Goal: Information Seeking & Learning: Learn about a topic

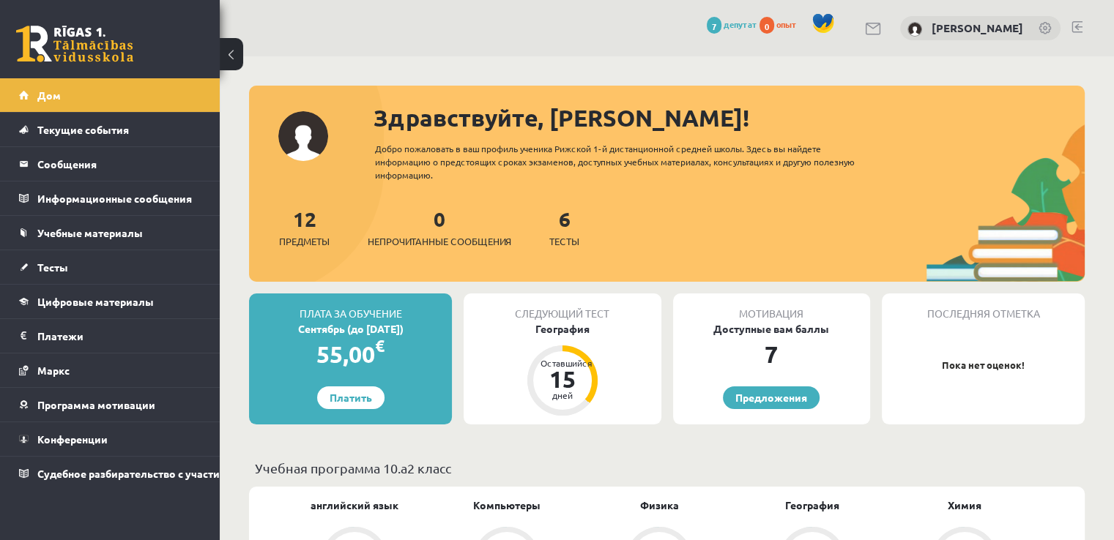
click at [443, 19] on div "0 Подарки 7 депутат 0 опыт Анастасия Смирнова" at bounding box center [667, 28] width 894 height 56
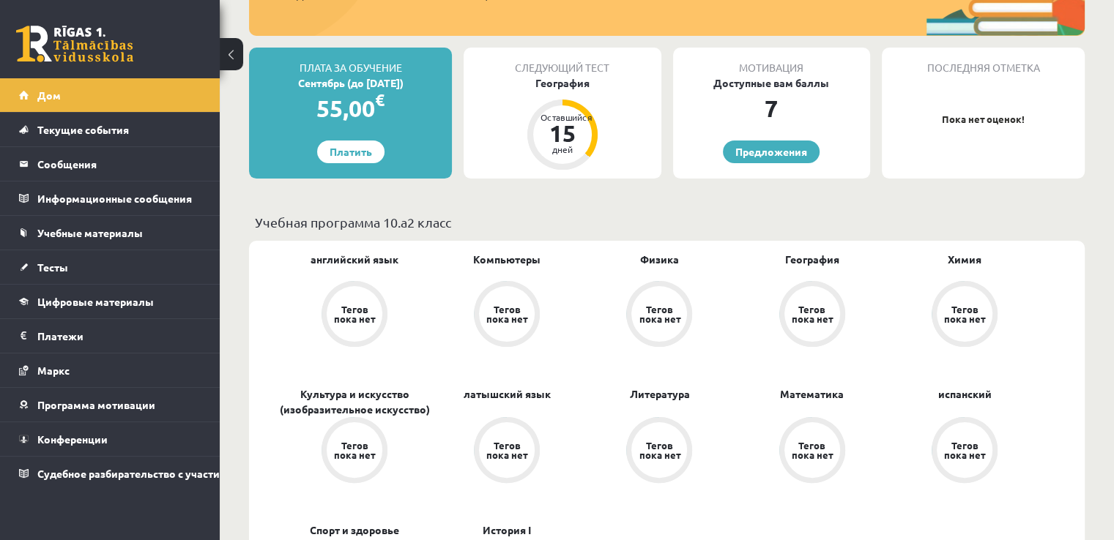
scroll to position [244, 0]
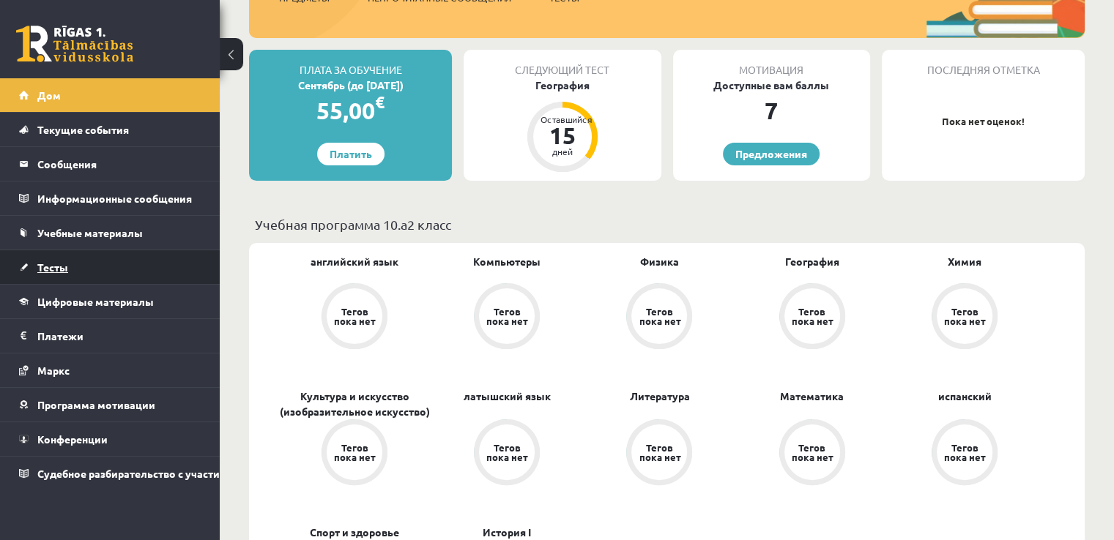
click at [61, 270] on font "Тесты" at bounding box center [52, 267] width 31 height 13
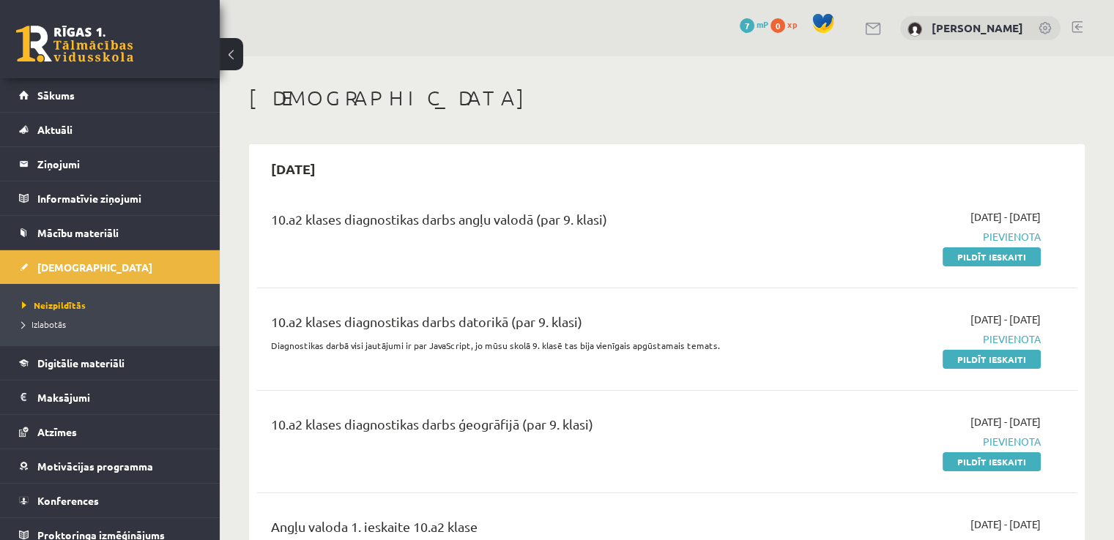
click at [884, 205] on div "10.a2 klases diagnostikas darbs angļu valodā (par 9. klasi) 2025-09-01 - 2025-0…" at bounding box center [666, 237] width 821 height 84
click at [105, 228] on span "Mācību materiāli" at bounding box center [77, 232] width 81 height 13
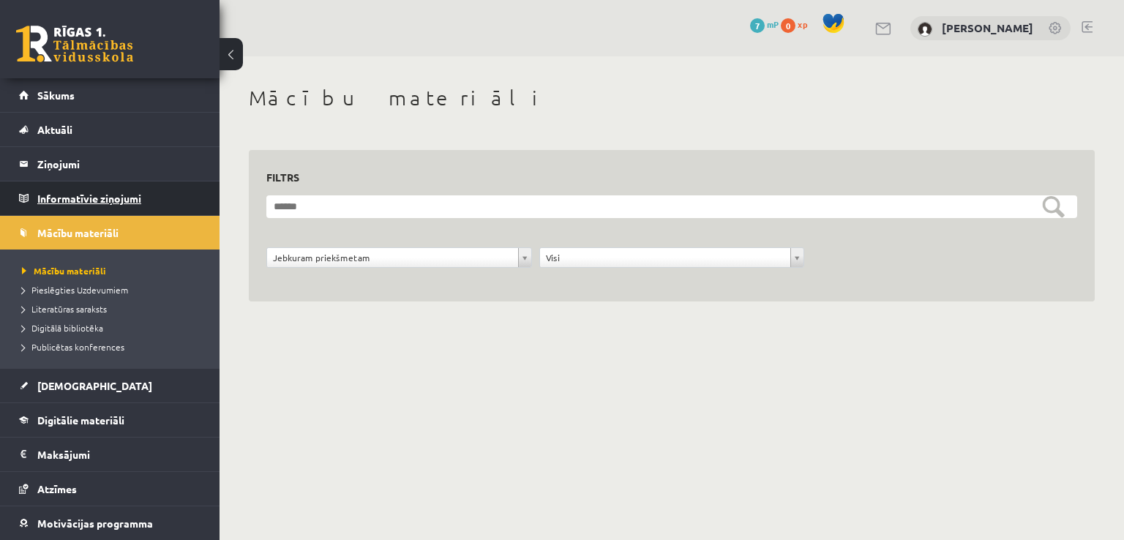
click at [83, 200] on legend "Informatīvie ziņojumi 0" at bounding box center [119, 199] width 164 height 34
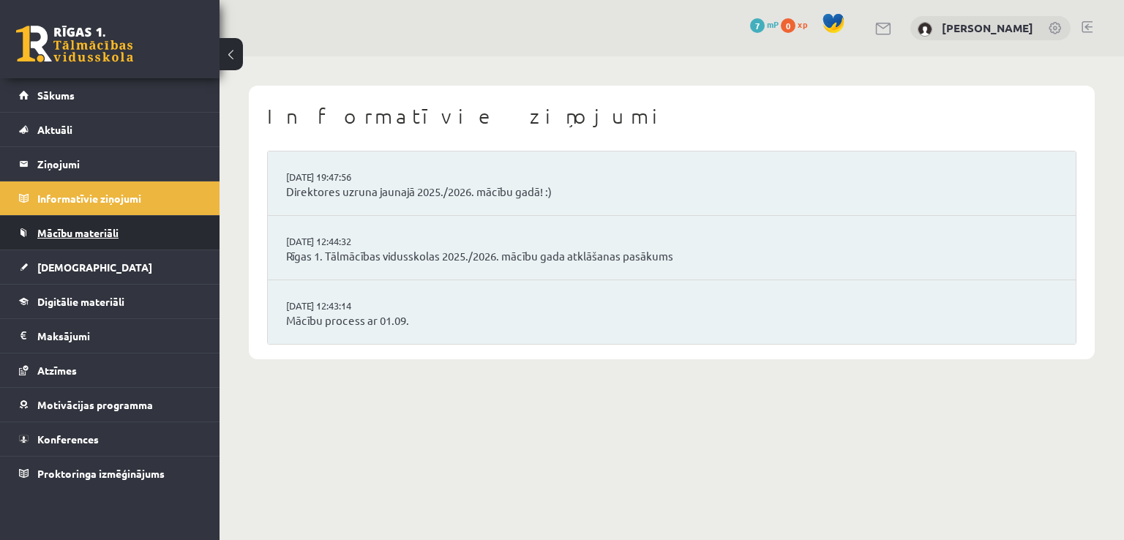
click at [105, 229] on span "Mācību materiāli" at bounding box center [77, 232] width 81 height 13
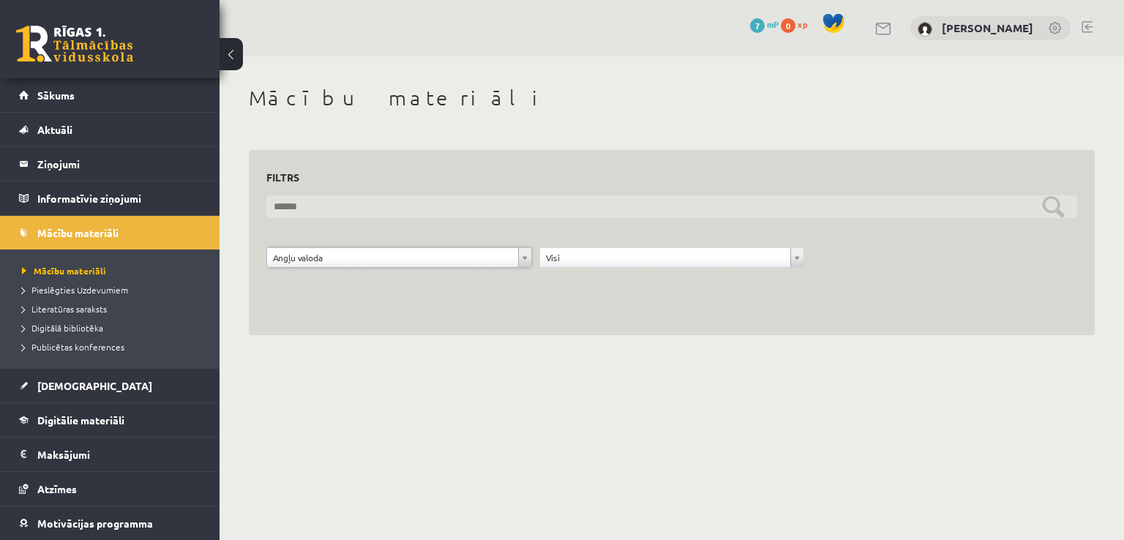
click at [1053, 207] on input "text" at bounding box center [671, 206] width 811 height 23
click at [1040, 209] on input "text" at bounding box center [671, 206] width 811 height 23
click at [388, 200] on input "text" at bounding box center [671, 206] width 811 height 23
click at [390, 203] on input "text" at bounding box center [671, 206] width 811 height 23
click at [389, 204] on input "text" at bounding box center [671, 206] width 811 height 23
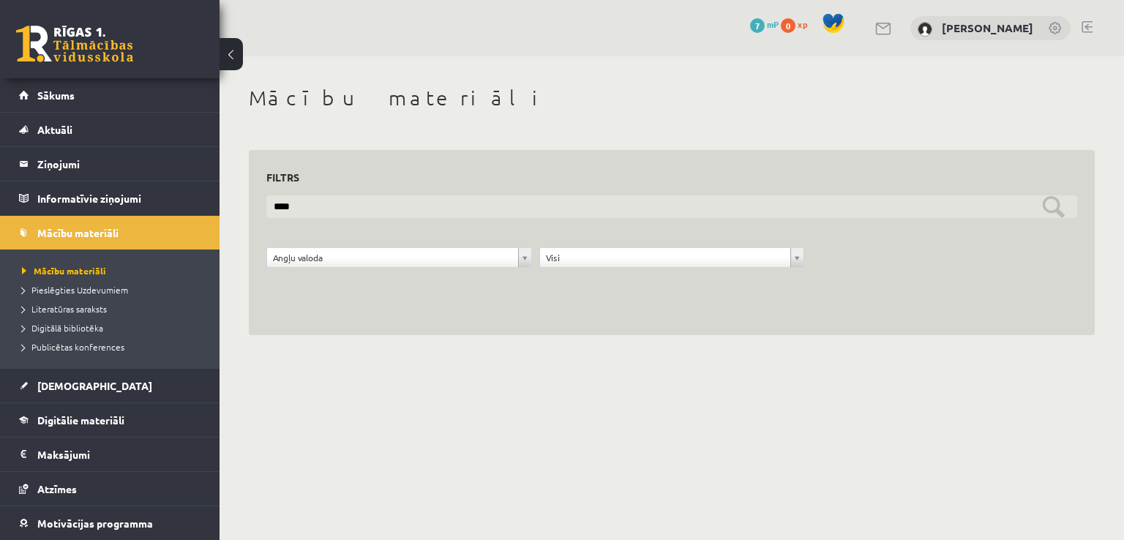
type input "****"
click at [1055, 206] on input "****" at bounding box center [671, 206] width 811 height 23
drag, startPoint x: 786, startPoint y: 209, endPoint x: 266, endPoint y: 221, distance: 519.9
click at [266, 221] on div "**********" at bounding box center [672, 243] width 846 height 186
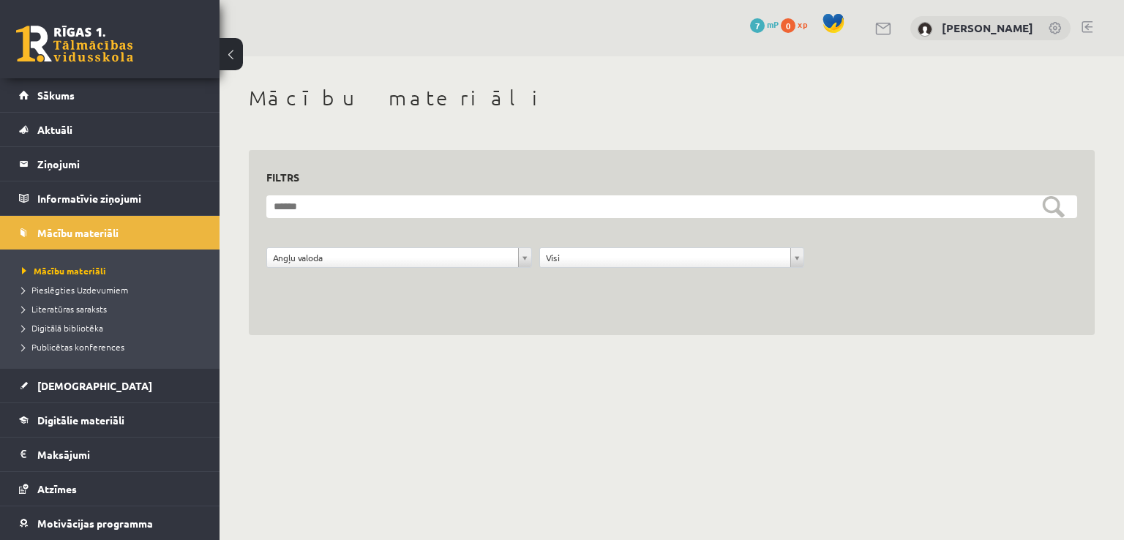
click at [483, 140] on div "**********" at bounding box center [672, 235] width 846 height 204
click at [67, 314] on link "Literatūras saraksts" at bounding box center [113, 308] width 183 height 13
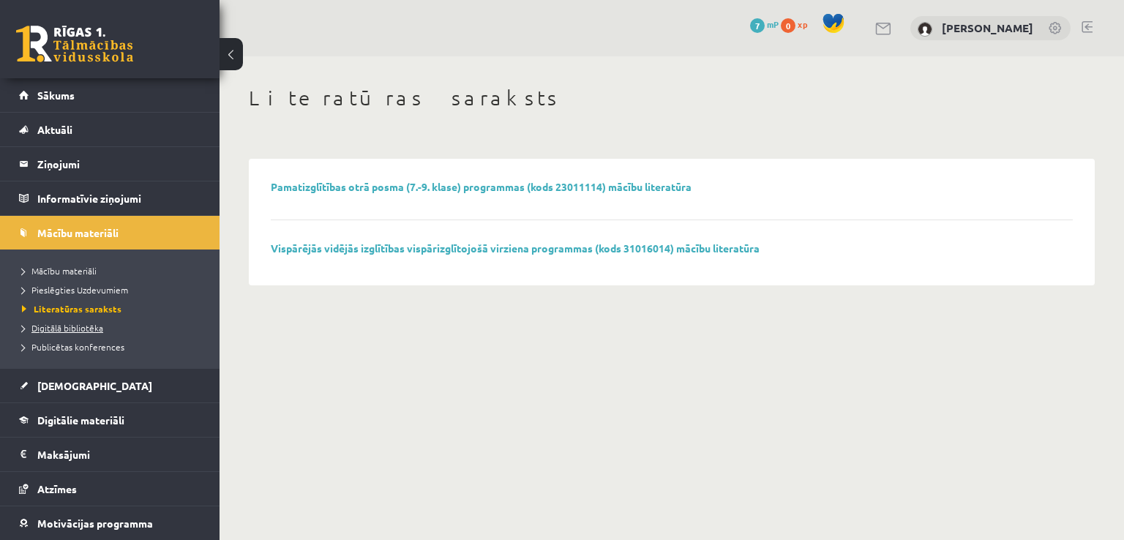
click at [65, 331] on span "Digitālā bibliotēka" at bounding box center [62, 328] width 81 height 12
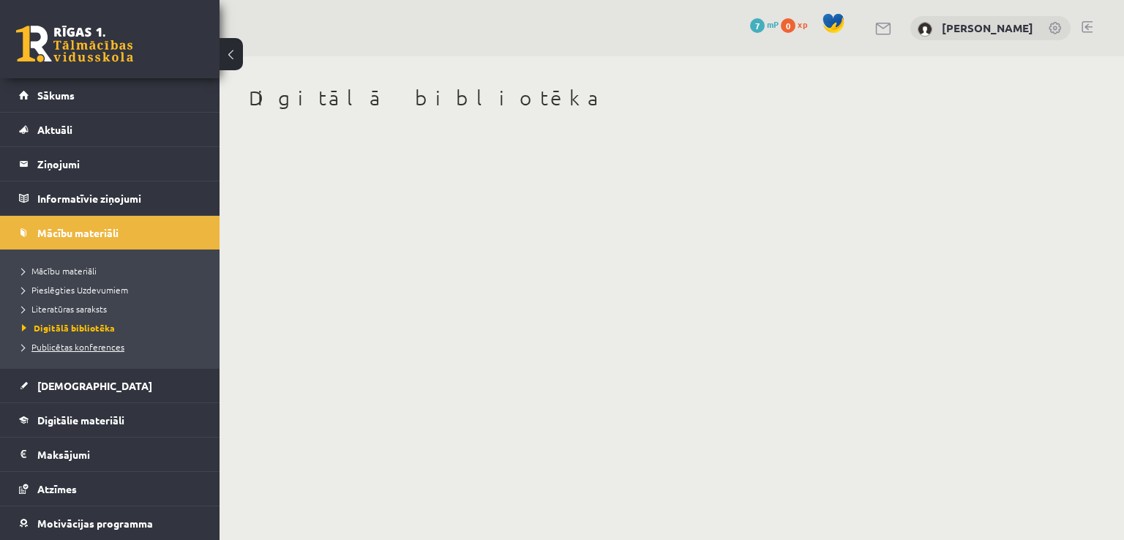
click at [72, 348] on span "Publicētas konferences" at bounding box center [73, 347] width 102 height 12
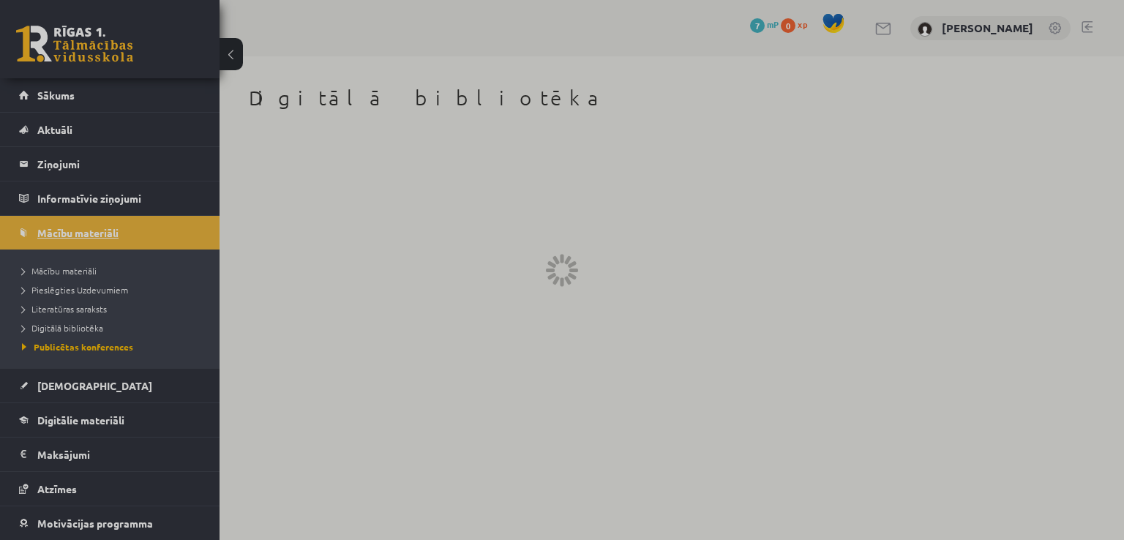
click at [76, 236] on span "Mācību materiāli" at bounding box center [77, 232] width 81 height 13
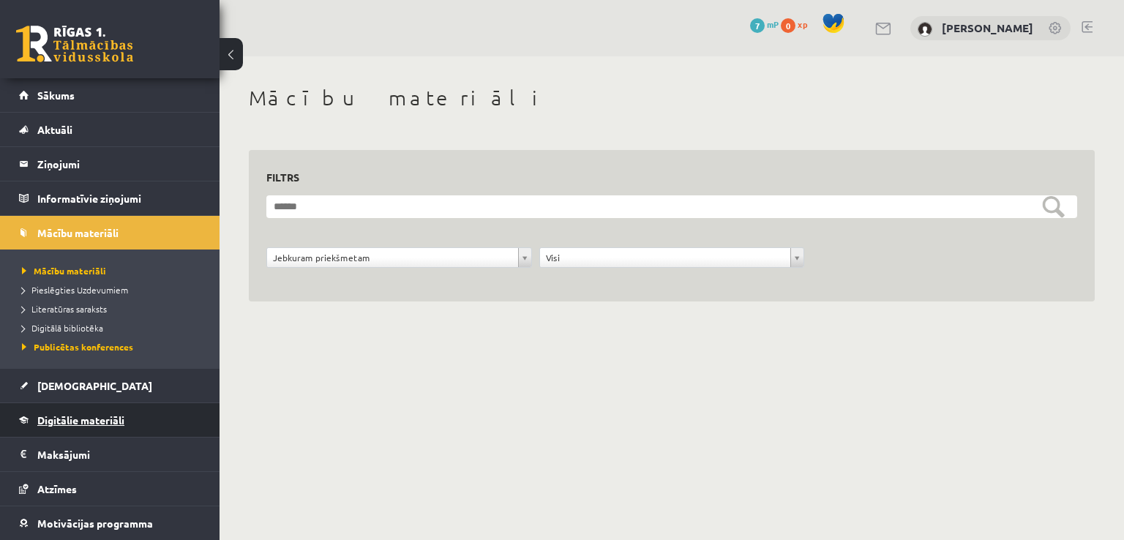
click at [111, 419] on span "Digitālie materiāli" at bounding box center [80, 420] width 87 height 13
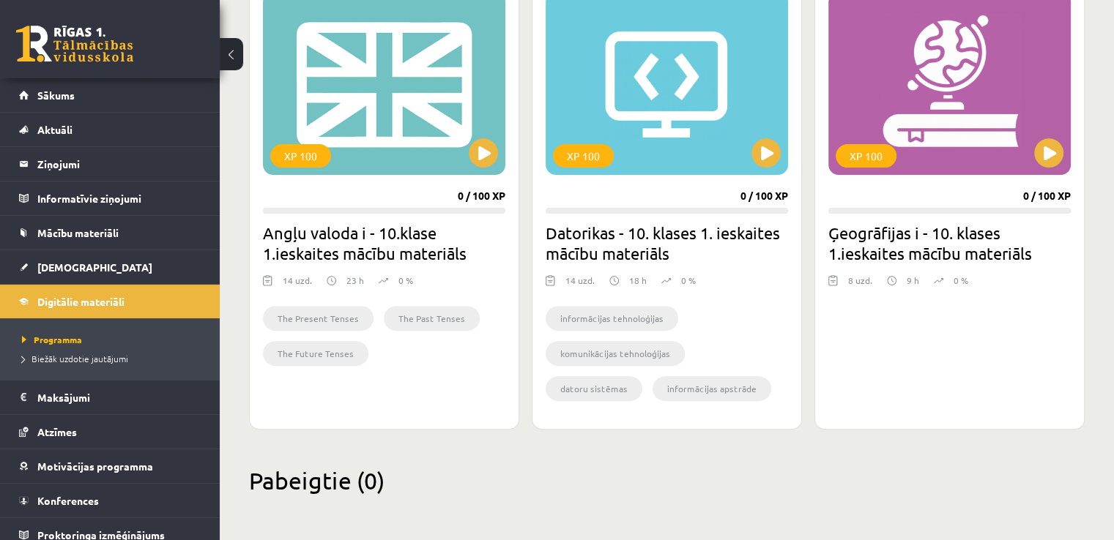
scroll to position [441, 0]
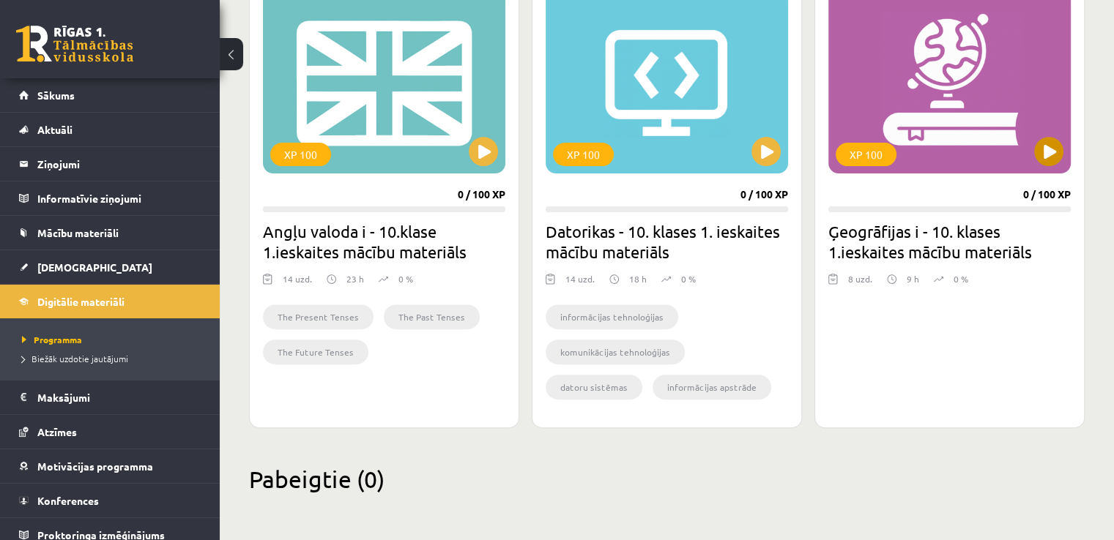
click at [1047, 165] on div "XP 100" at bounding box center [949, 81] width 242 height 183
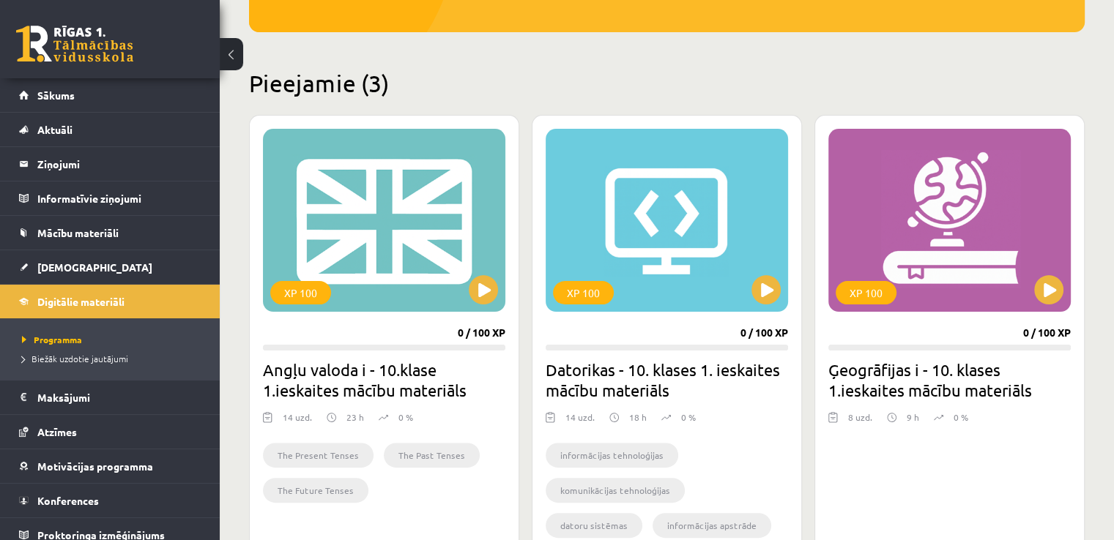
scroll to position [294, 0]
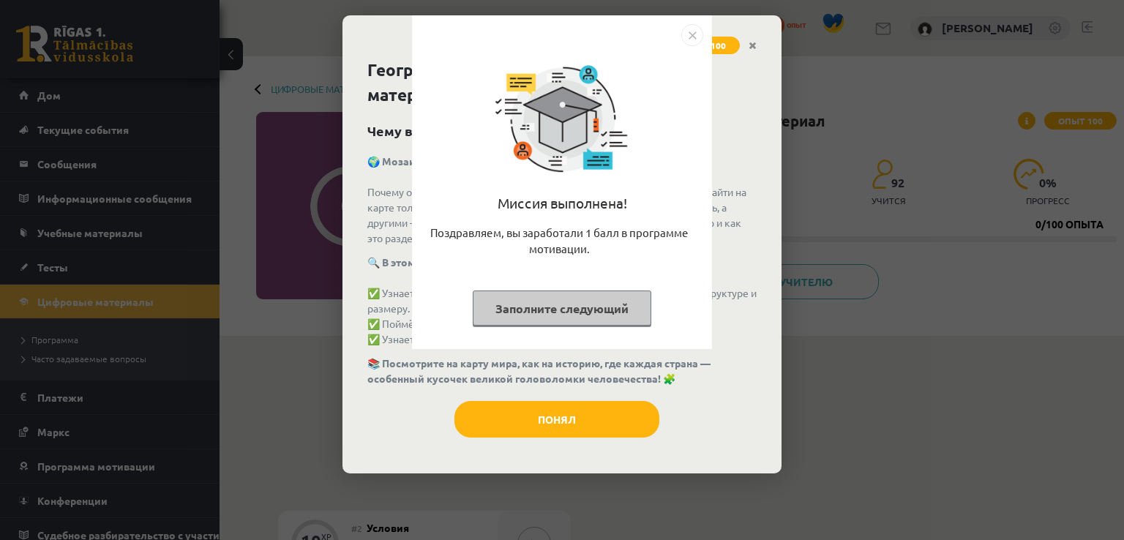
click at [696, 34] on img "Закрывать" at bounding box center [693, 35] width 22 height 22
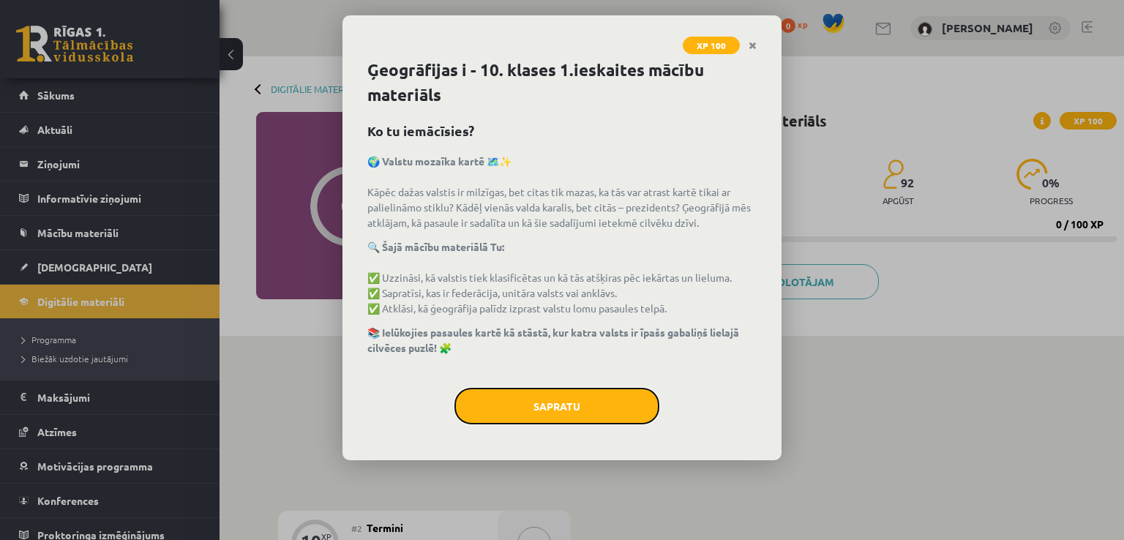
click at [621, 399] on button "Sapratu" at bounding box center [557, 406] width 205 height 37
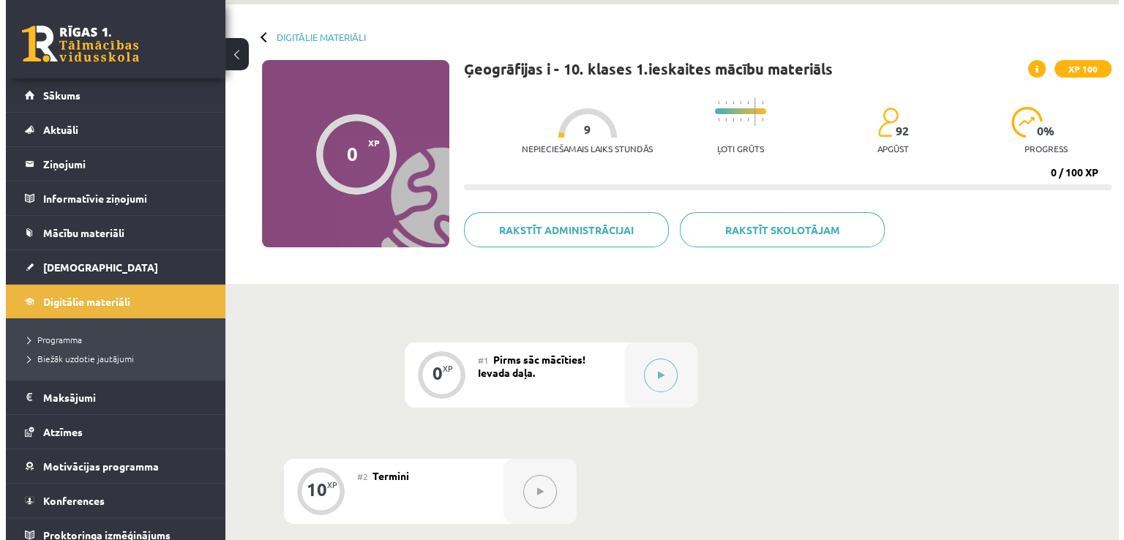
scroll to position [15, 0]
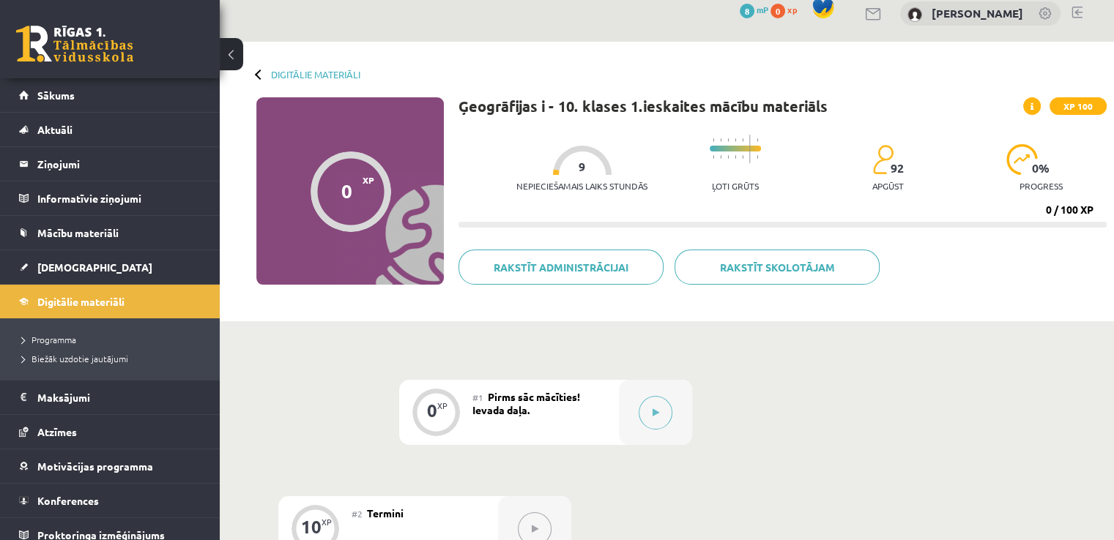
click at [665, 417] on button at bounding box center [655, 413] width 34 height 34
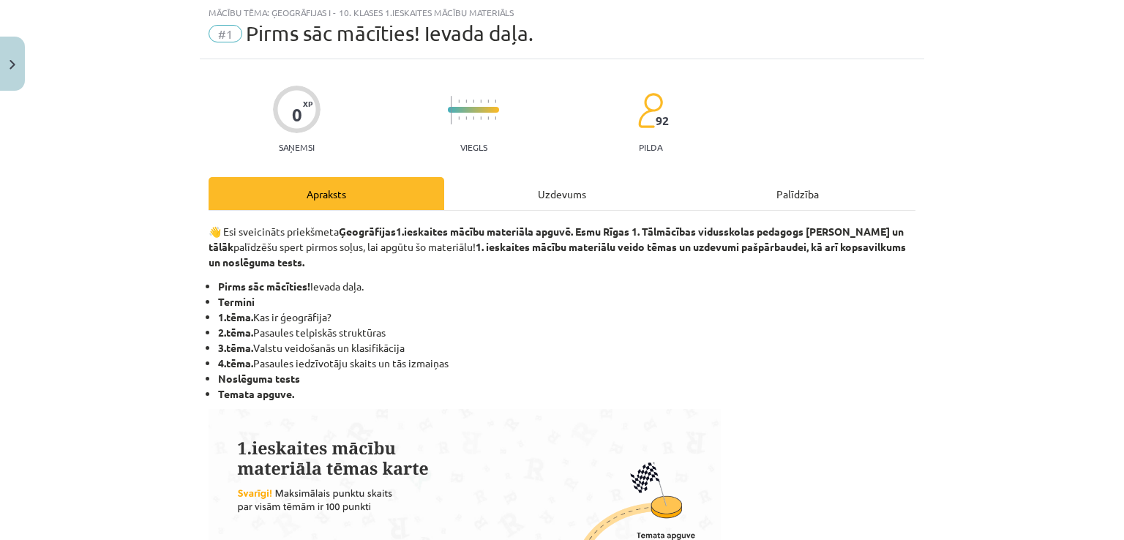
scroll to position [8, 0]
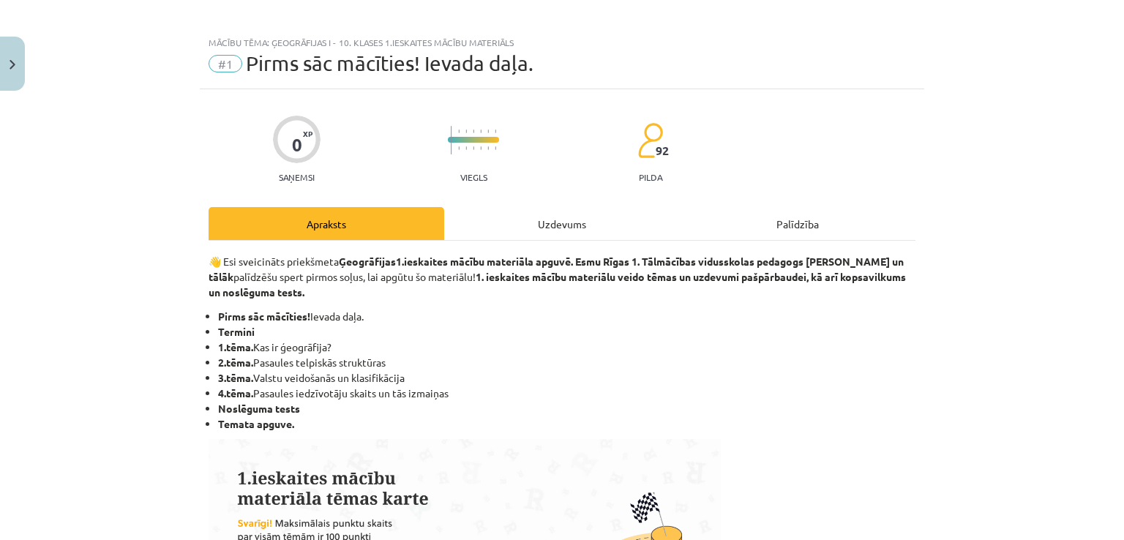
drag, startPoint x: 960, startPoint y: 111, endPoint x: 981, endPoint y: 53, distance: 61.4
click at [961, 111] on div "Mācību tēma: Ģeogrāfijas i - 10. klases 1.ieskaites mācību materiāls #1 Pirms s…" at bounding box center [562, 270] width 1124 height 540
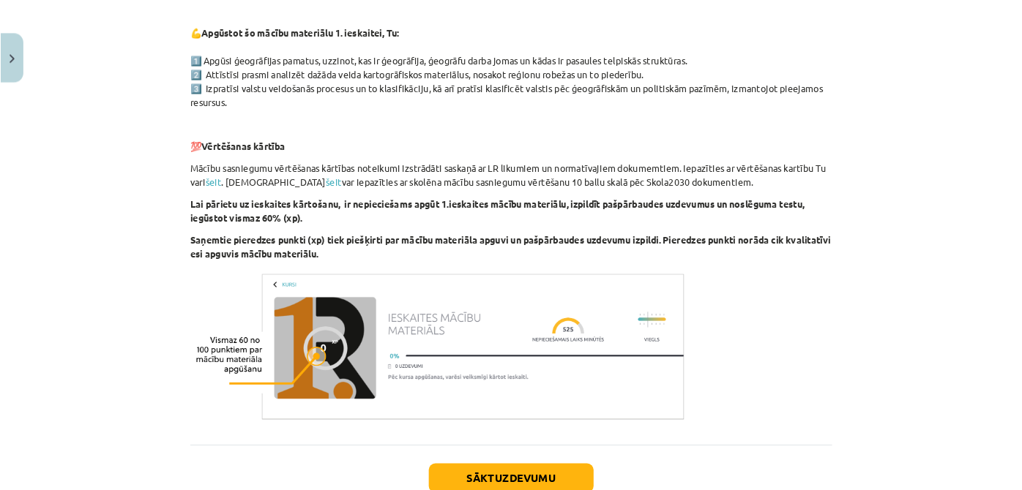
scroll to position [739, 0]
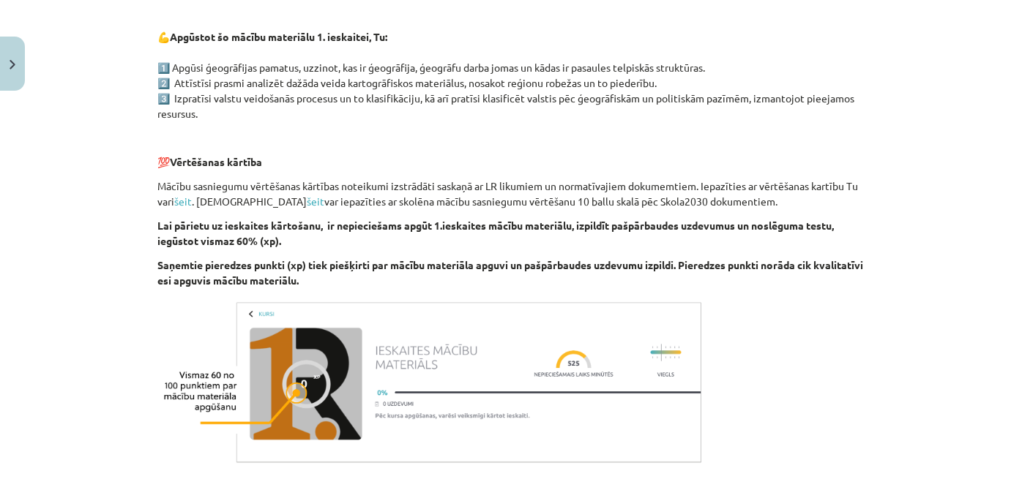
drag, startPoint x: 1124, startPoint y: 1, endPoint x: 322, endPoint y: 155, distance: 816.4
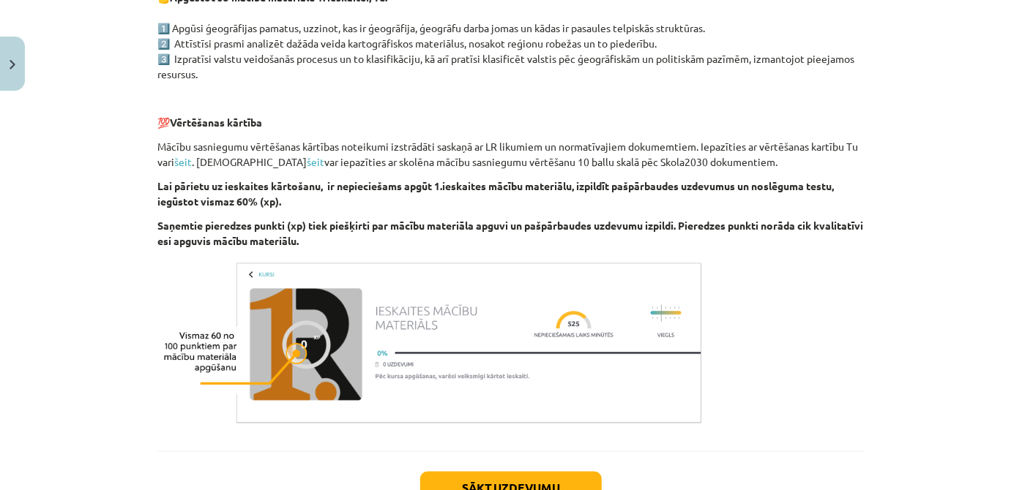
scroll to position [873, 0]
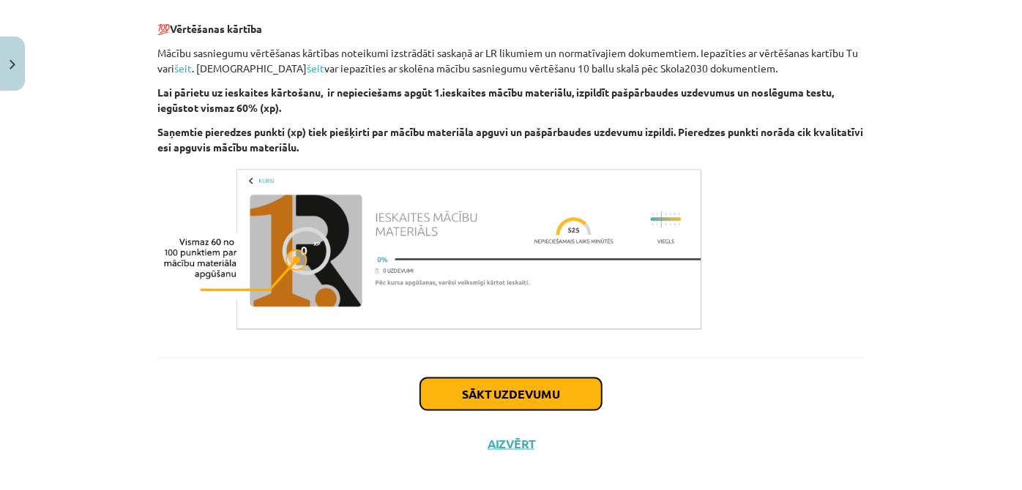
click at [554, 397] on button "Sākt uzdevumu" at bounding box center [511, 394] width 182 height 32
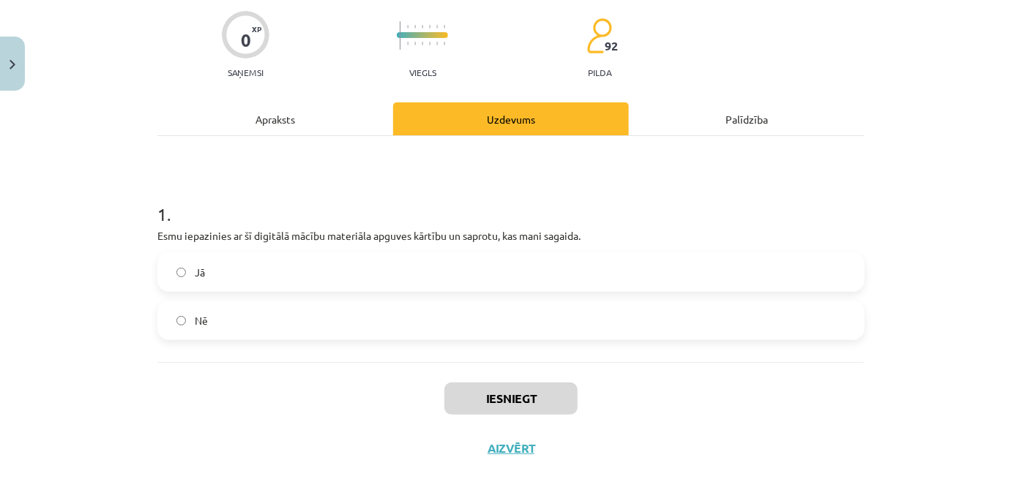
scroll to position [131, 0]
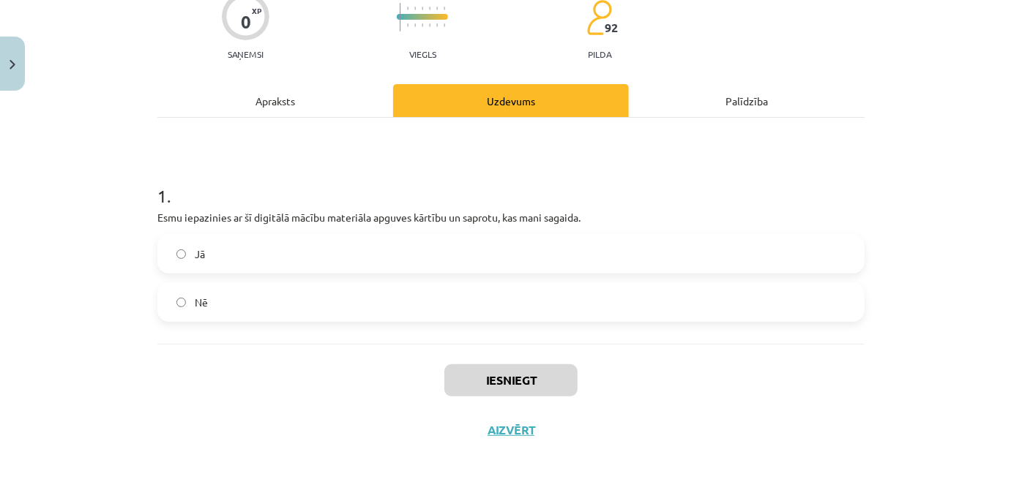
click at [456, 251] on label "Jā" at bounding box center [511, 254] width 704 height 37
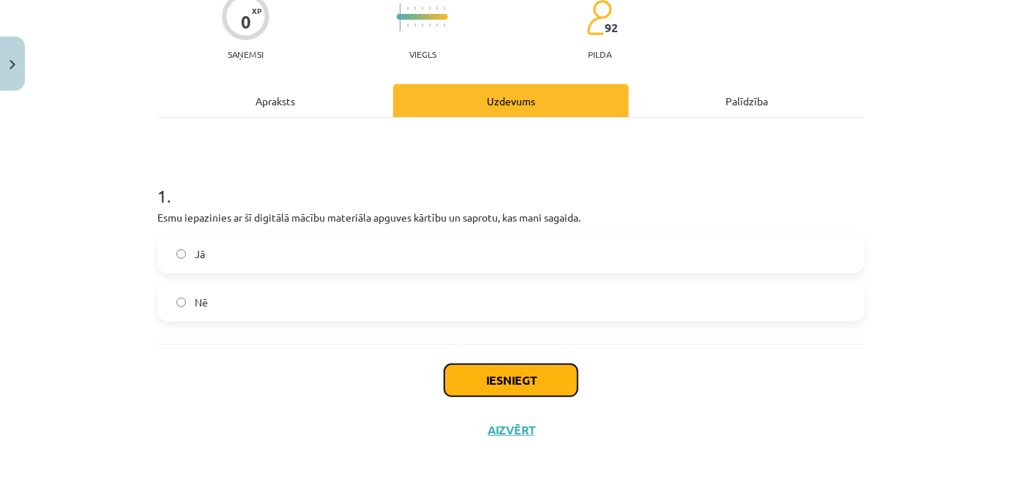
click at [538, 385] on button "Iesniegt" at bounding box center [510, 381] width 133 height 32
click at [493, 381] on button "Iesniegt" at bounding box center [510, 381] width 133 height 32
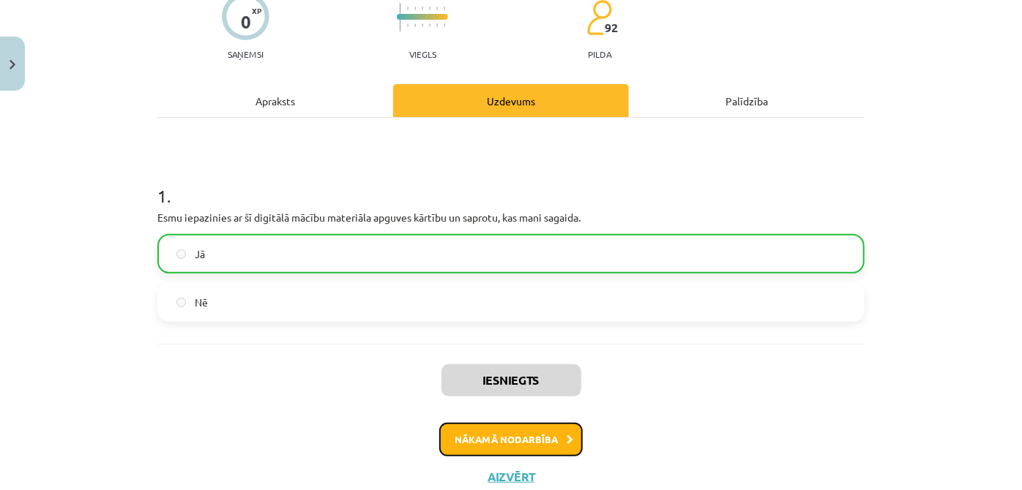
click at [539, 437] on button "Nākamā nodarbība" at bounding box center [510, 440] width 143 height 34
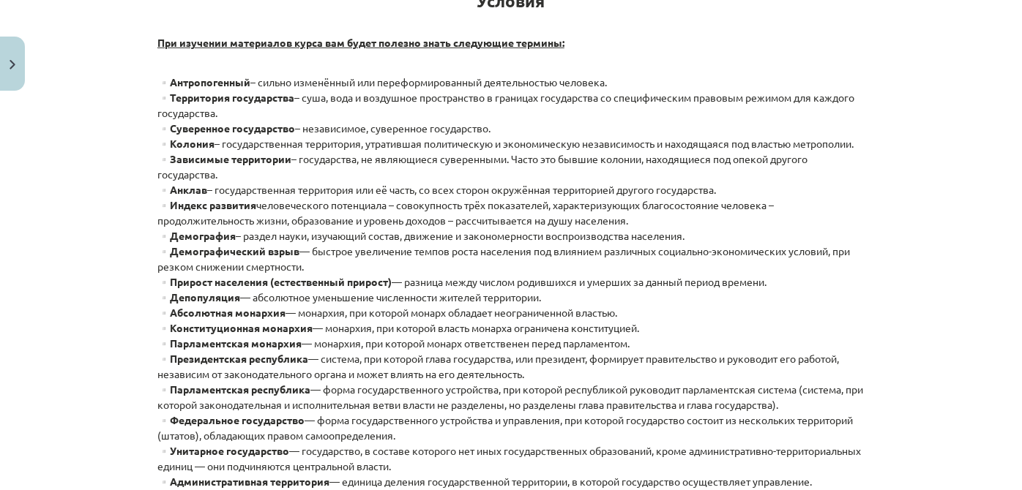
scroll to position [313, 0]
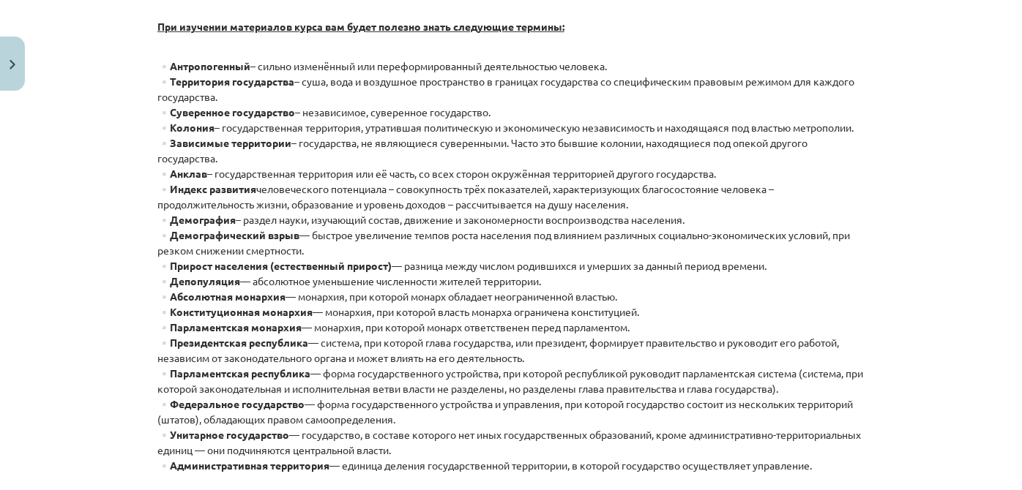
click at [798, 184] on p "▫️Антропогенный – сильно изменённый или переформированный деятельностью человек…" at bounding box center [510, 274] width 707 height 430
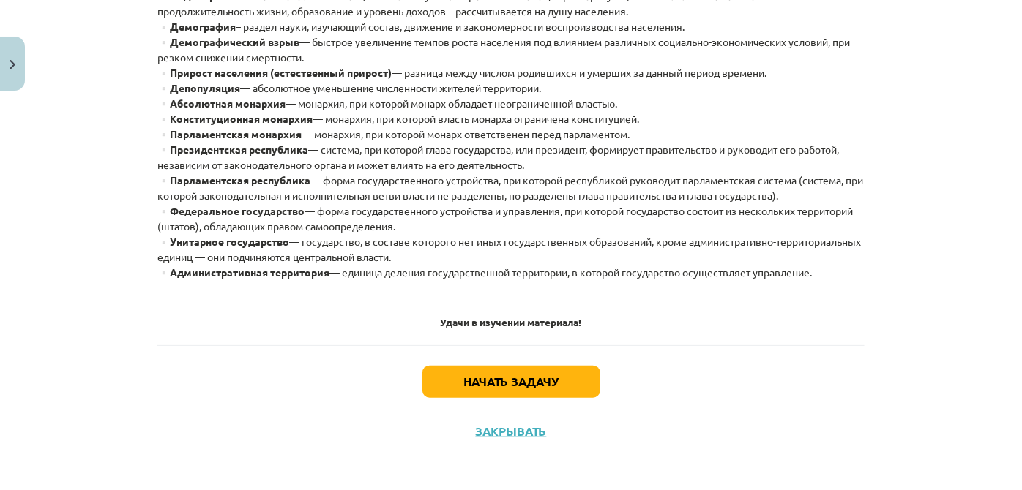
scroll to position [507, 0]
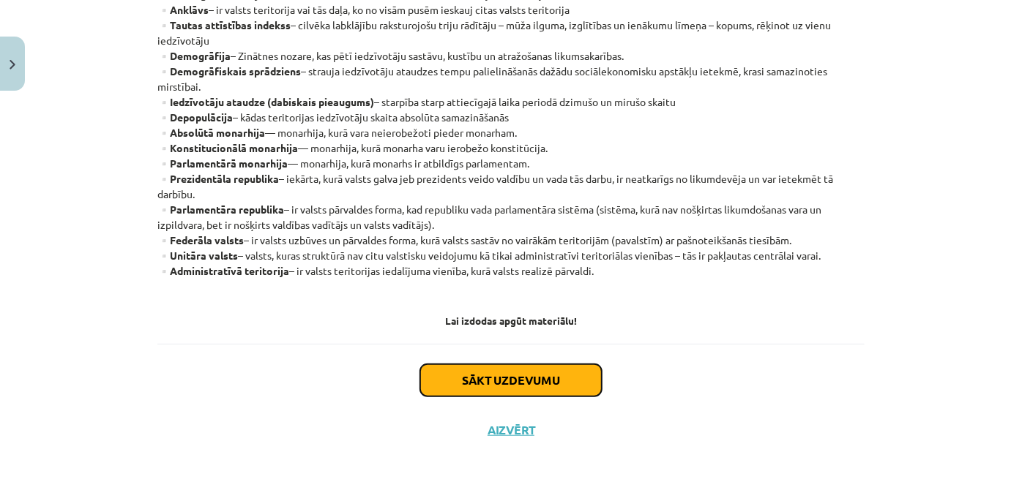
click at [569, 380] on button "Sākt uzdevumu" at bounding box center [511, 381] width 182 height 32
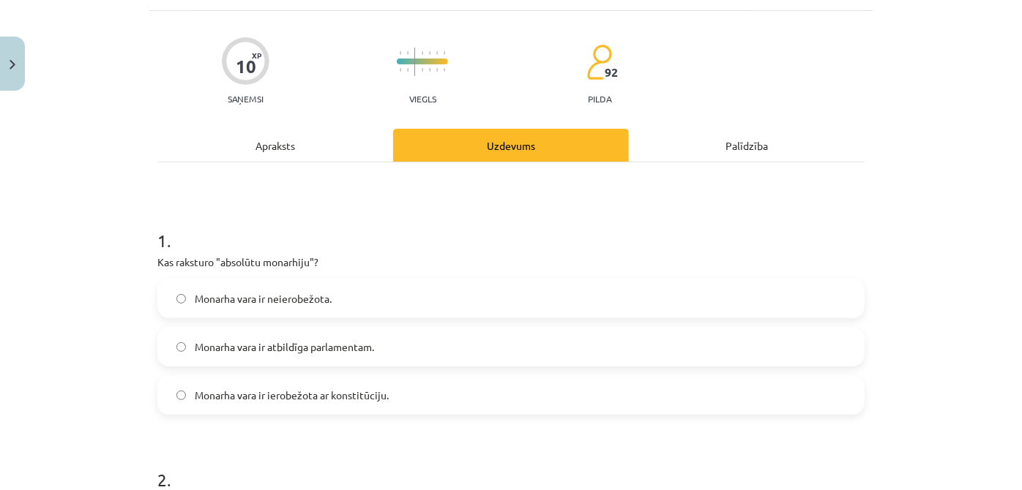
scroll to position [37, 0]
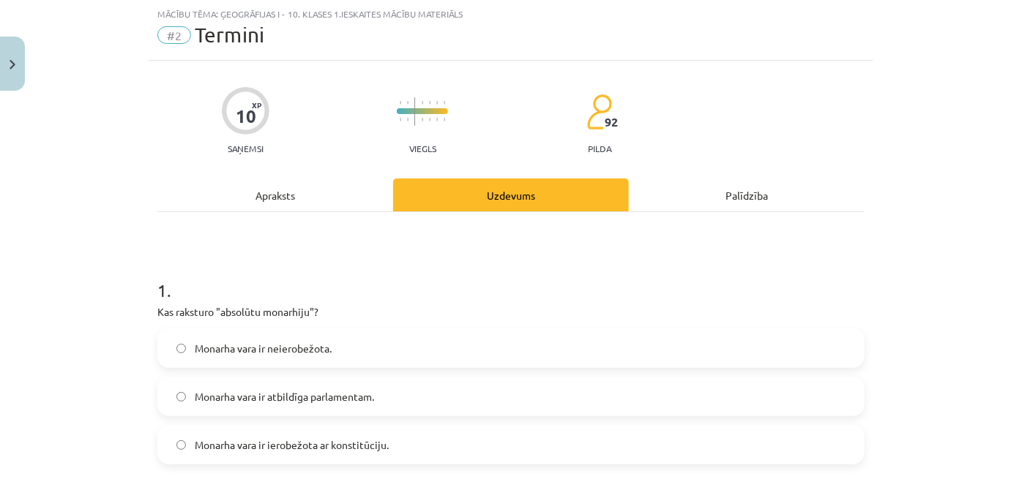
click at [310, 351] on span "Monarha vara ir neierobežota." at bounding box center [263, 348] width 137 height 15
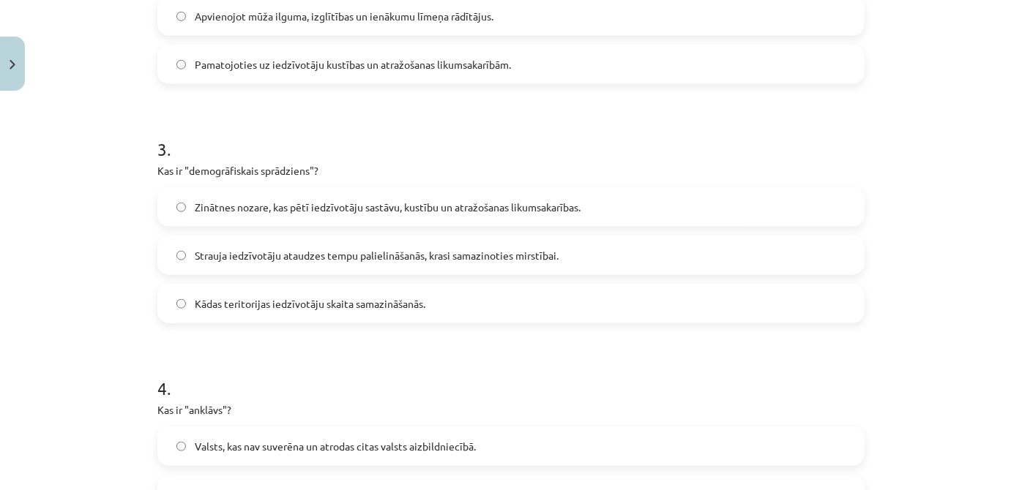
scroll to position [657, 0]
click at [553, 245] on label "Strauja iedzīvotāju ataudzes tempu palielināšanās, krasi samazinoties mirstībai." at bounding box center [511, 254] width 704 height 37
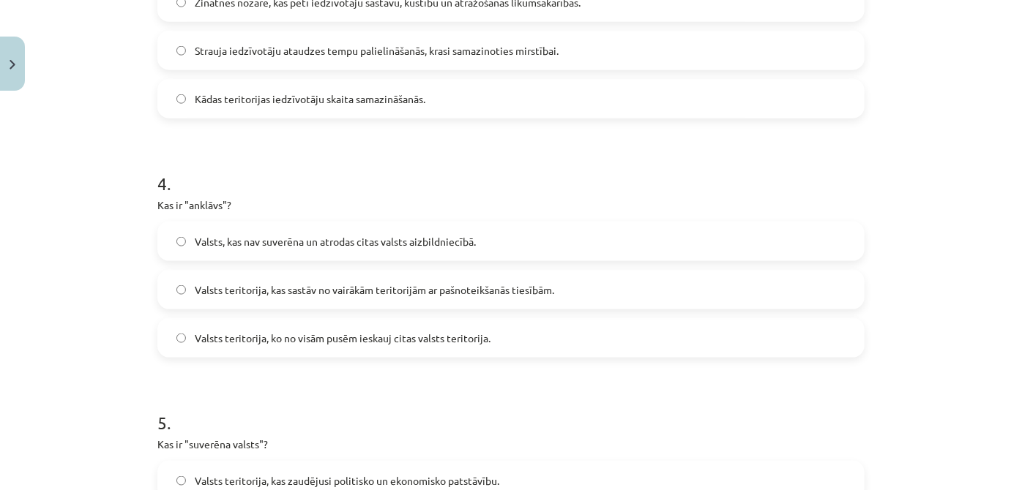
scroll to position [879, 0]
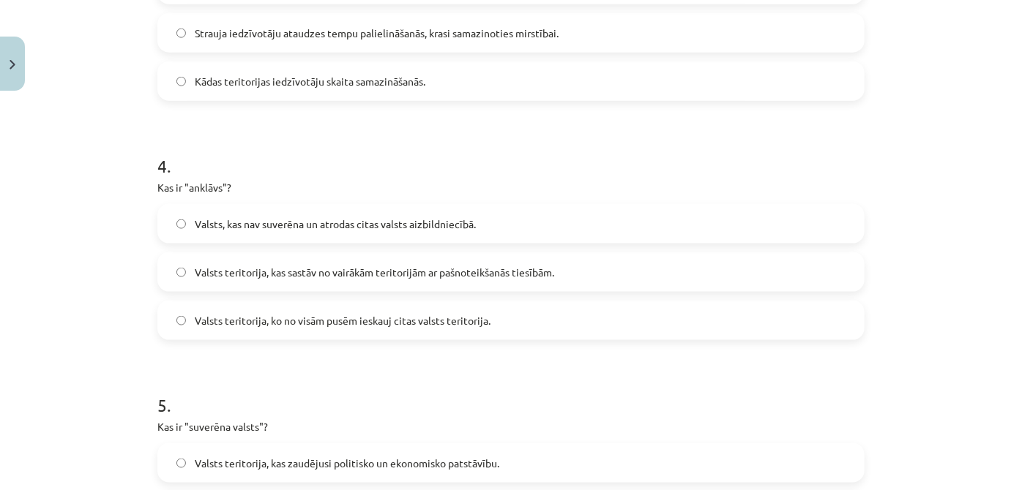
click at [497, 322] on label "Valsts teritorija, ko no visām pusēm ieskauj citas valsts teritorija." at bounding box center [511, 320] width 704 height 37
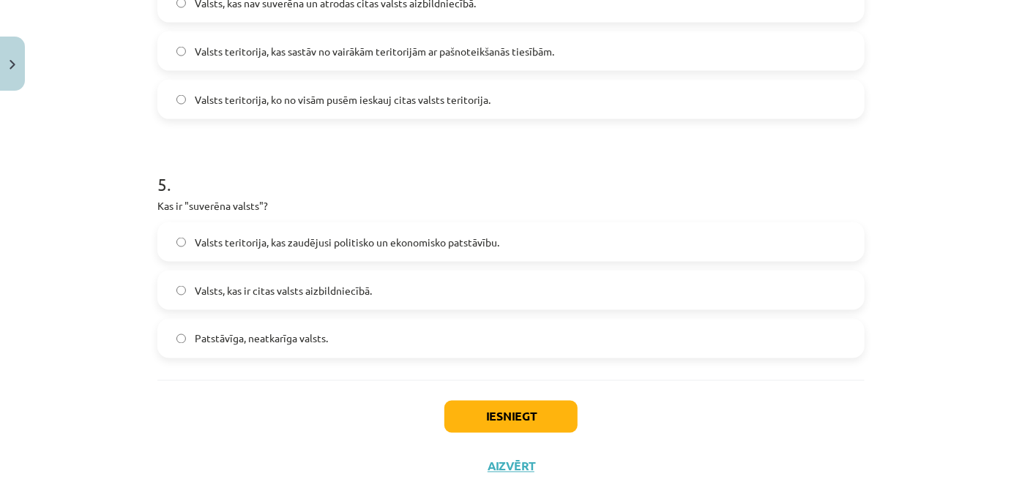
scroll to position [1101, 0]
click at [396, 340] on label "Patstāvīga, neatkarīga valsts." at bounding box center [511, 338] width 704 height 37
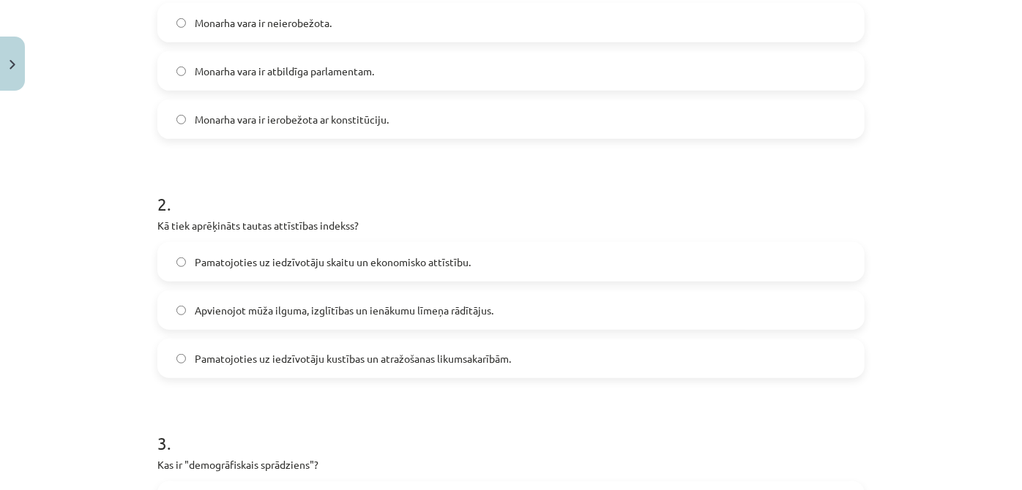
scroll to position [347, 0]
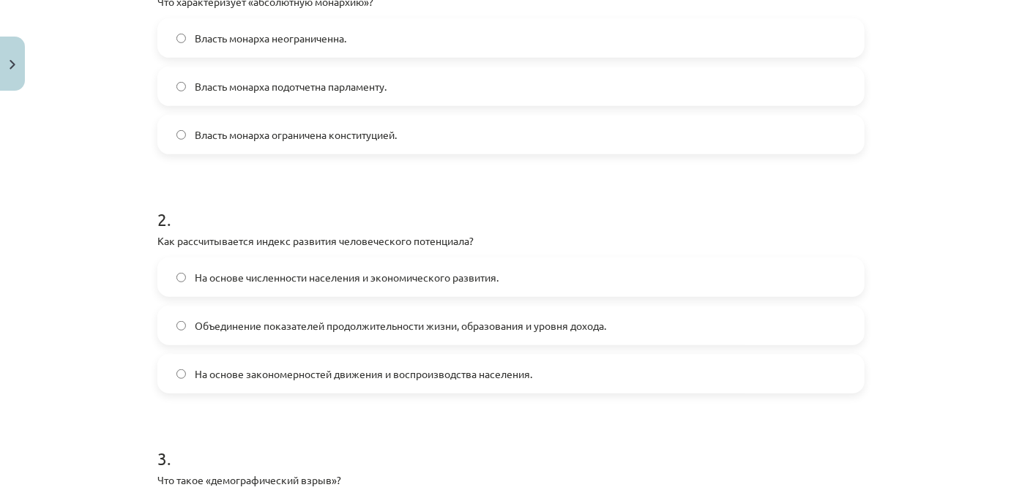
click at [281, 323] on font "Объединение показателей продолжительности жизни, образования и уровня дохода." at bounding box center [400, 325] width 411 height 13
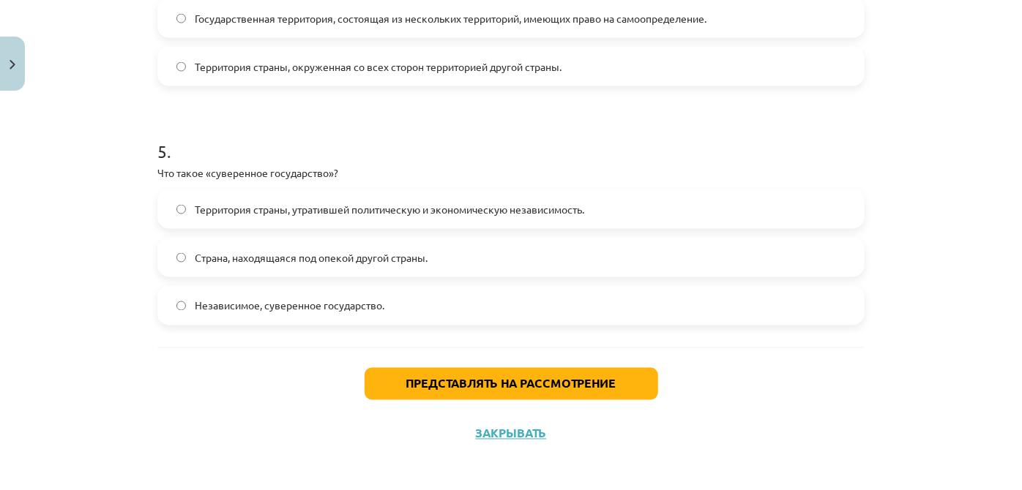
scroll to position [1137, 0]
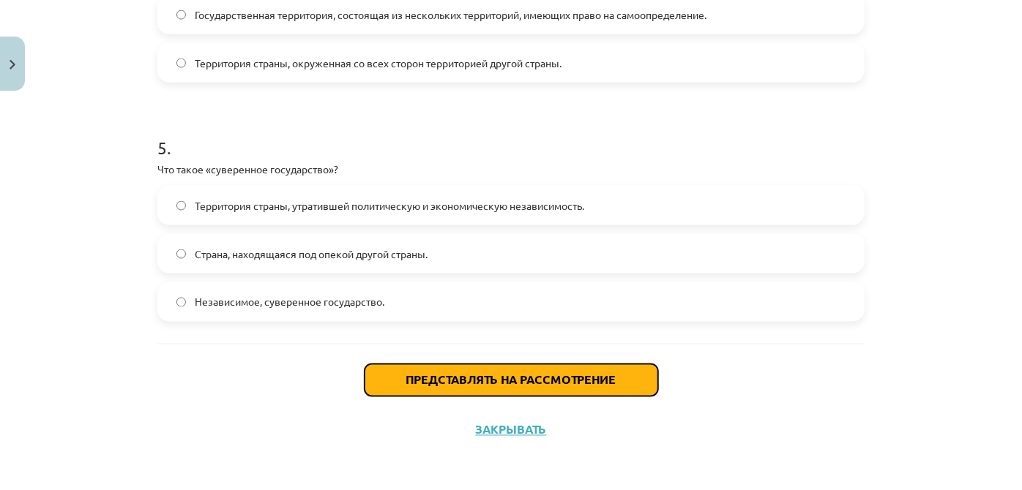
click at [540, 382] on font "Представлять на рассмотрение" at bounding box center [511, 380] width 210 height 15
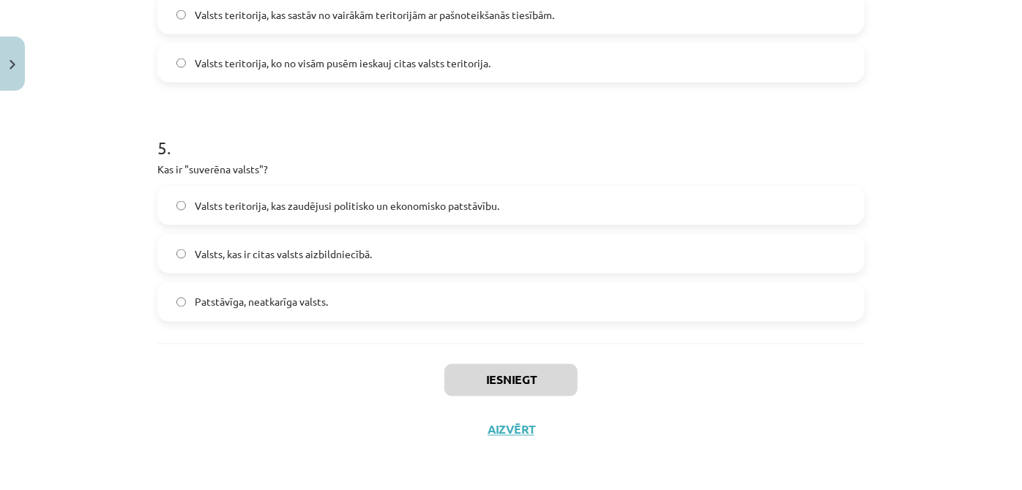
click at [693, 384] on div "Iesniegt Aizvērt" at bounding box center [510, 395] width 707 height 102
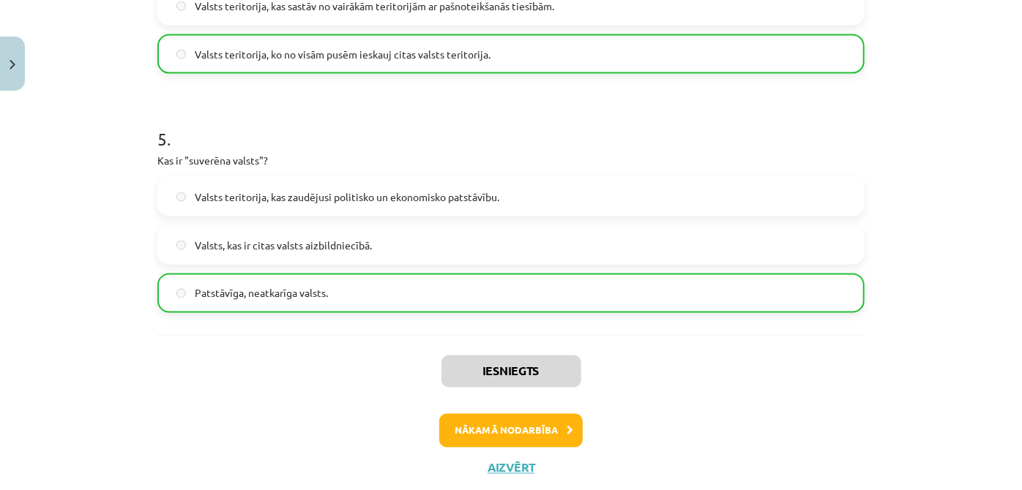
scroll to position [1183, 0]
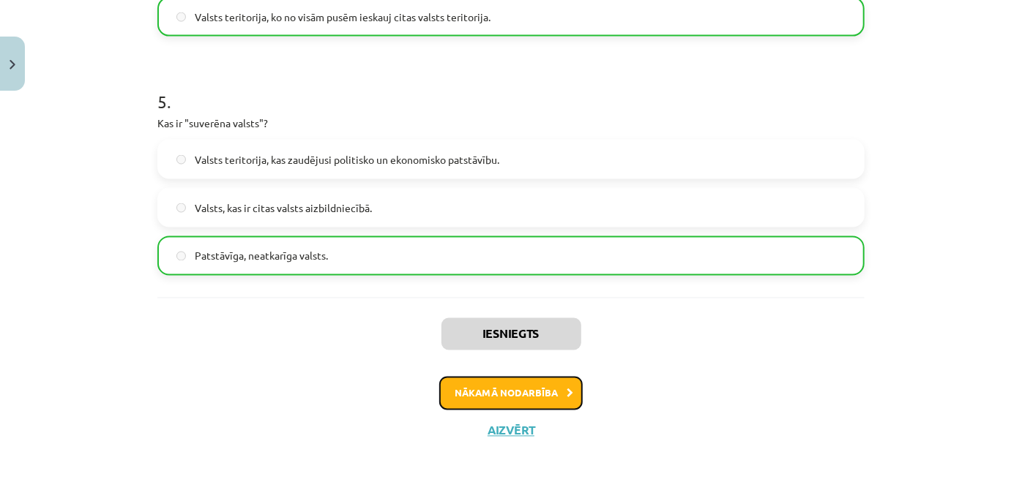
click at [531, 387] on button "Nākamā nodarbība" at bounding box center [510, 394] width 143 height 34
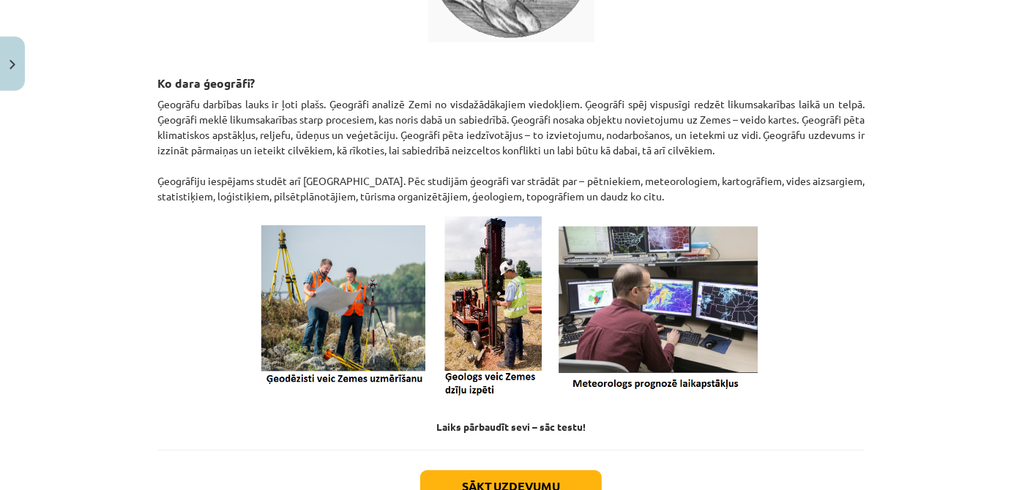
scroll to position [569, 0]
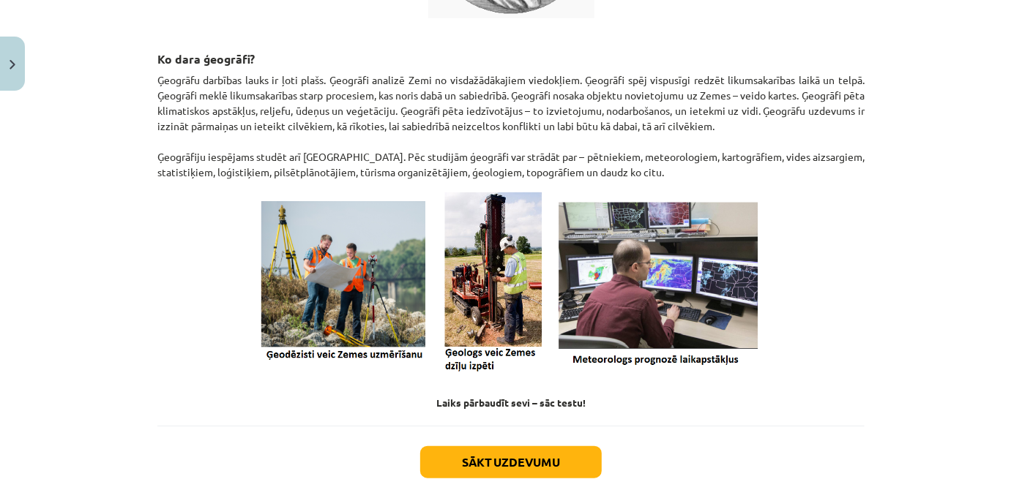
click at [839, 195] on p at bounding box center [510, 282] width 707 height 187
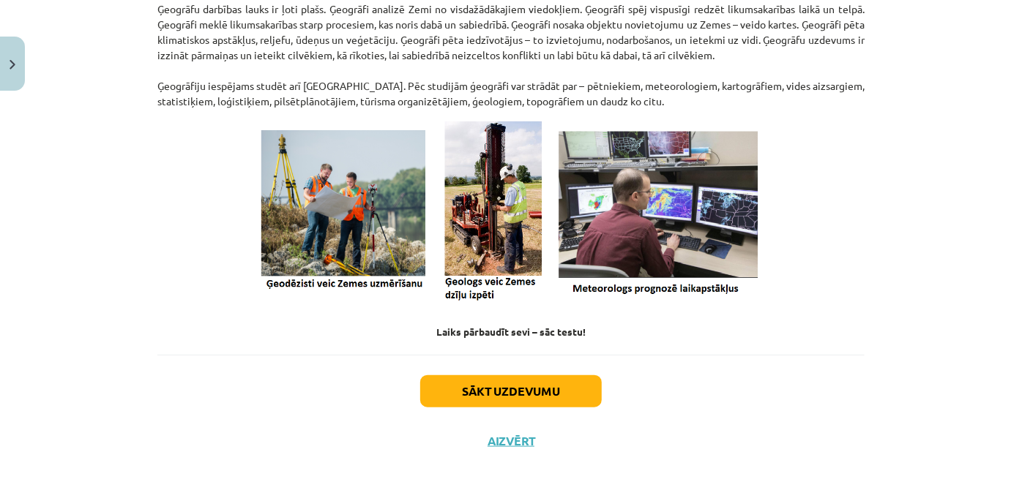
scroll to position [650, 0]
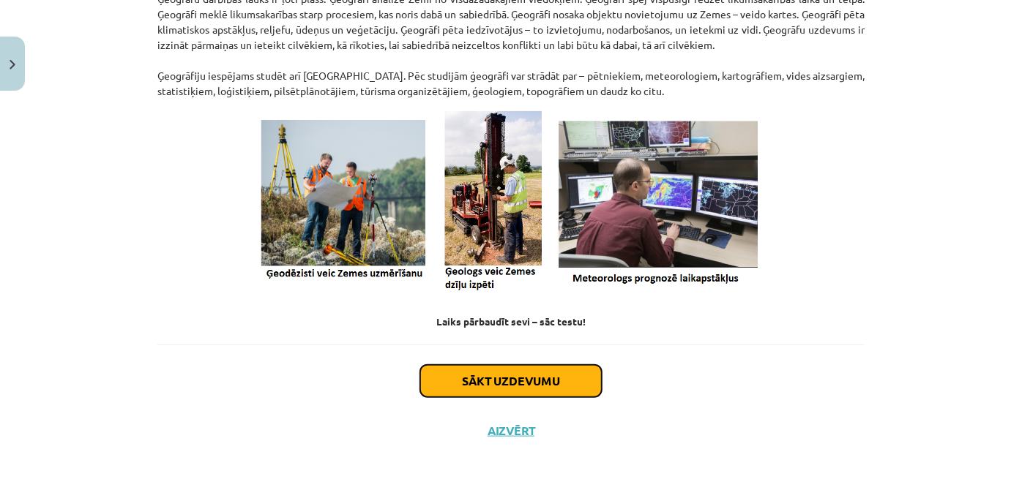
click at [559, 383] on button "Sākt uzdevumu" at bounding box center [511, 381] width 182 height 32
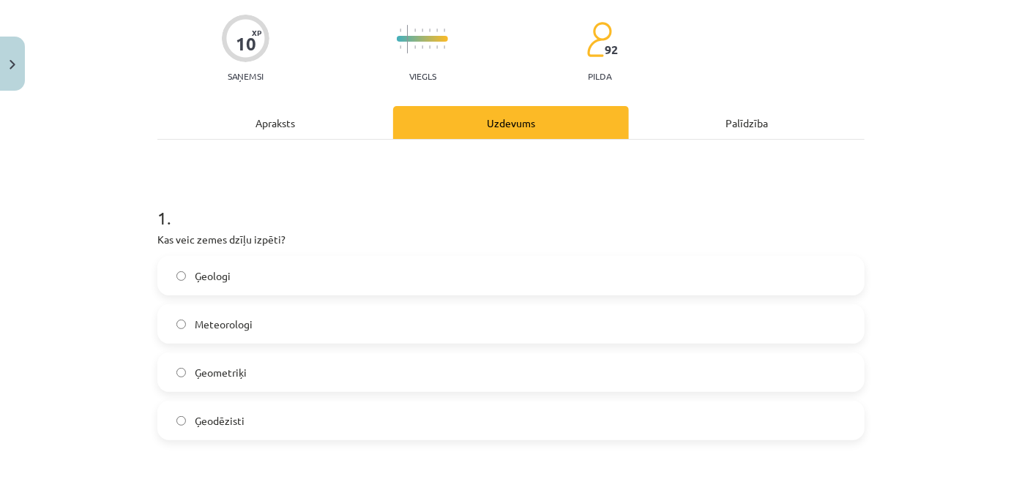
scroll to position [125, 0]
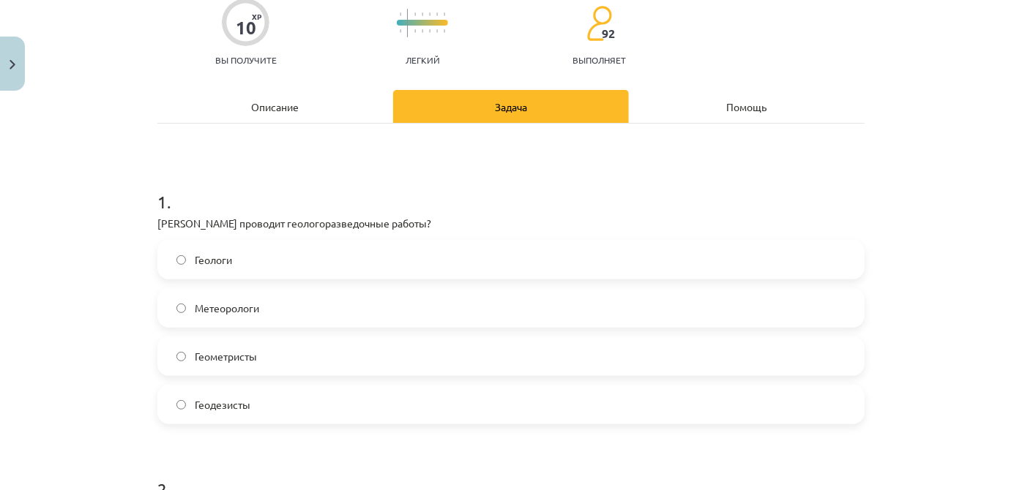
click at [475, 262] on label "Геологи" at bounding box center [511, 260] width 704 height 37
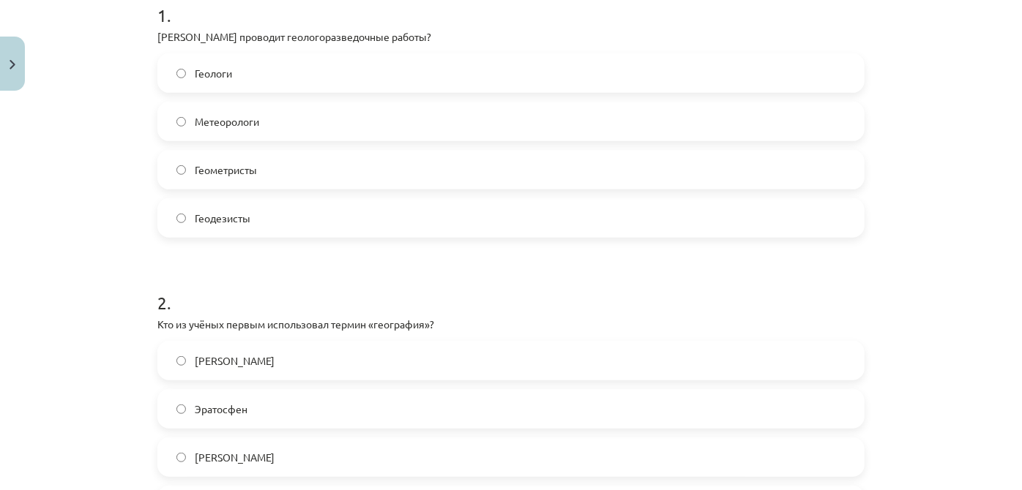
scroll to position [392, 0]
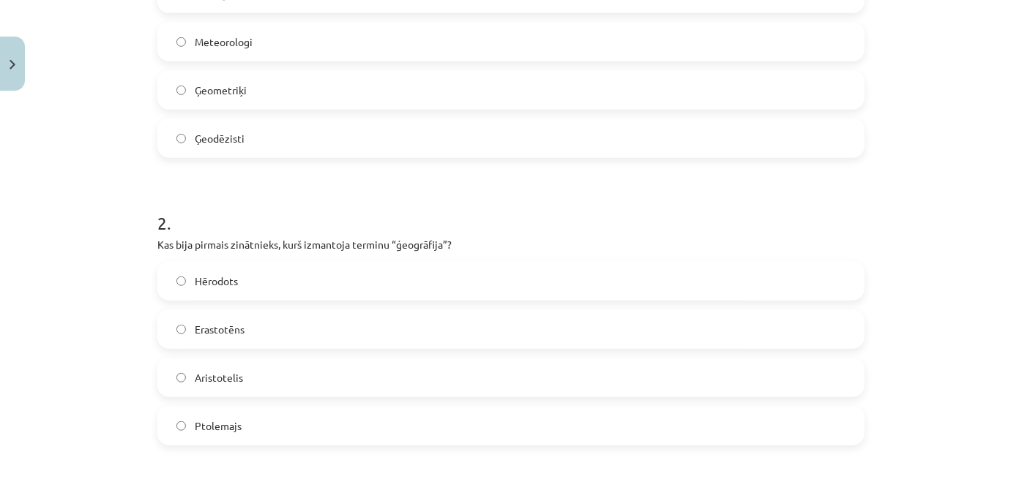
click at [717, 187] on h1 "2 ." at bounding box center [510, 209] width 707 height 45
click at [275, 343] on label "Erastotēns" at bounding box center [511, 329] width 704 height 37
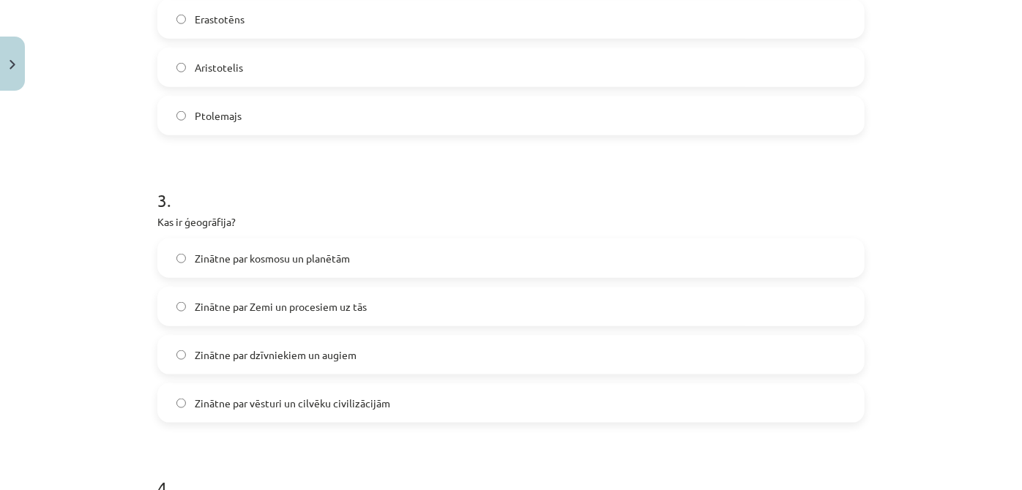
scroll to position [746, 0]
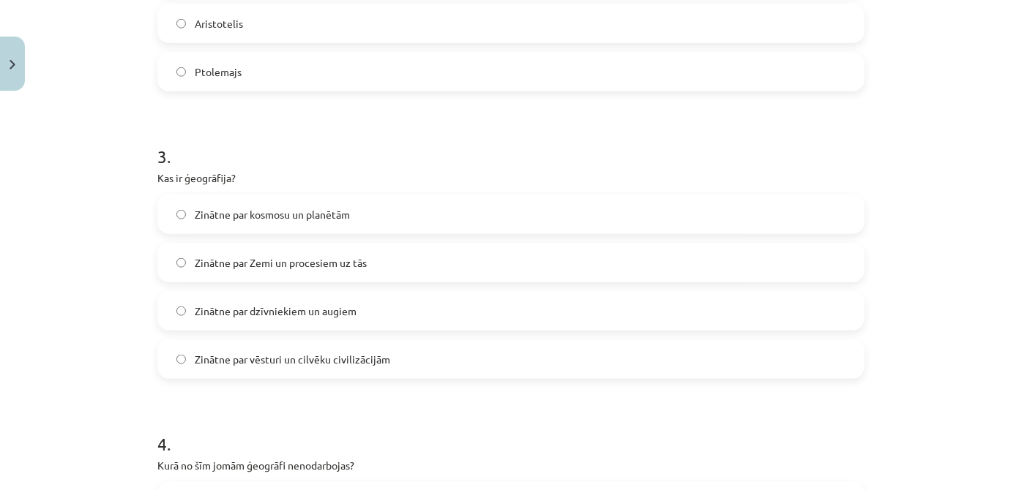
click at [342, 258] on span "Zinātne par Zemi un procesiem uz tās" at bounding box center [281, 262] width 172 height 15
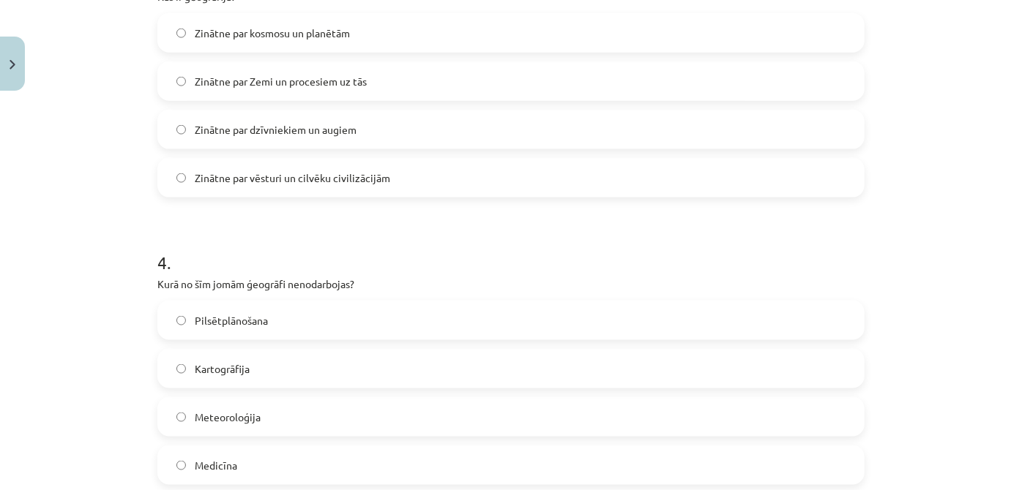
scroll to position [1012, 0]
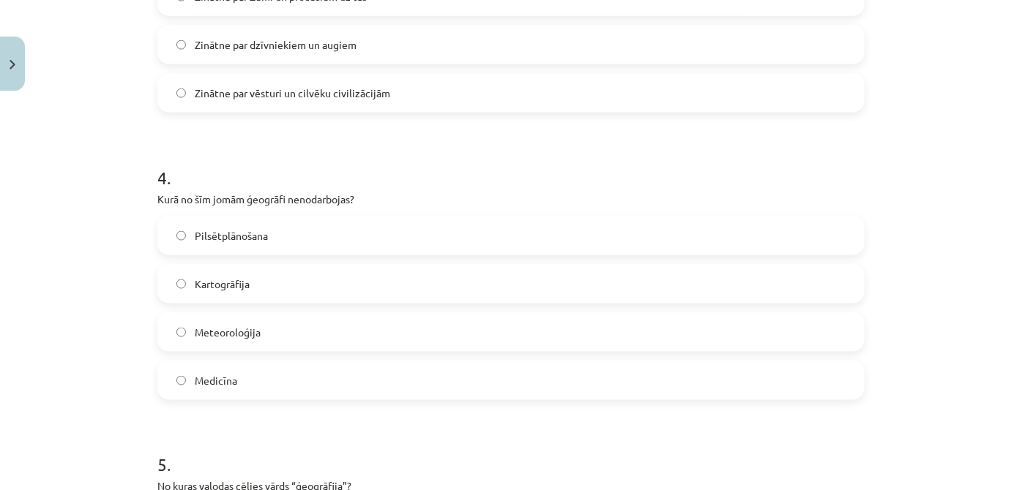
click at [302, 380] on label "Medicīna" at bounding box center [511, 380] width 704 height 37
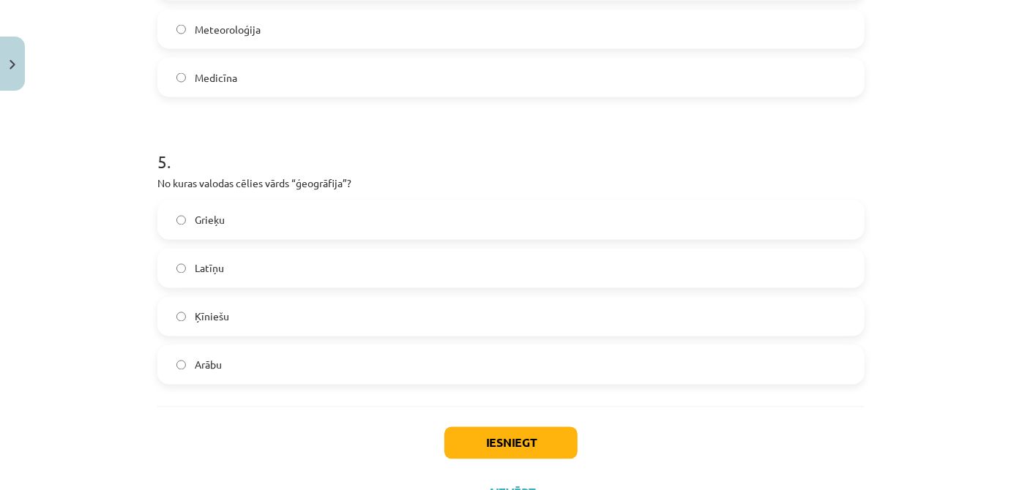
scroll to position [1324, 0]
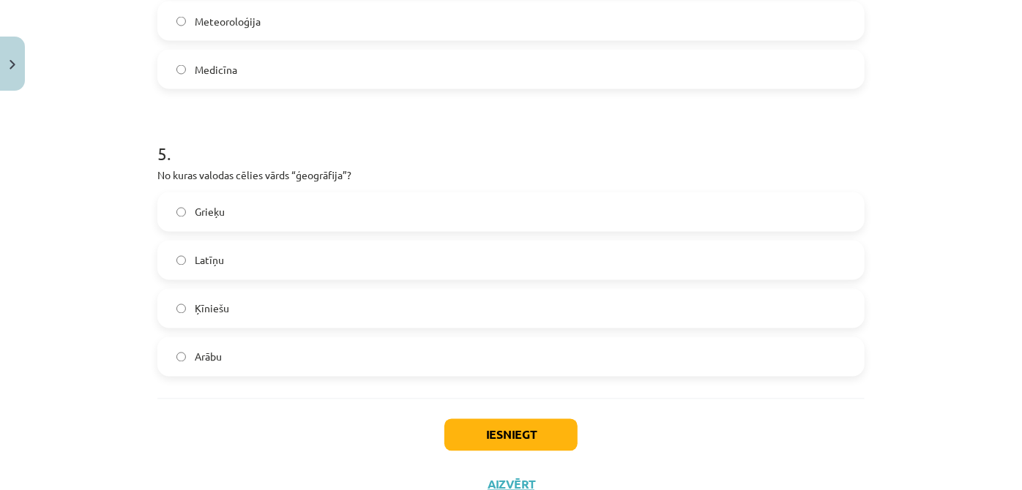
click at [291, 208] on label "Grieķu" at bounding box center [511, 212] width 704 height 37
click at [517, 436] on button "Iesniegt" at bounding box center [510, 435] width 133 height 32
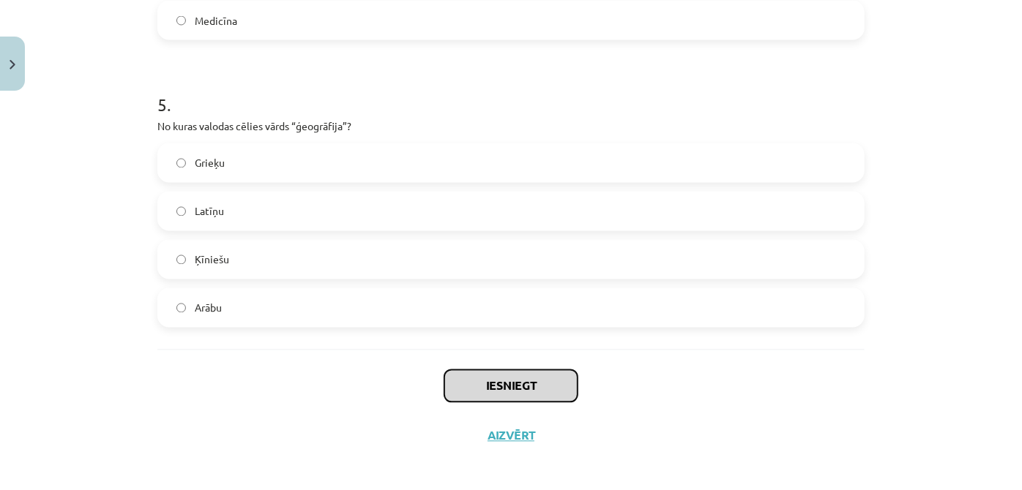
scroll to position [1379, 0]
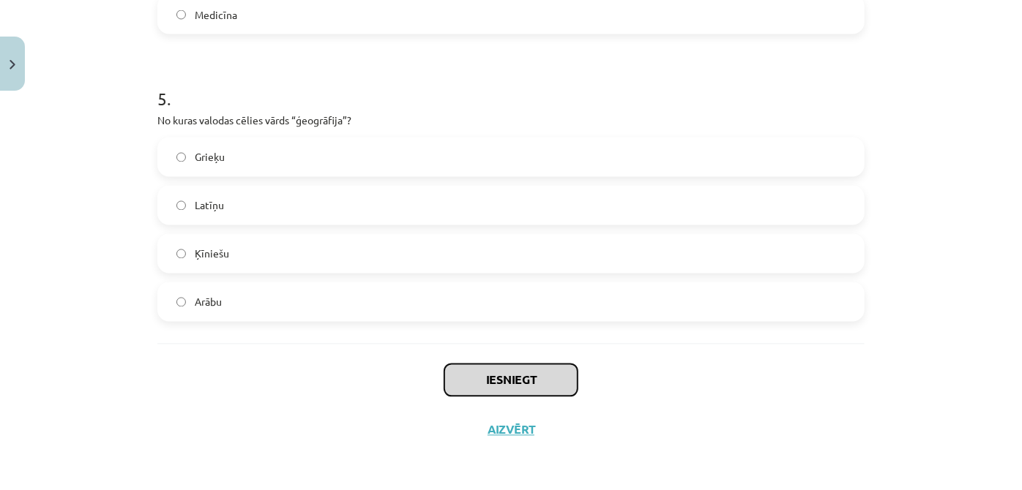
click at [472, 372] on button "Iesniegt" at bounding box center [510, 381] width 133 height 32
click at [650, 423] on div "Iesniegt Aizvērt" at bounding box center [510, 395] width 707 height 102
click at [488, 387] on button "Iesniegt" at bounding box center [510, 381] width 133 height 32
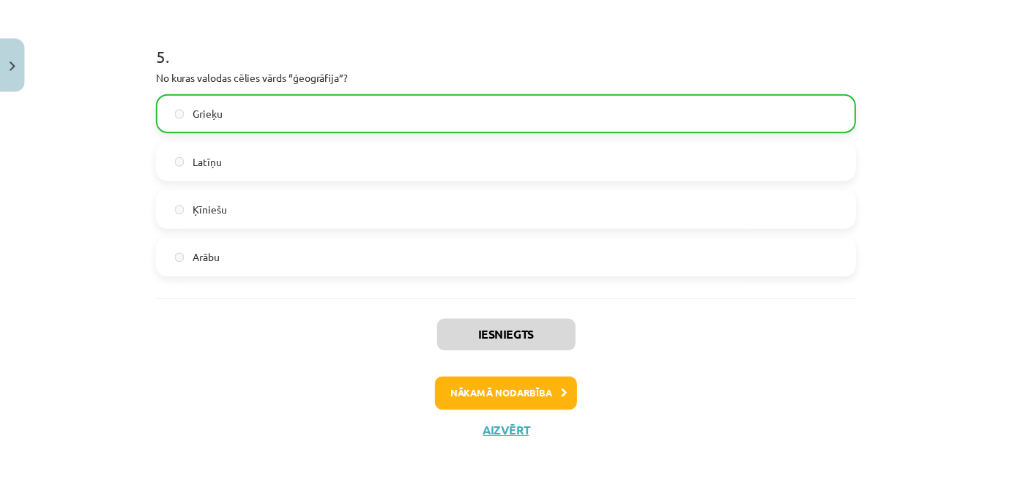
scroll to position [1425, 0]
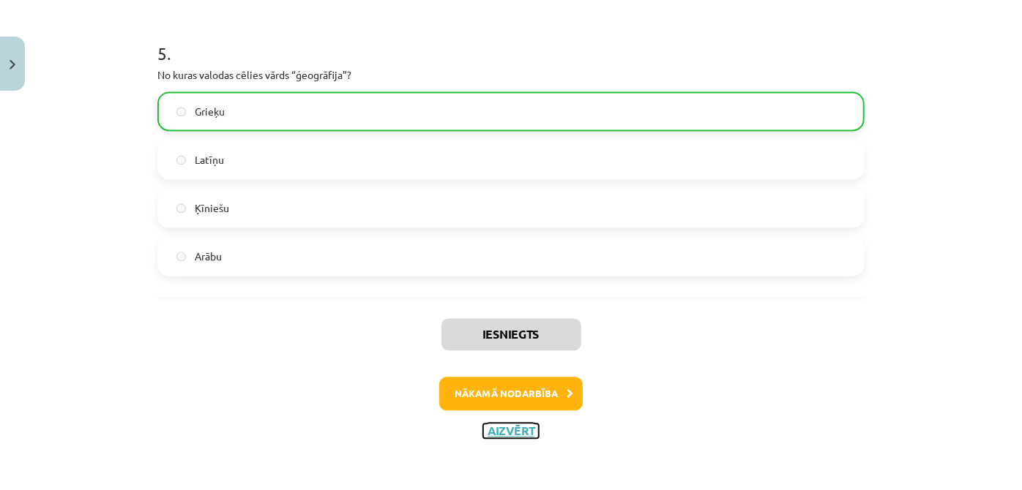
click at [510, 427] on button "Aizvērt" at bounding box center [511, 431] width 56 height 15
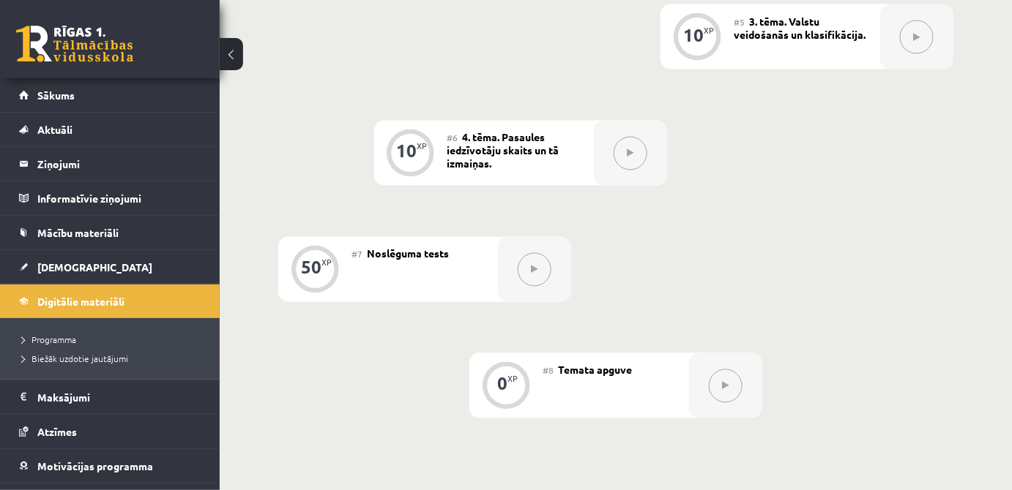
scroll to position [592, 0]
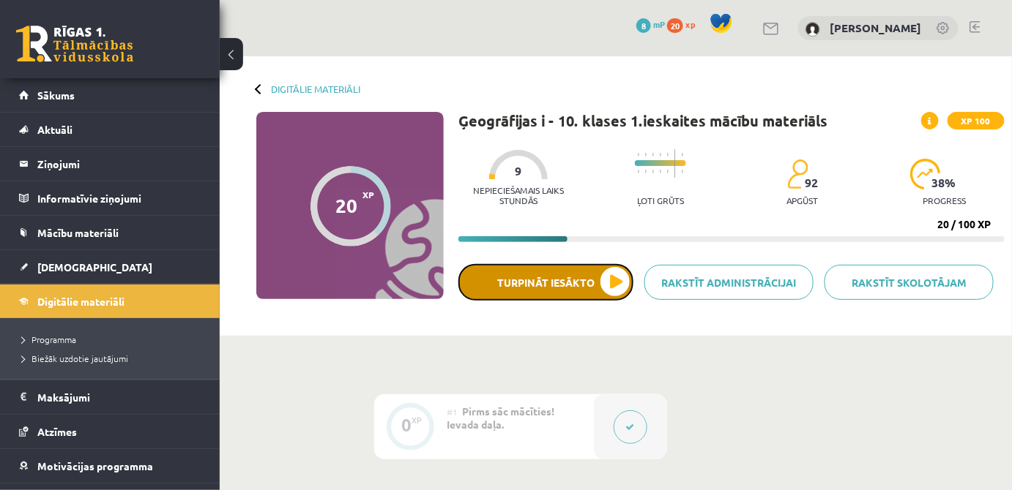
click at [611, 288] on button "Turpināt iesākto" at bounding box center [545, 282] width 175 height 37
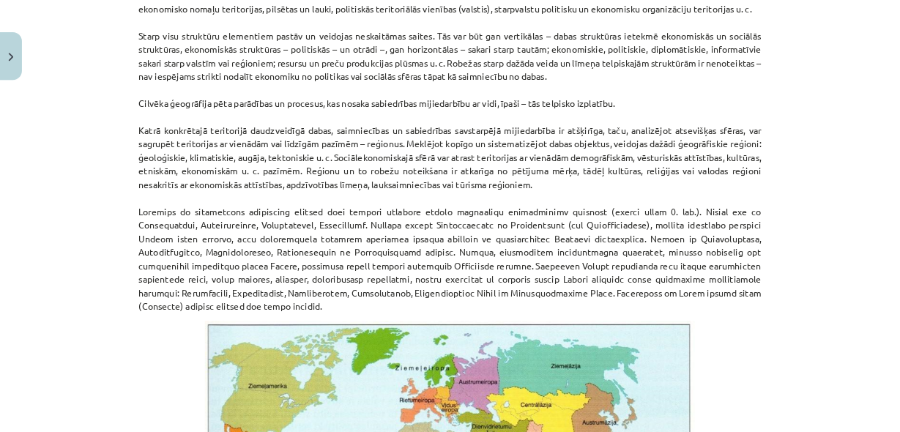
scroll to position [532, 0]
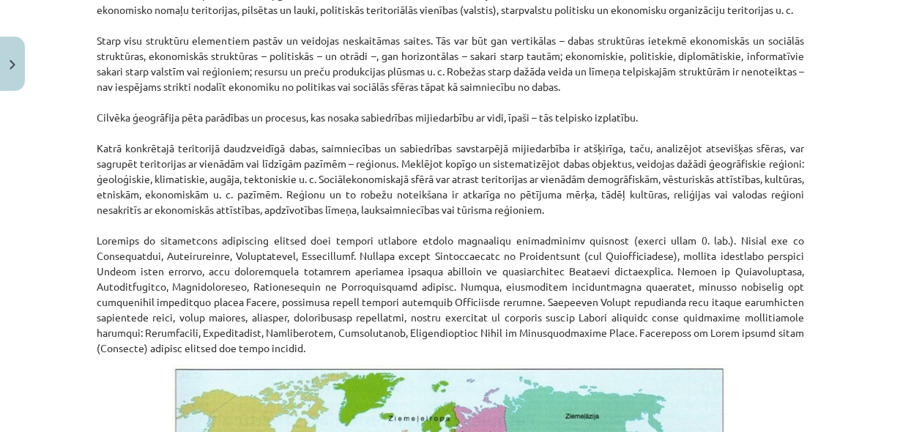
drag, startPoint x: 1012, startPoint y: 0, endPoint x: 524, endPoint y: 216, distance: 533.3
click at [523, 216] on p "Cilvēku apdzīvotā pasaule nav viendabīga, to veido neskaitāmu visdažādāko struk…" at bounding box center [450, 140] width 707 height 430
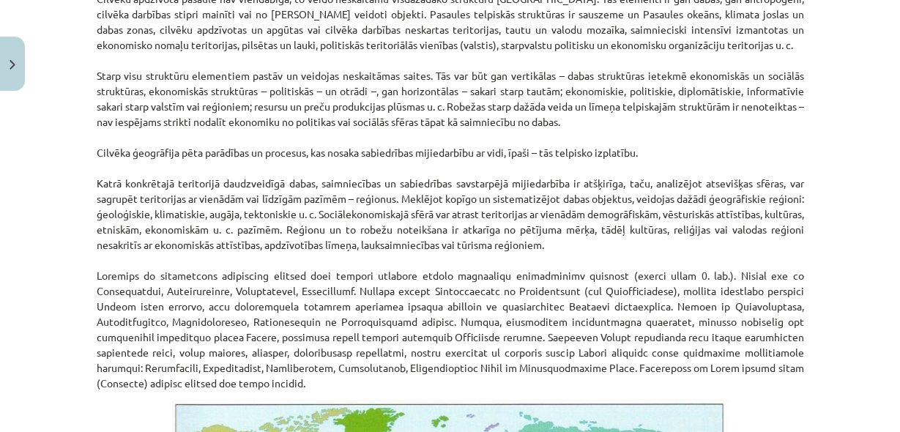
scroll to position [482, 0]
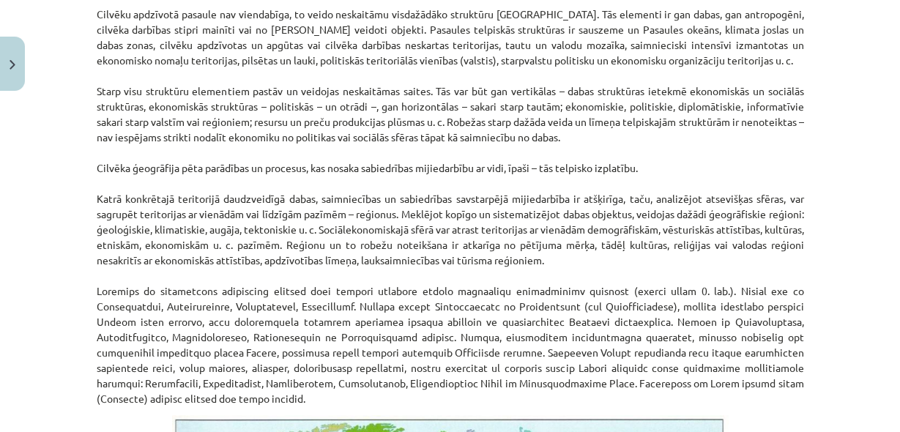
click at [735, 176] on p "Cilvēku apdzīvotā pasaule nav viendabīga, to veido neskaitāmu visdažādāko struk…" at bounding box center [450, 191] width 707 height 430
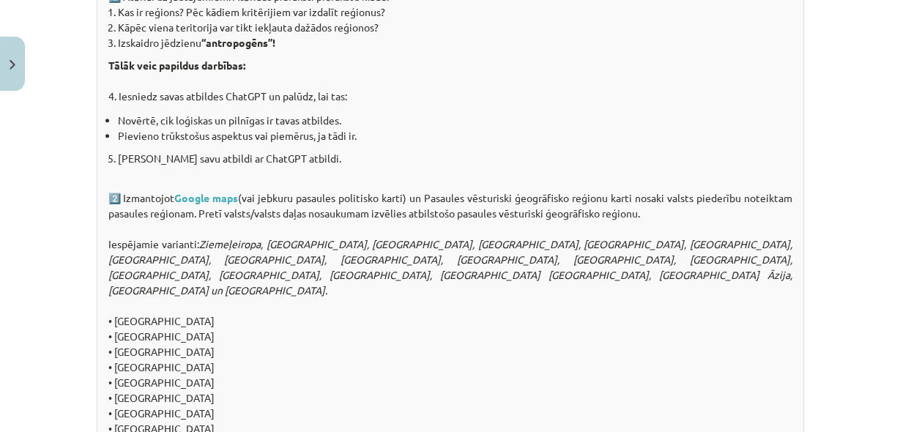
scroll to position [1208, 0]
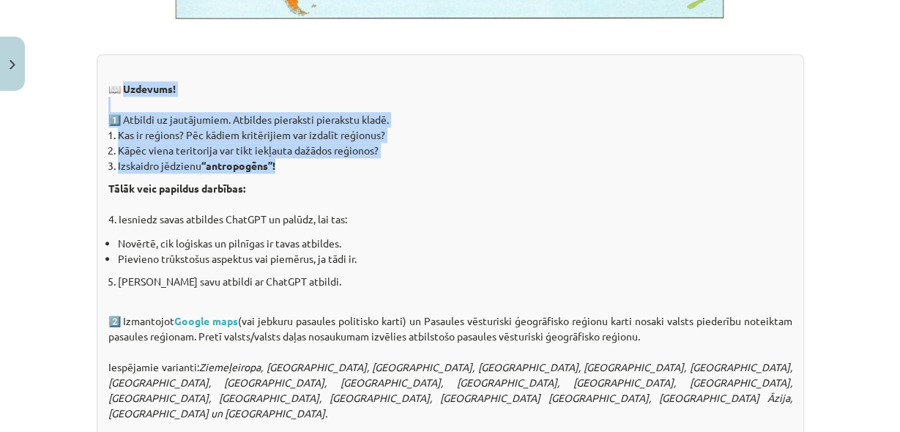
drag, startPoint x: 119, startPoint y: 86, endPoint x: 290, endPoint y: 165, distance: 188.0
click at [290, 165] on div "📖 Uzdevums! 1️⃣ Atbildi uz jautājumiem. Atbildes pieraksti pierakstu kladē. Kas…" at bounding box center [450, 389] width 707 height 671
copy div "zdevums! 1️⃣ Atbildi uz jautājumiem. Atbildes pieraksti pierakstu kladē. Kas ir…"
click at [107, 109] on div "📖 Uzdevums! 1️⃣ Atbildi uz jautājumiem. Atbildes pieraksti pierakstu kladē. Kas…" at bounding box center [450, 389] width 707 height 671
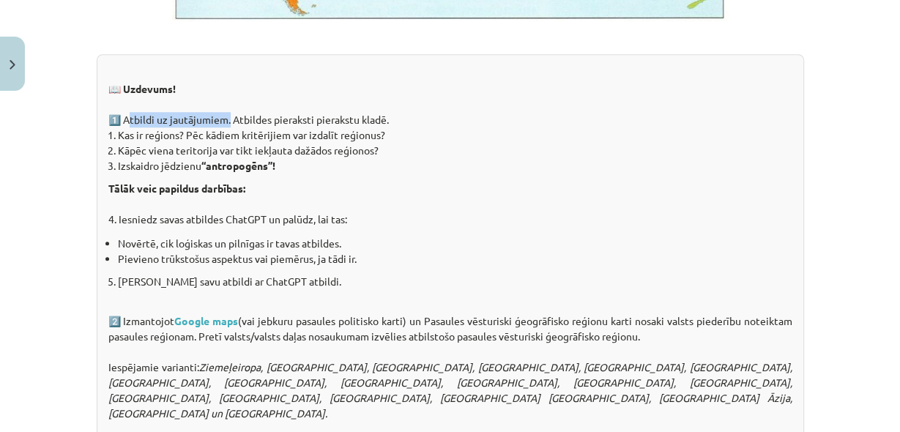
drag, startPoint x: 120, startPoint y: 119, endPoint x: 225, endPoint y: 119, distance: 104.7
click at [225, 119] on div "📖 Uzdevums! 1️⃣ Atbildi uz jautājumiem. Atbildes pieraksti pierakstu kladē. Kas…" at bounding box center [450, 389] width 707 height 671
copy div "Atbildi uz jautājumiem"
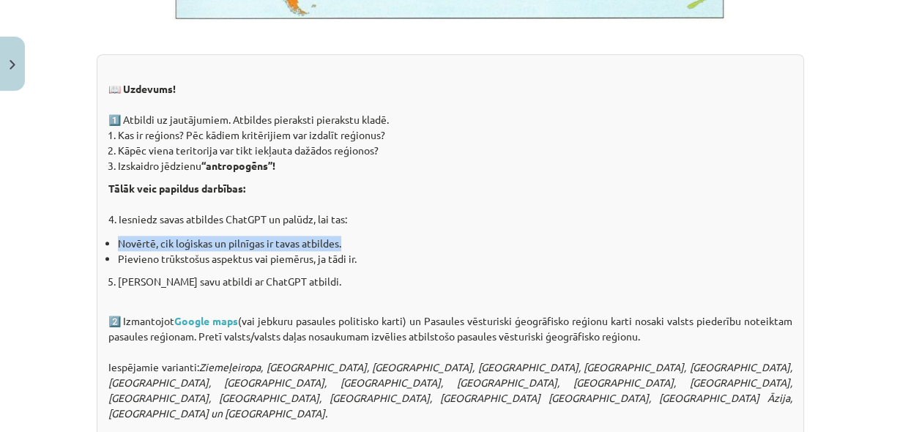
drag, startPoint x: 113, startPoint y: 243, endPoint x: 344, endPoint y: 245, distance: 230.6
click at [344, 245] on li "Novērtē, cik loģiskas un pilnīgas ir tavas atbildes." at bounding box center [455, 243] width 674 height 15
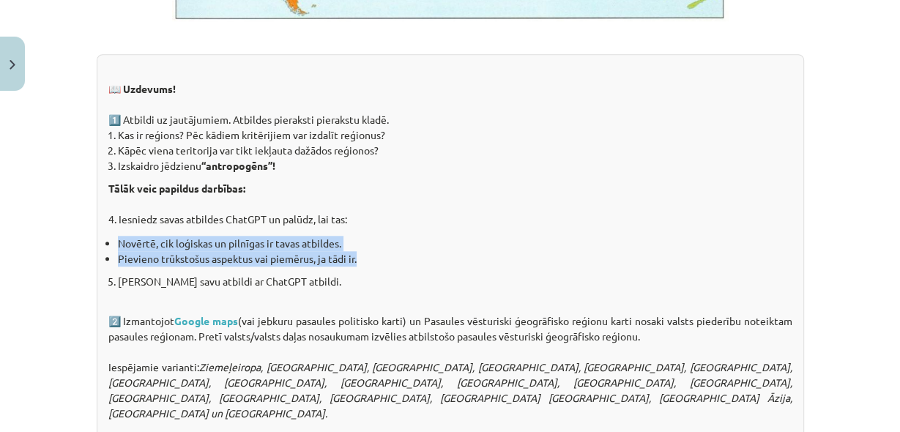
drag, startPoint x: 112, startPoint y: 239, endPoint x: 363, endPoint y: 252, distance: 251.4
click at [363, 252] on ul "Novērtē, cik loģiskas un pilnīgas ir tavas atbildes. Pievieno trūkstošus aspekt…" at bounding box center [450, 251] width 684 height 31
copy ul "Novērtē, cik loģiskas un pilnīgas ir tavas atbildes. Pievieno trūkstošus aspekt…"
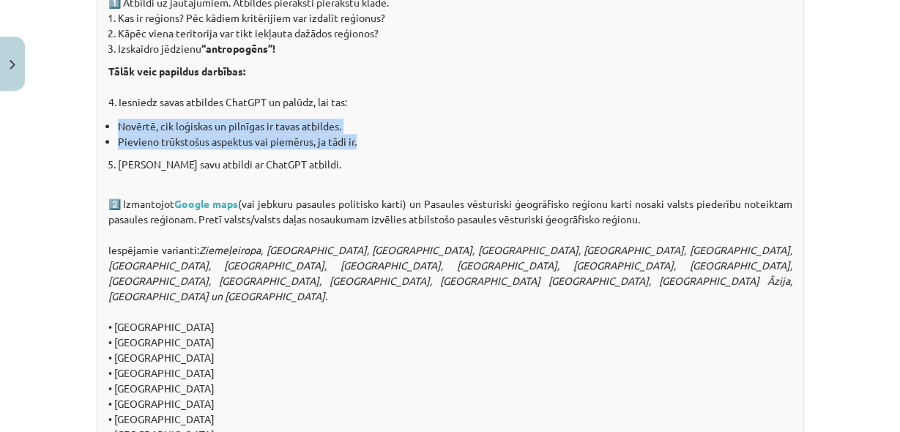
scroll to position [1364, 0]
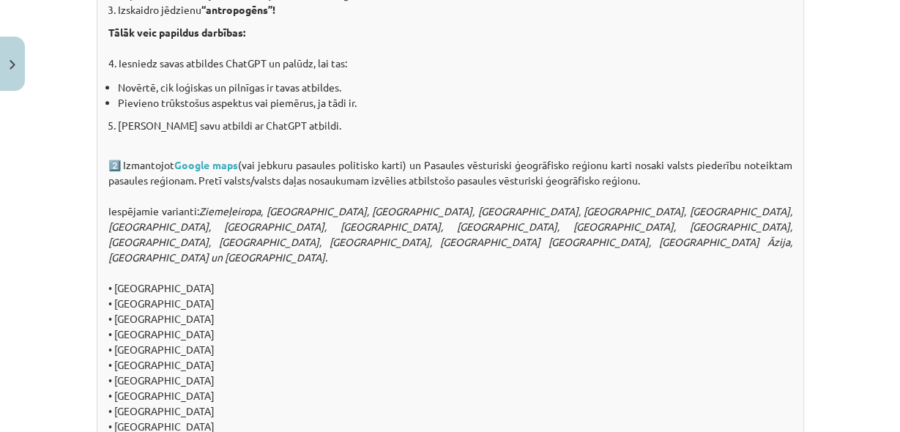
click at [745, 121] on p "Salīdzini savu atbildi ar ChatGPT atbildi." at bounding box center [455, 125] width 674 height 15
drag, startPoint x: 752, startPoint y: 145, endPoint x: 782, endPoint y: 70, distance: 80.5
click at [754, 141] on div "📖 Uzdevums! 1️⃣ Atbildi uz jautājumiem. Atbildes pieraksti pierakstu kladē. Kas…" at bounding box center [450, 233] width 707 height 671
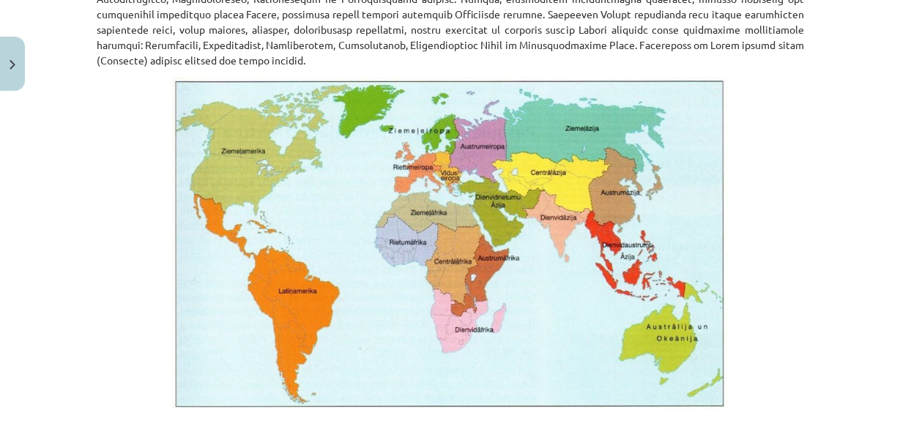
scroll to position [818, 0]
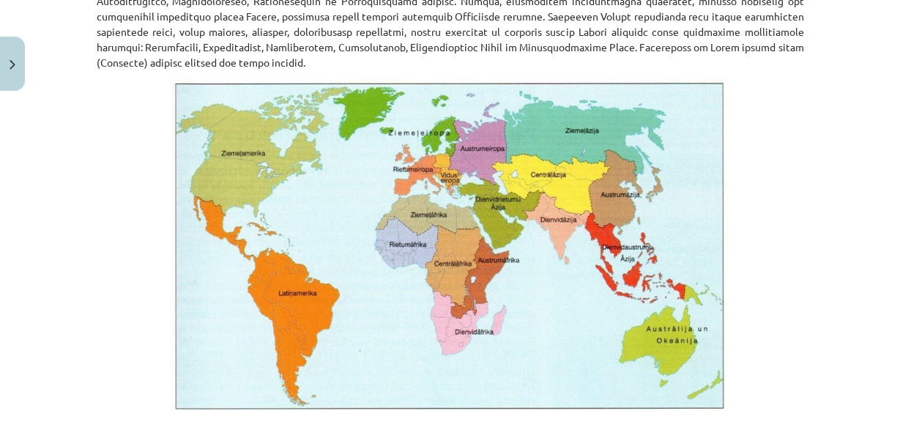
click at [731, 183] on p at bounding box center [450, 245] width 707 height 332
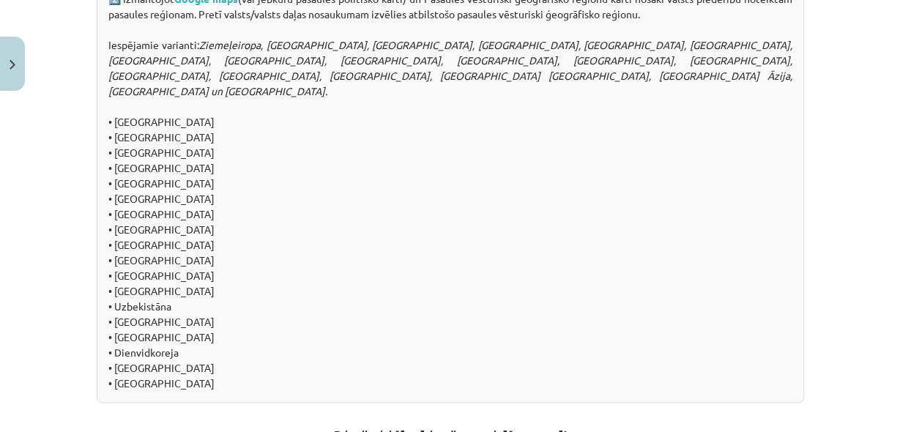
scroll to position [1536, 0]
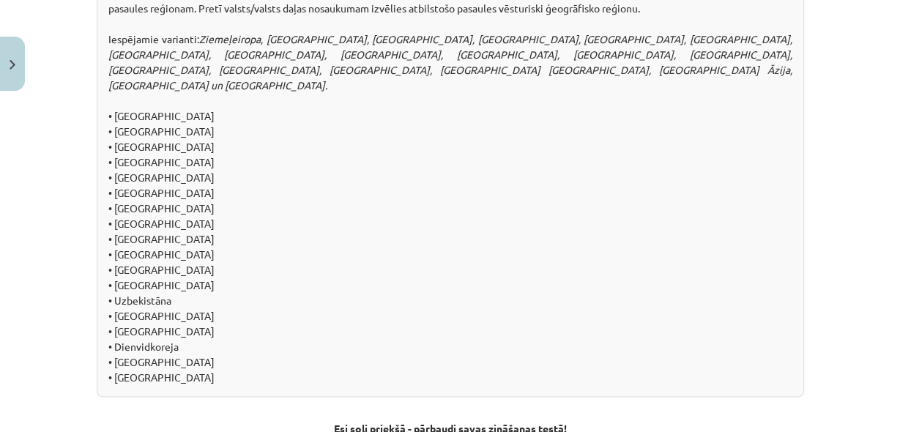
click at [122, 203] on div "📖 Uzdevums! 1️⃣ Atbildi uz jautājumiem. Atbildes pieraksti pierakstu kladē. Kas…" at bounding box center [450, 61] width 707 height 671
copy div "Taizeme"
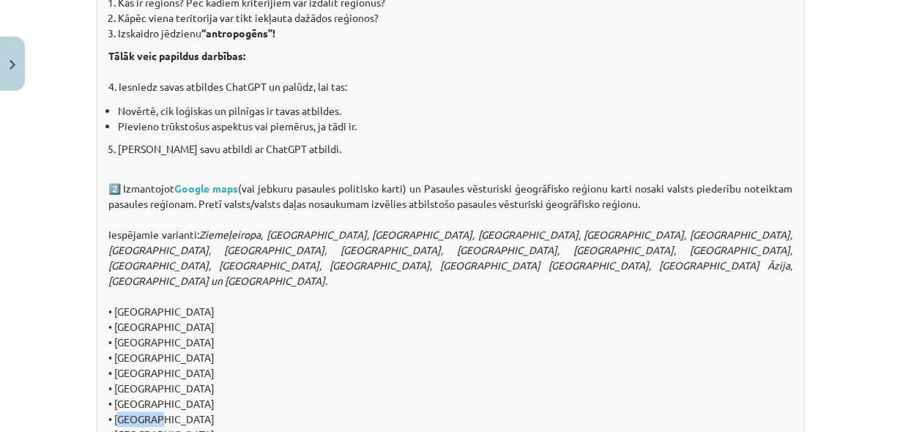
scroll to position [1496, 0]
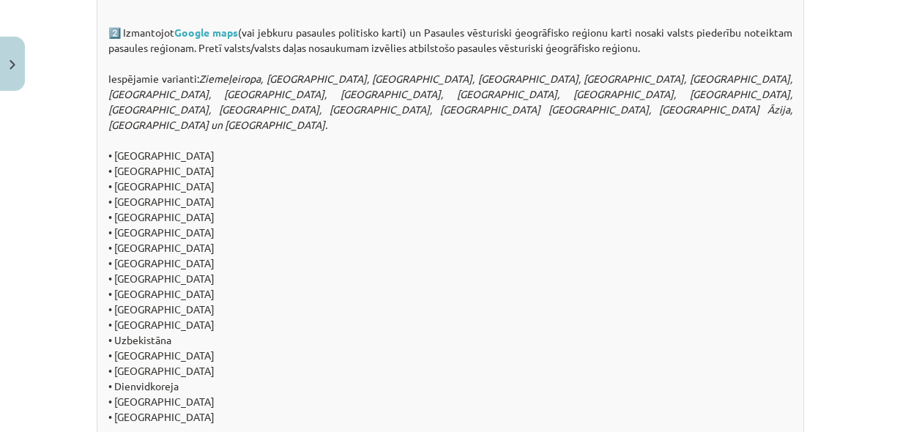
click at [244, 288] on div "📖 Uzdevums! 1️⃣ Atbildi uz jautājumiem. Atbildes pieraksti pierakstu kladē. Kas…" at bounding box center [450, 101] width 707 height 671
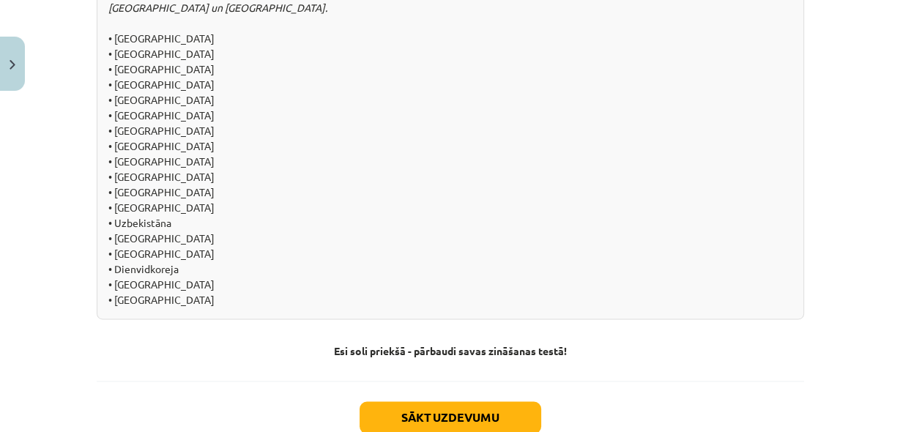
scroll to position [1692, 0]
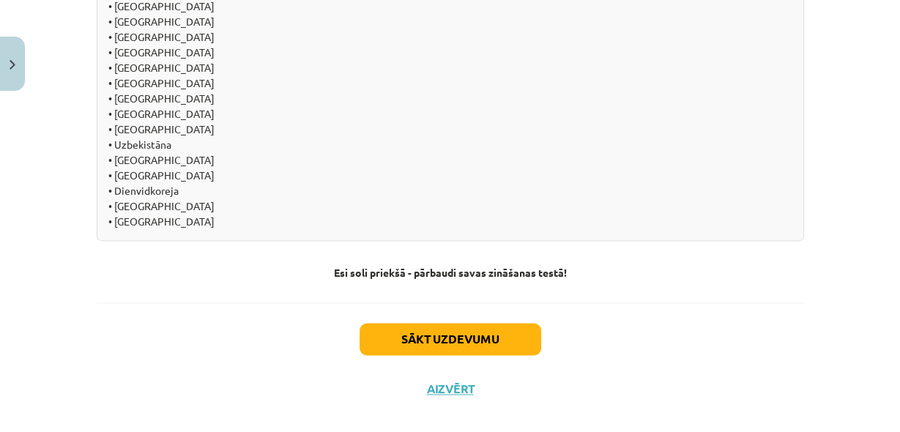
copy div "Sibīrija"
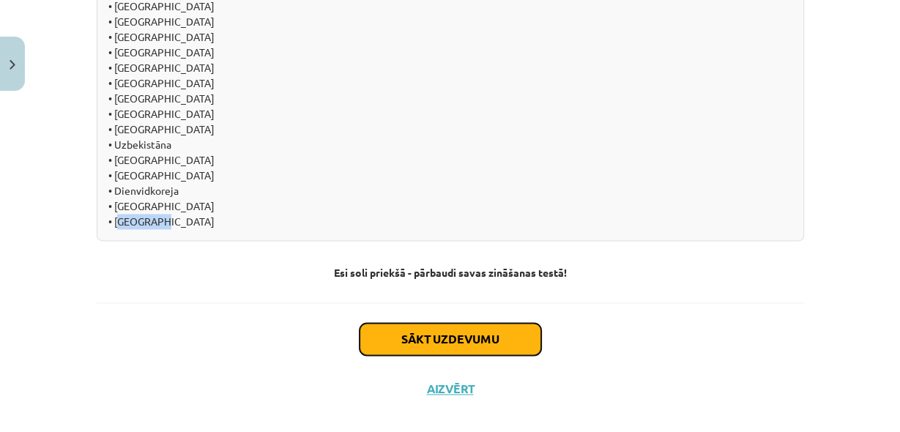
click at [469, 323] on button "Sākt uzdevumu" at bounding box center [450, 339] width 182 height 32
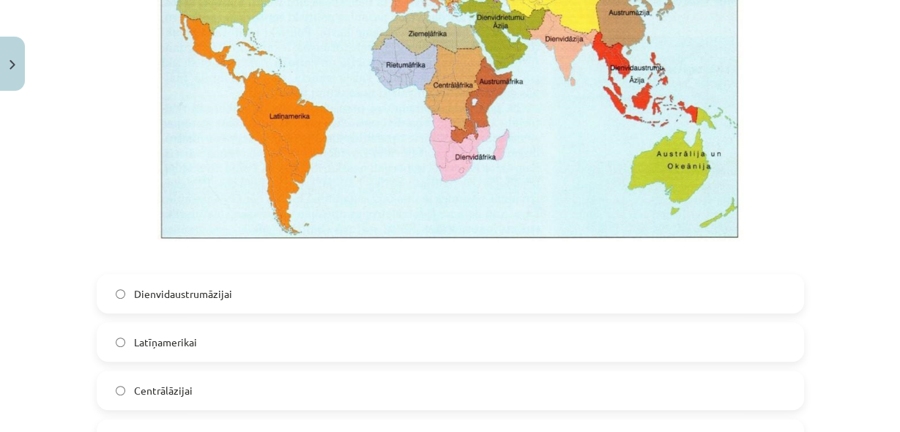
scroll to position [583, 0]
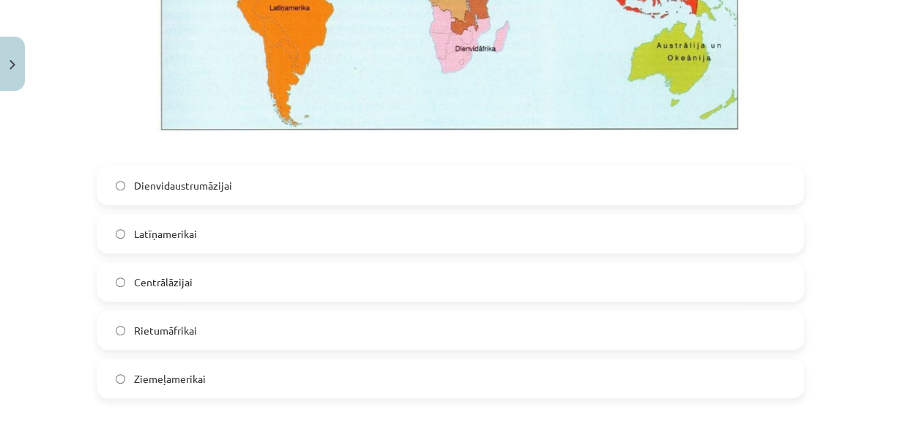
click at [134, 226] on span "Latīņamerikai" at bounding box center [165, 233] width 63 height 15
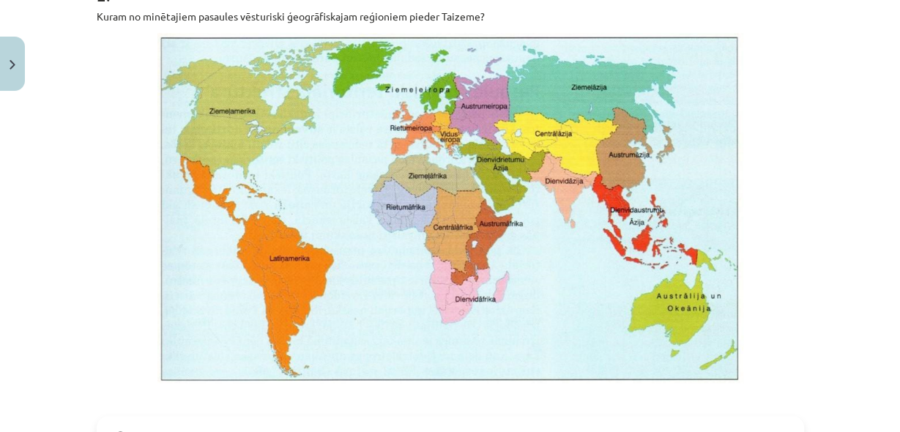
scroll to position [1286, 0]
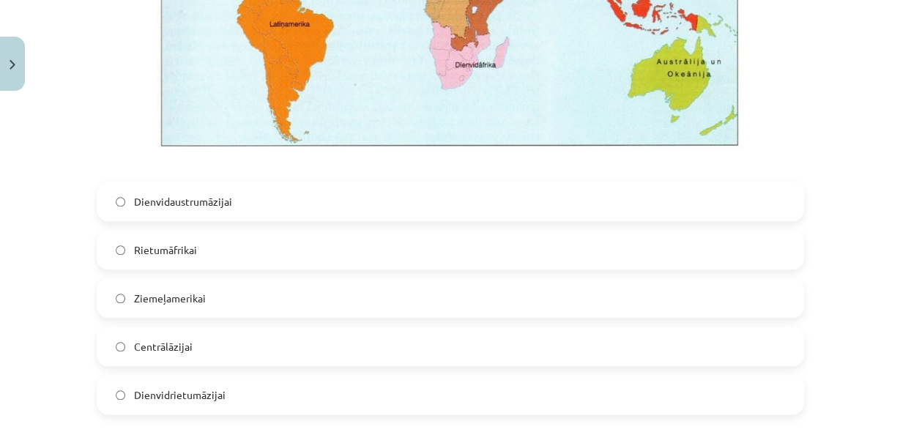
click at [122, 204] on label "Dienvidaustrumāzijai" at bounding box center [450, 201] width 704 height 37
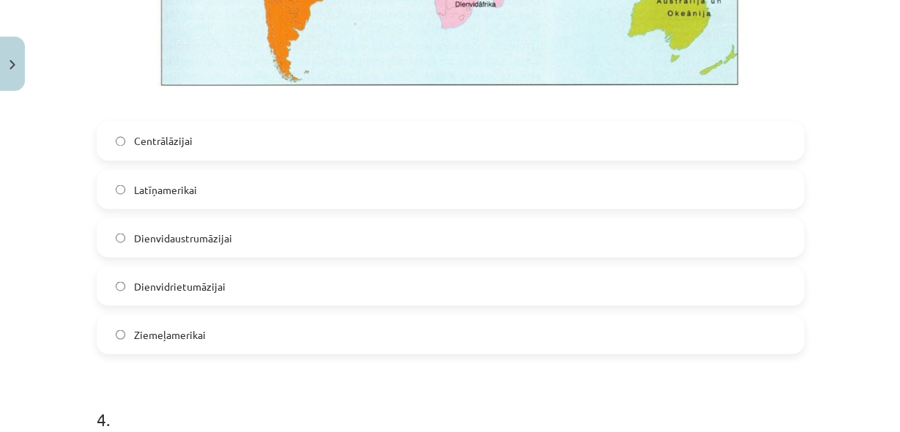
scroll to position [2067, 0]
click at [193, 283] on span "Dienvidrietumāzijai" at bounding box center [180, 284] width 92 height 15
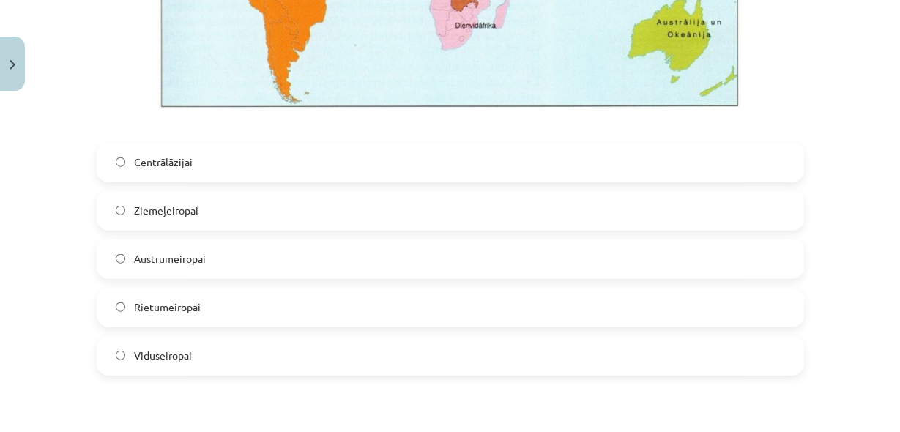
scroll to position [2808, 0]
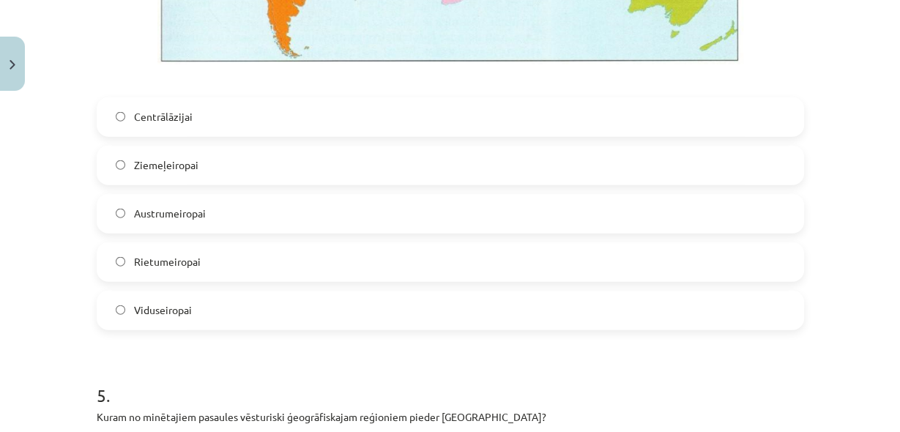
click at [193, 306] on label "Viduseiropai" at bounding box center [450, 310] width 704 height 37
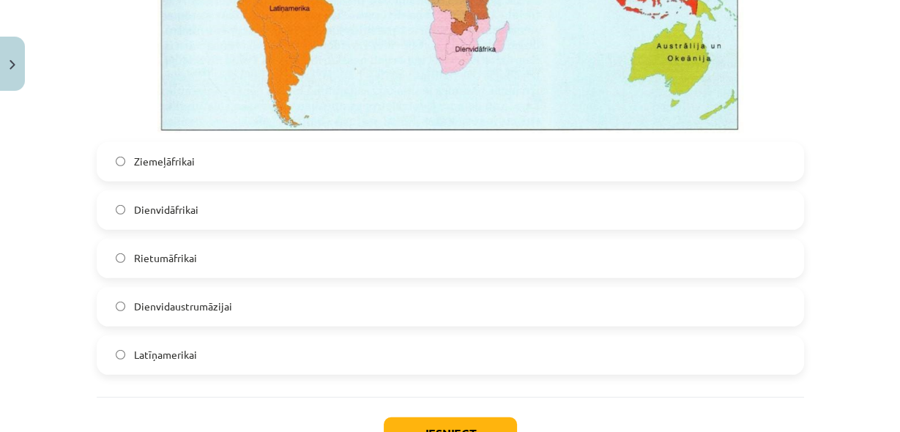
scroll to position [3472, 0]
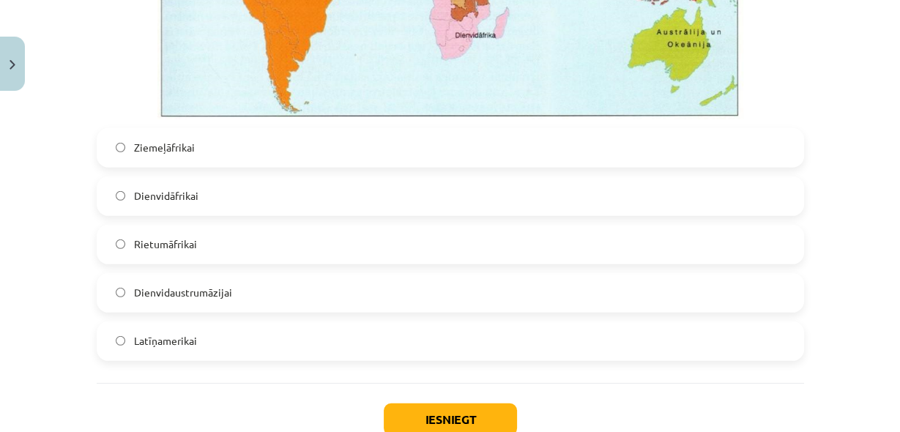
click at [181, 190] on span "Dienvidāfrikai" at bounding box center [166, 195] width 64 height 15
click at [444, 412] on button "Iesniegt" at bounding box center [450, 419] width 133 height 32
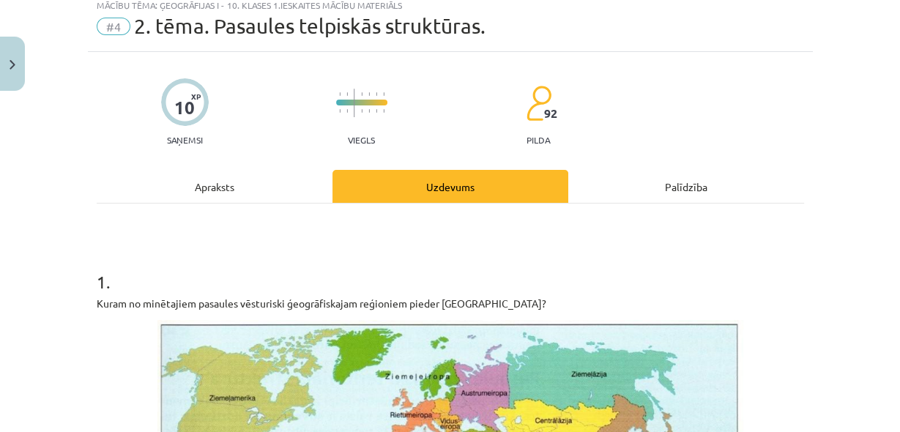
scroll to position [0, 0]
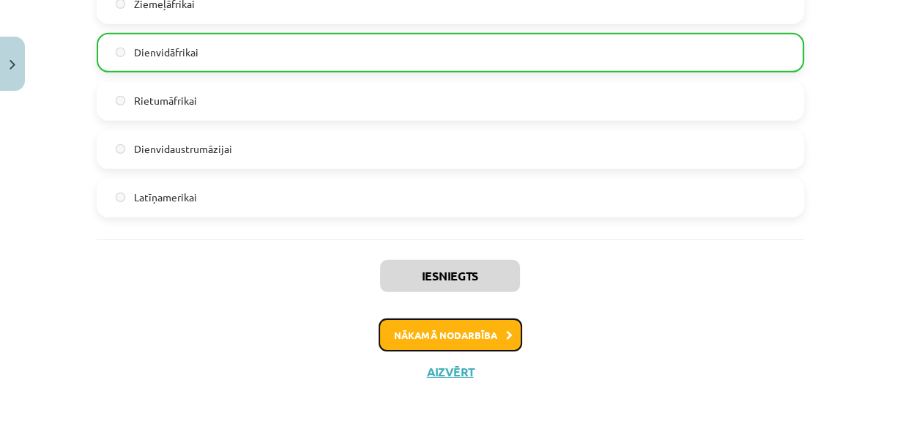
click at [493, 329] on button "Nākamā nodarbība" at bounding box center [449, 335] width 143 height 34
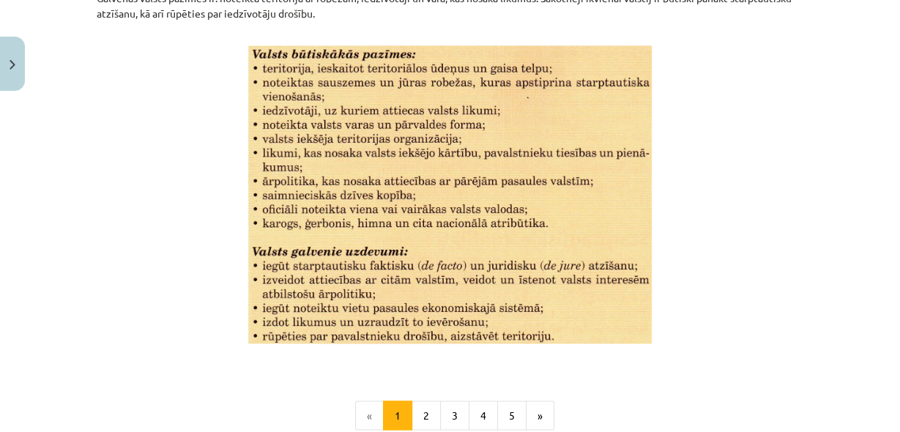
scroll to position [2025, 0]
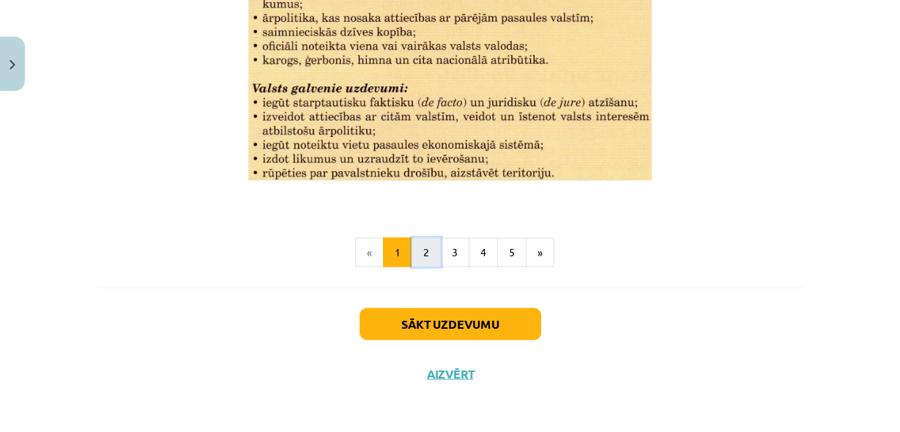
click at [429, 250] on button "2" at bounding box center [425, 251] width 29 height 29
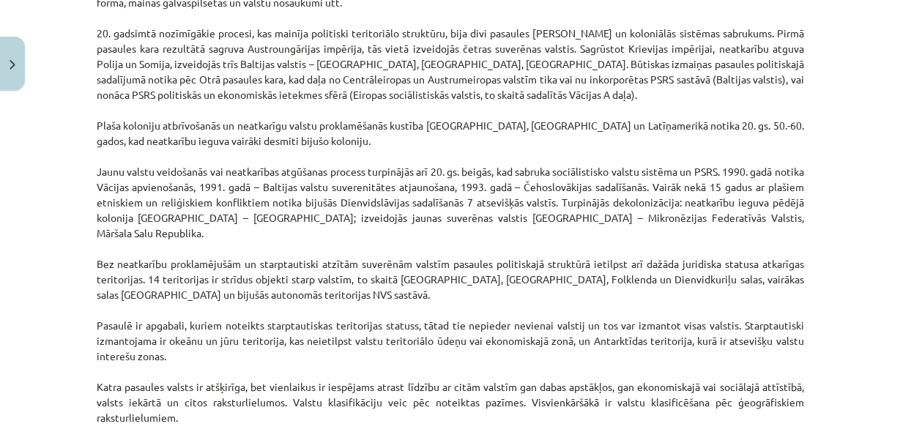
scroll to position [1356, 0]
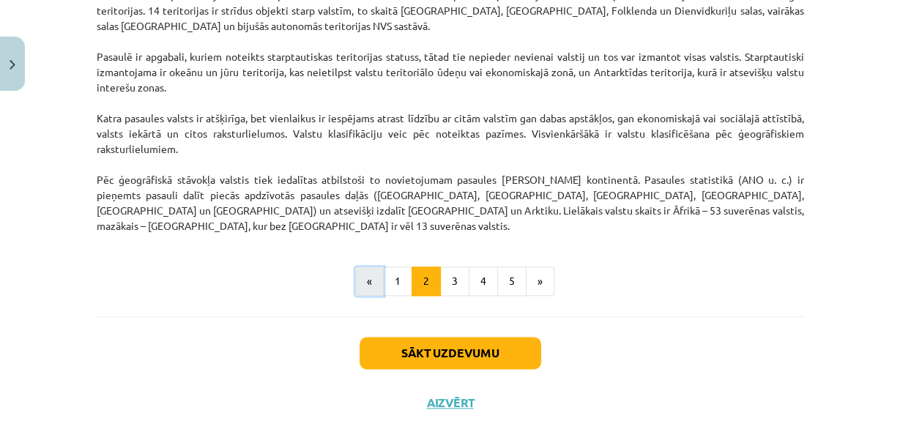
click at [359, 266] on button "«" at bounding box center [369, 280] width 29 height 29
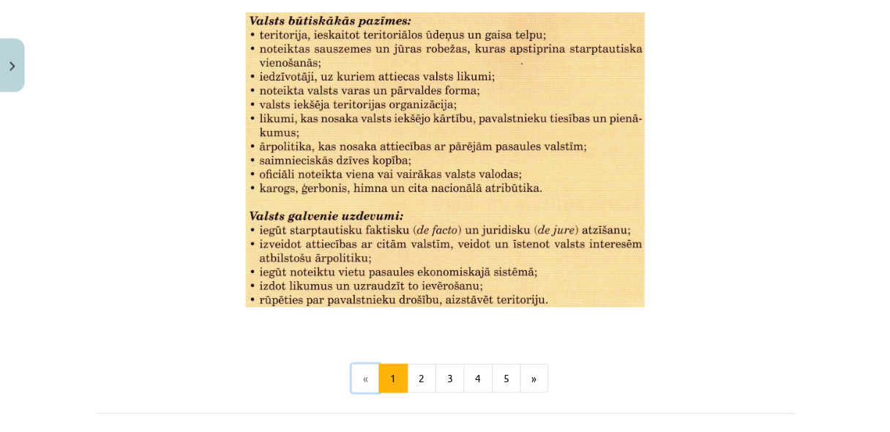
scroll to position [2025, 0]
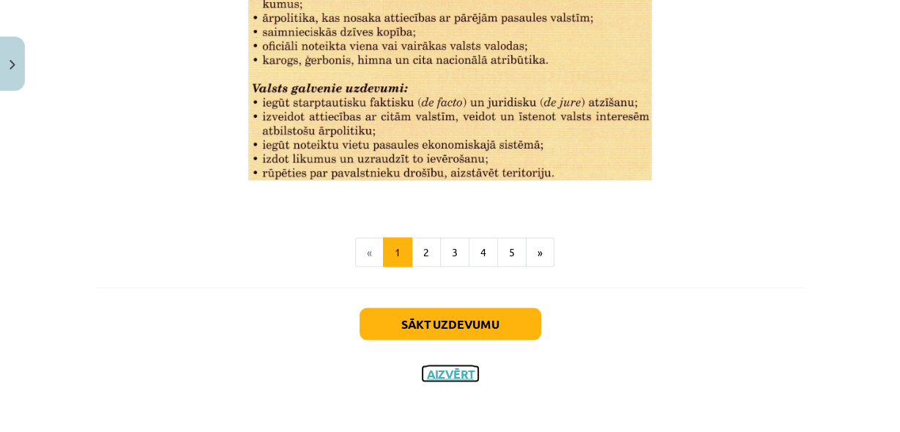
click at [440, 370] on button "Aizvērt" at bounding box center [450, 373] width 56 height 15
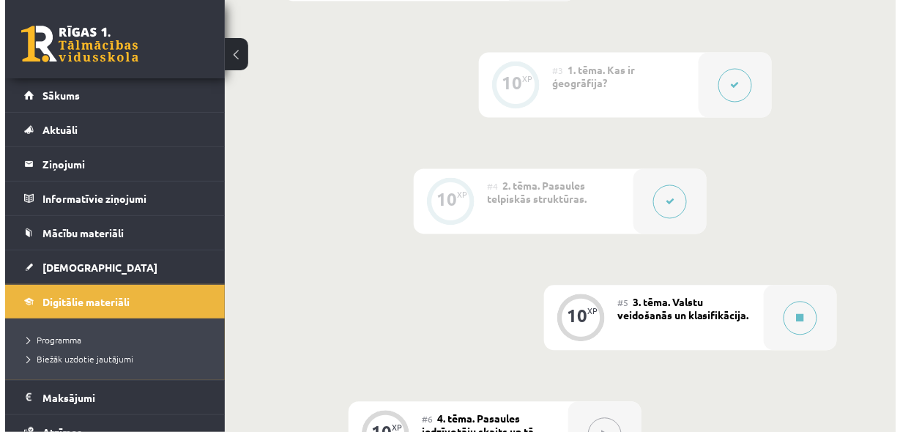
scroll to position [663, 0]
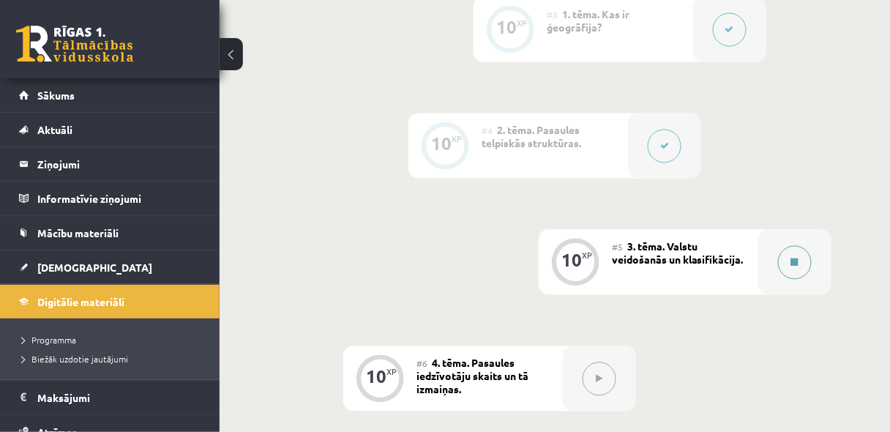
click at [788, 261] on button at bounding box center [795, 263] width 34 height 34
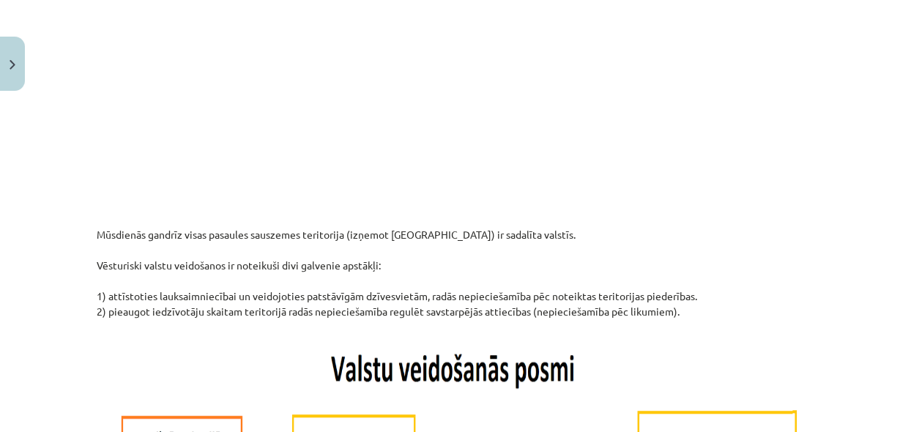
scroll to position [469, 0]
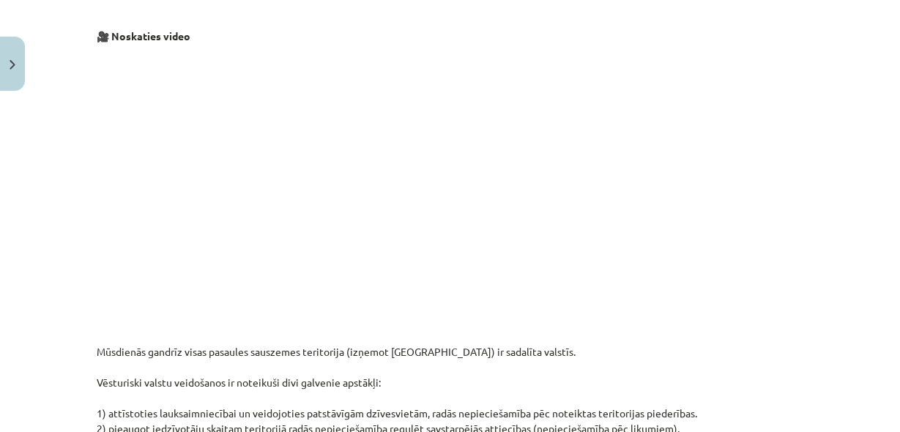
click at [770, 302] on p at bounding box center [450, 194] width 707 height 283
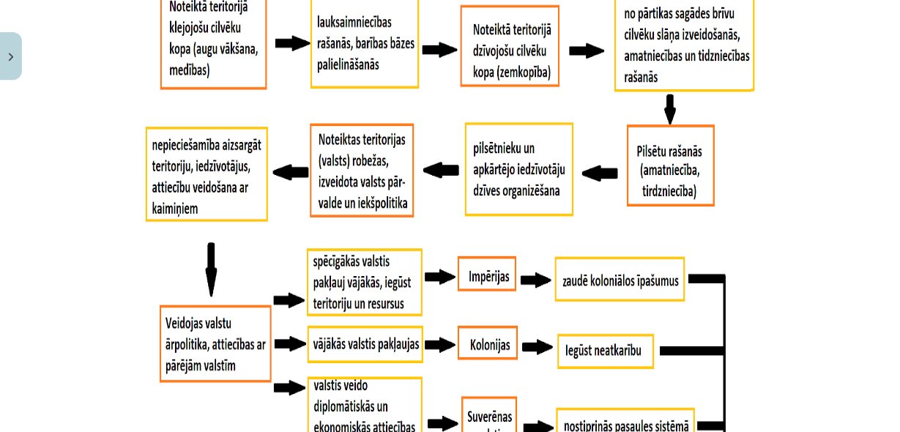
scroll to position [665, 0]
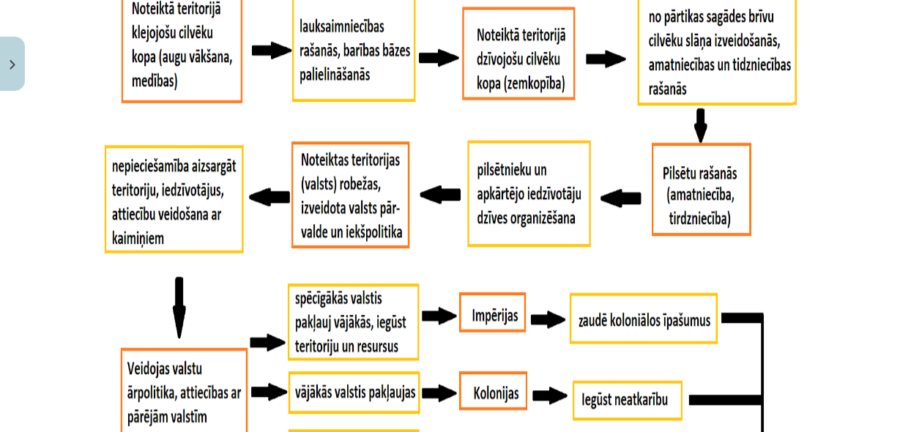
drag, startPoint x: 1685, startPoint y: 15, endPoint x: 466, endPoint y: 301, distance: 1252.1
click at [474, 307] on img at bounding box center [450, 370] width 707 height 914
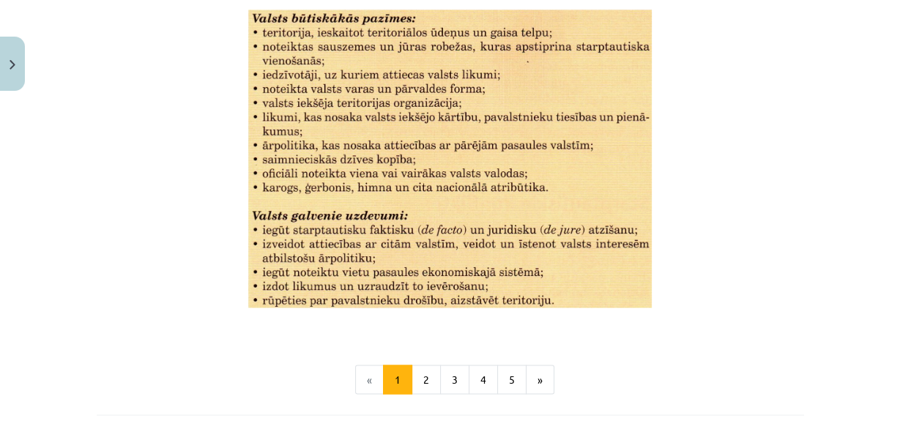
scroll to position [1908, 0]
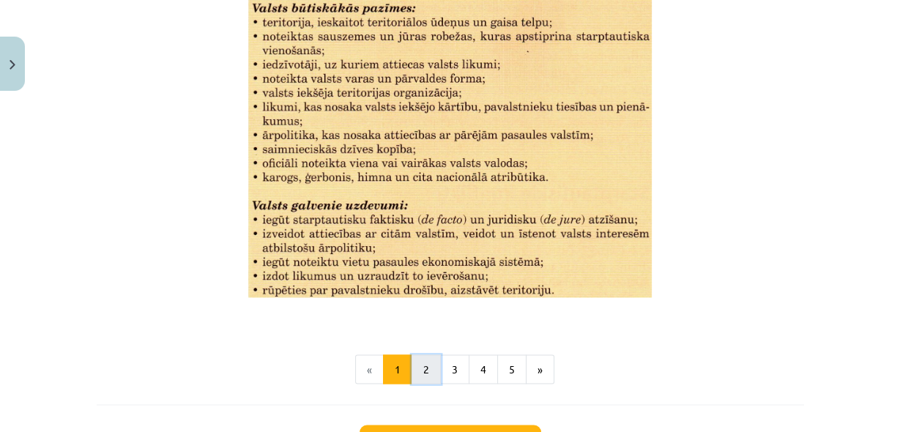
click at [422, 365] on button "2" at bounding box center [425, 368] width 29 height 29
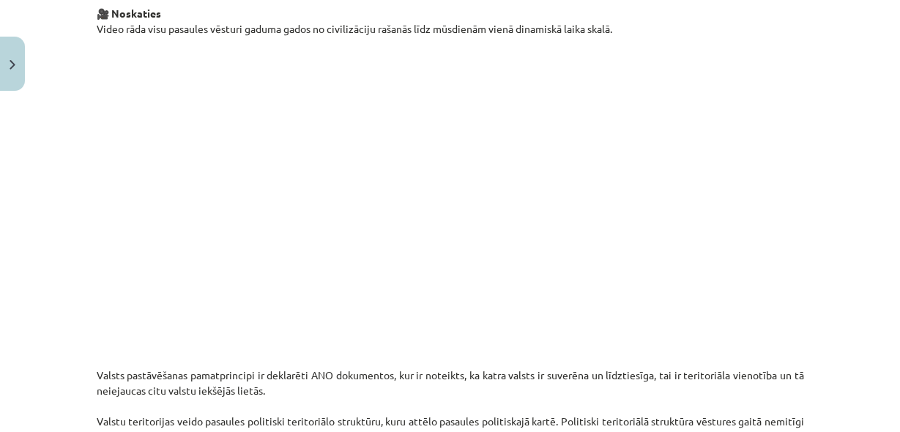
scroll to position [652, 0]
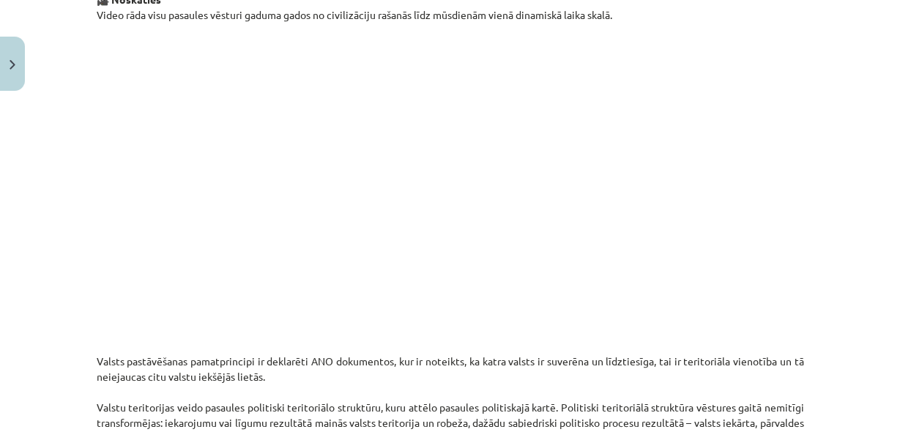
click at [754, 255] on p at bounding box center [450, 188] width 707 height 283
click at [750, 253] on p at bounding box center [450, 188] width 707 height 283
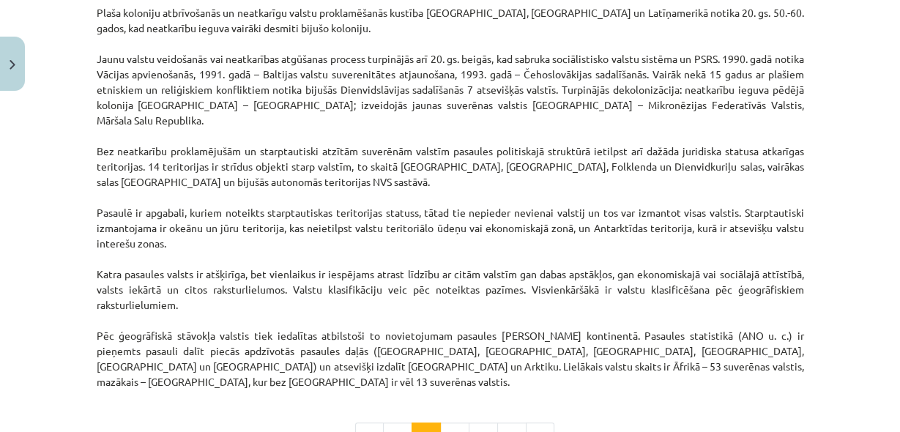
scroll to position [1239, 0]
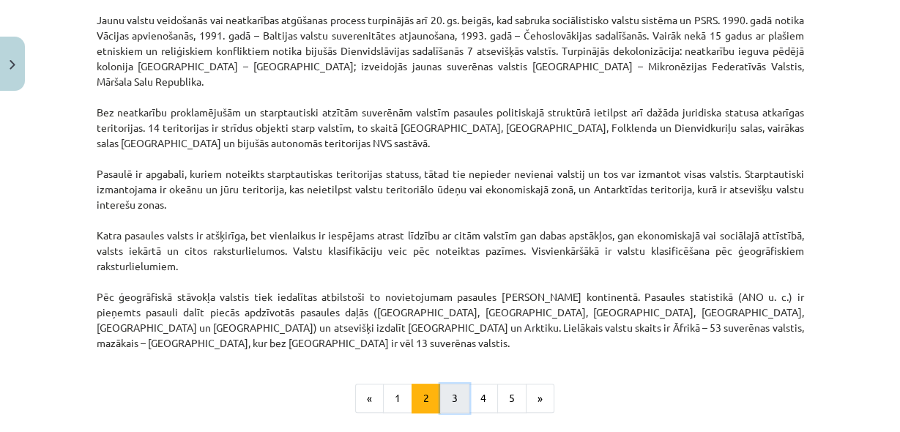
click at [450, 384] on button "3" at bounding box center [454, 398] width 29 height 29
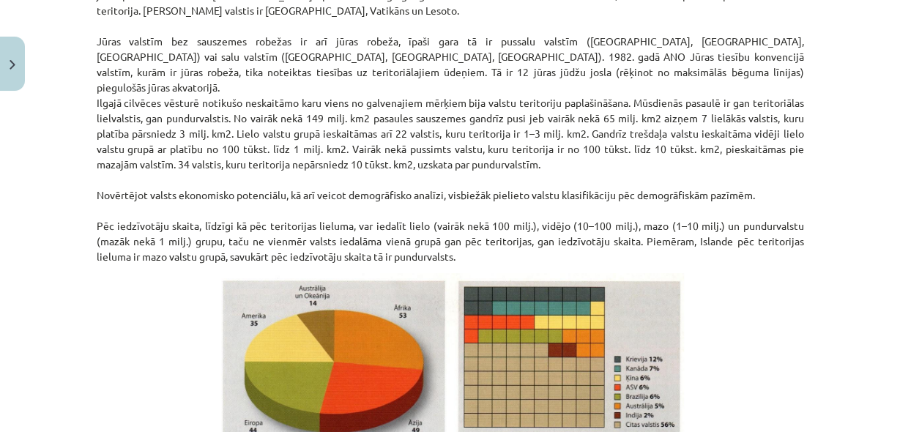
scroll to position [390, 0]
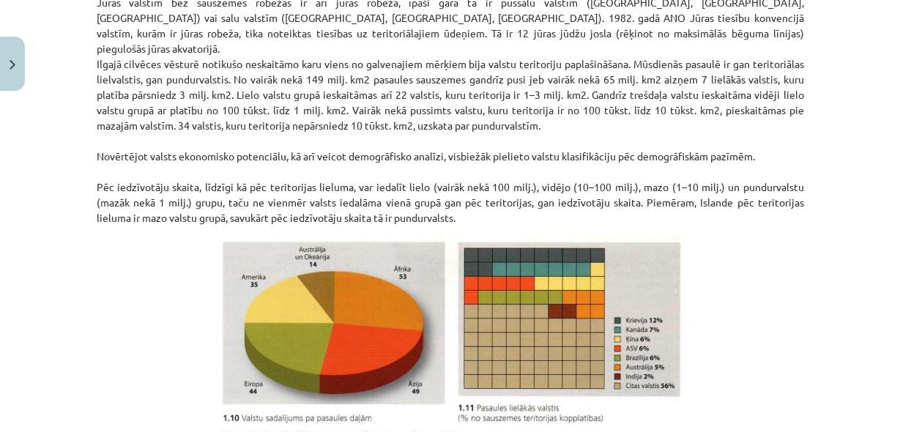
click at [674, 210] on div "Valstu savstarpējos sakaros un starptautiskās tirdzniecības attīstībā nozīmīgs …" at bounding box center [450, 254] width 707 height 764
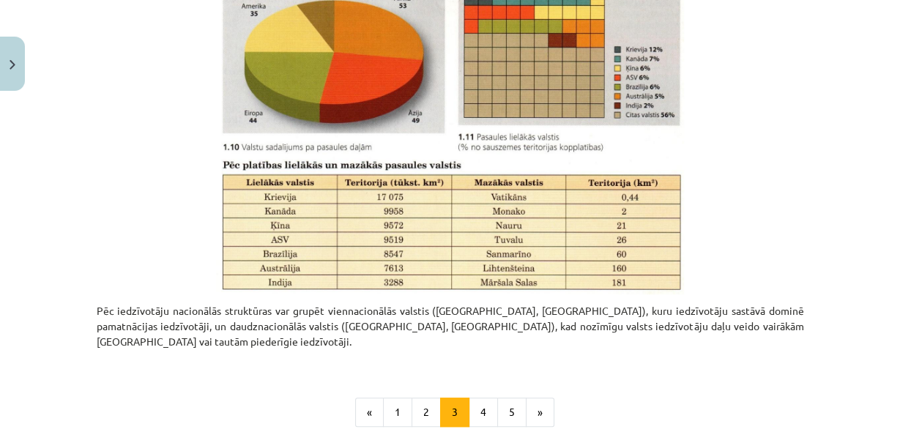
scroll to position [663, 0]
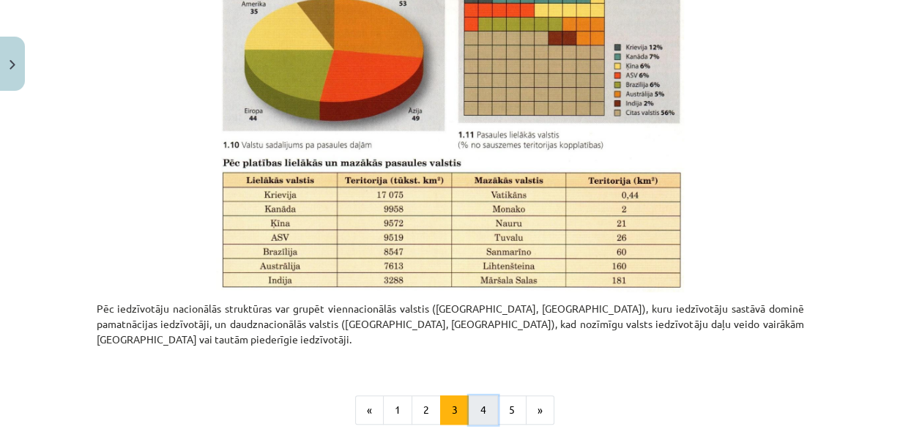
click at [480, 395] on button "4" at bounding box center [483, 409] width 29 height 29
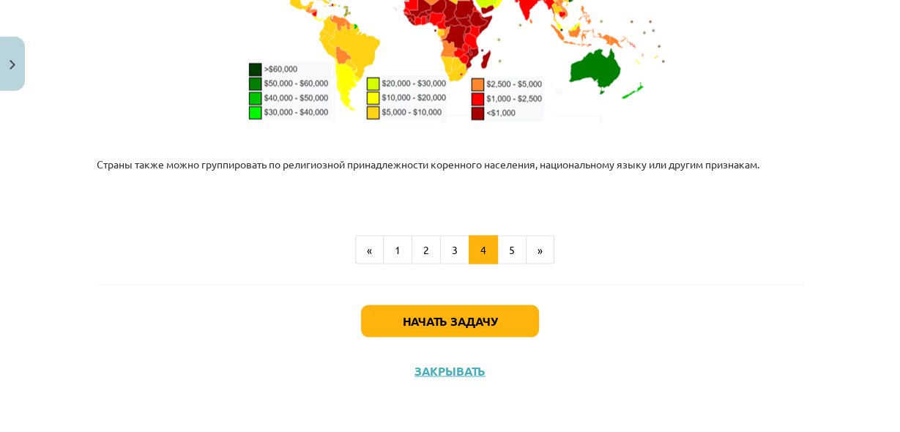
scroll to position [2129, 0]
click at [509, 253] on font "5" at bounding box center [512, 248] width 6 height 13
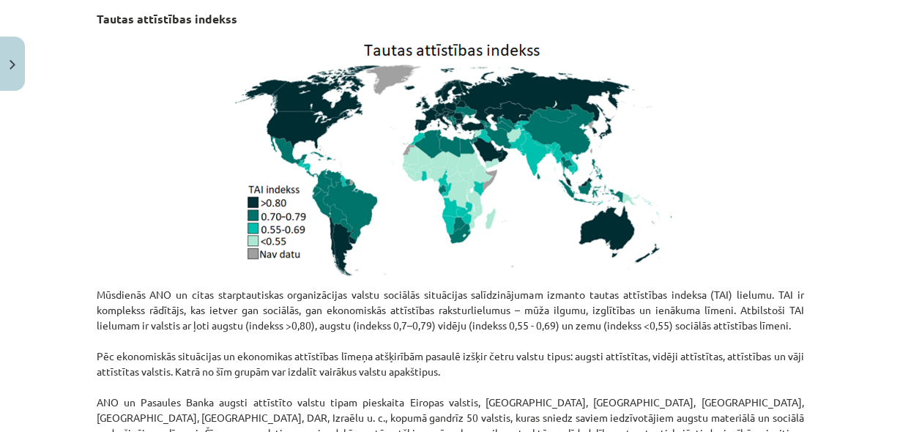
scroll to position [665, 0]
click at [745, 133] on p at bounding box center [450, 155] width 707 height 246
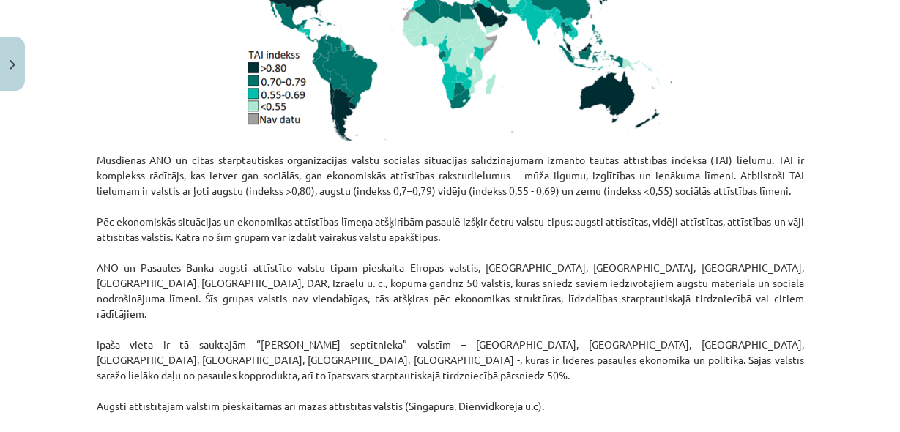
scroll to position [417, 0]
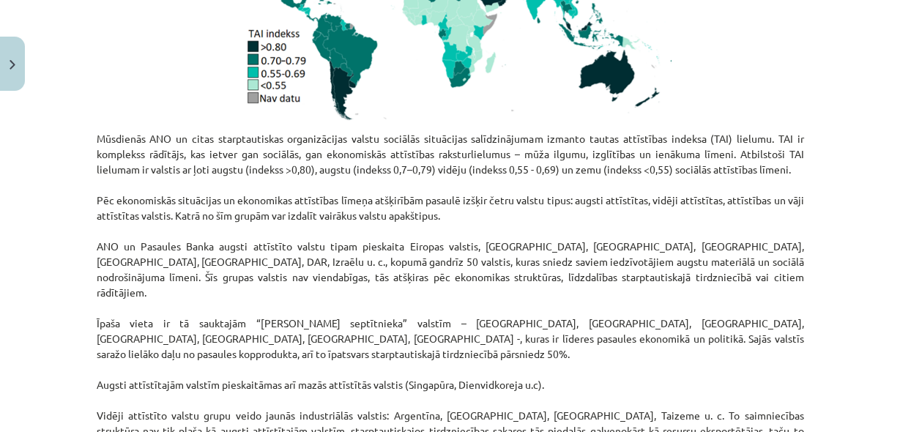
click at [854, 136] on div "Mācību tēma: Ģeogrāfijas i - 10. klases 1.ieskaites mācību materiāls #5 3. tēma…" at bounding box center [450, 216] width 900 height 432
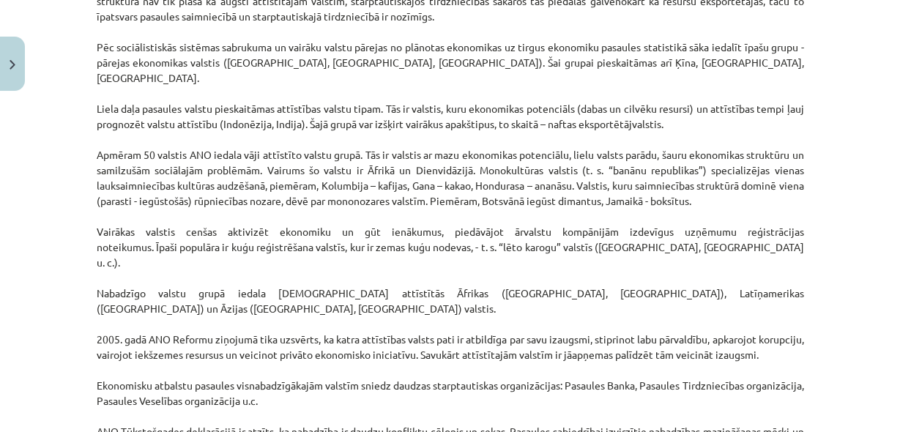
scroll to position [666, 0]
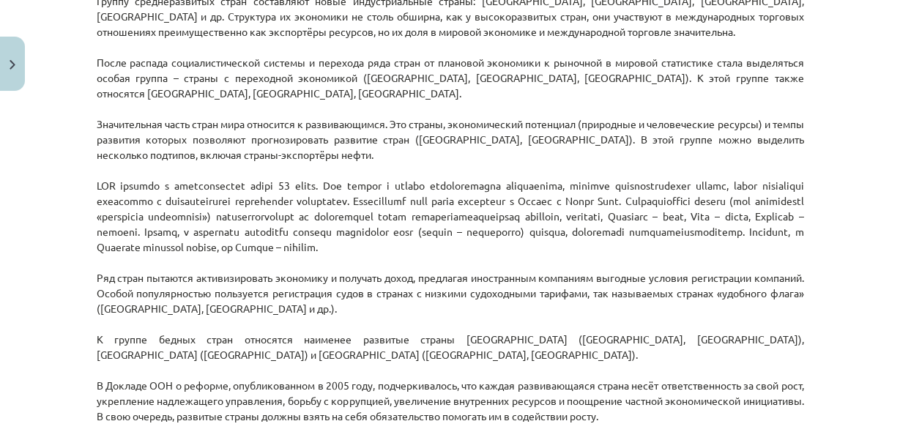
click at [722, 117] on font "Значительная часть стран мира относится к развивающимся. Это страны, экономичес…" at bounding box center [450, 139] width 707 height 44
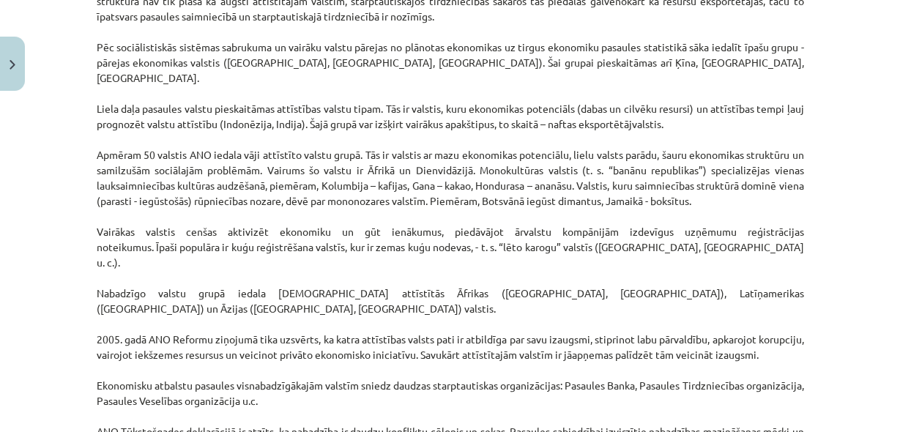
scroll to position [665, 0]
click at [709, 164] on p "Mūsdienās ANO un citas starptautiskas organizācijas valstu sociālās situācijas …" at bounding box center [450, 85] width 707 height 769
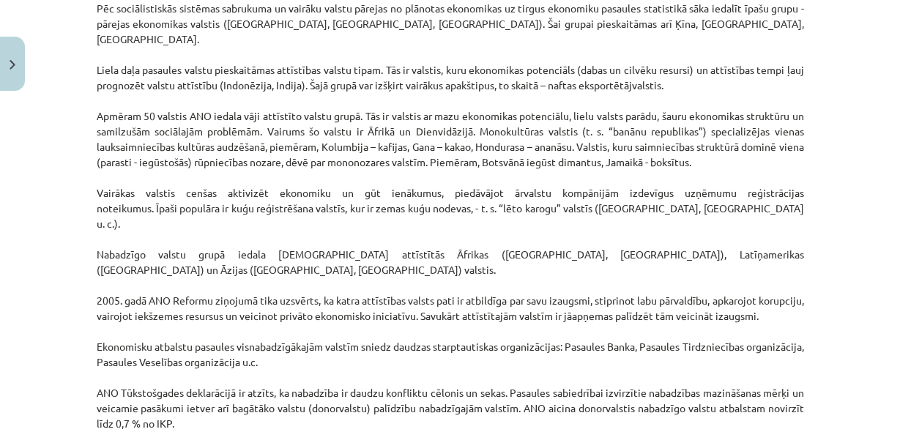
scroll to position [666, 0]
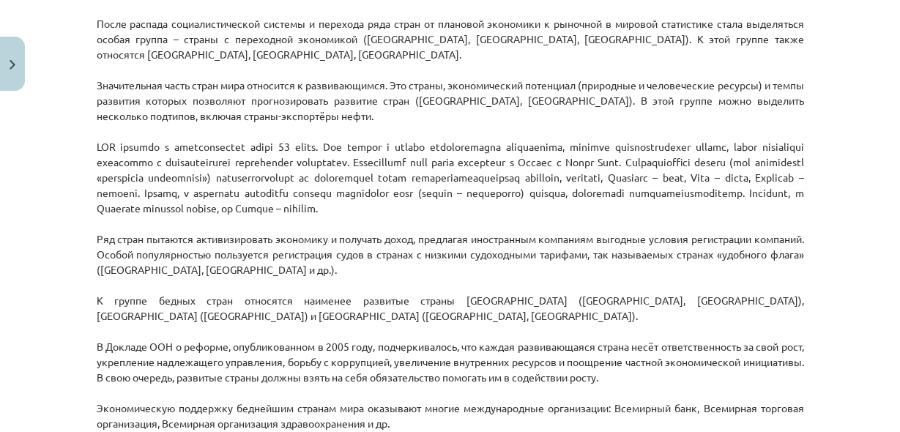
click at [668, 178] on font at bounding box center [450, 177] width 707 height 75
copy font "бокситы"
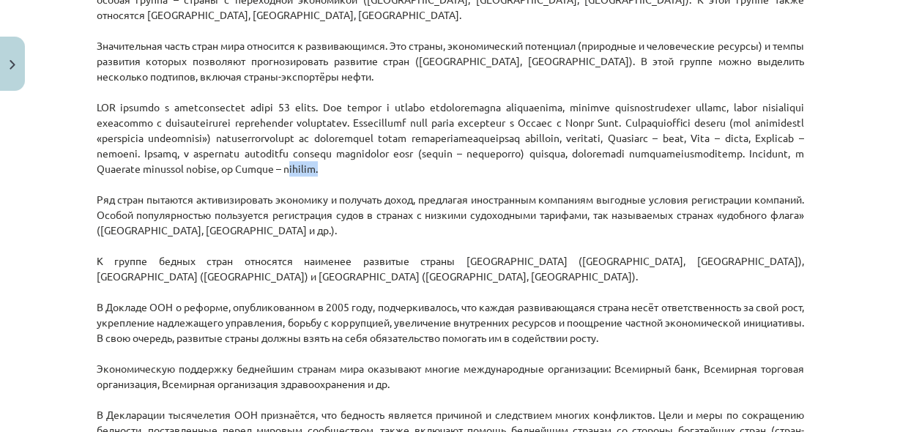
scroll to position [1003, 0]
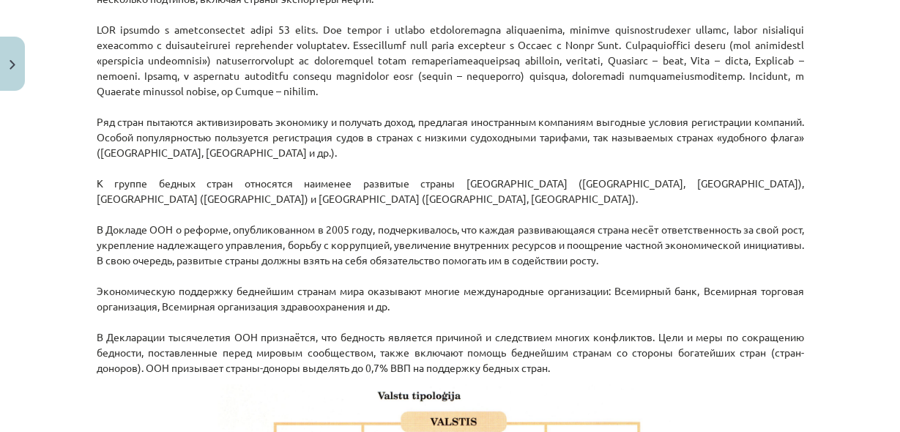
drag, startPoint x: 663, startPoint y: 97, endPoint x: 753, endPoint y: 20, distance: 118.4
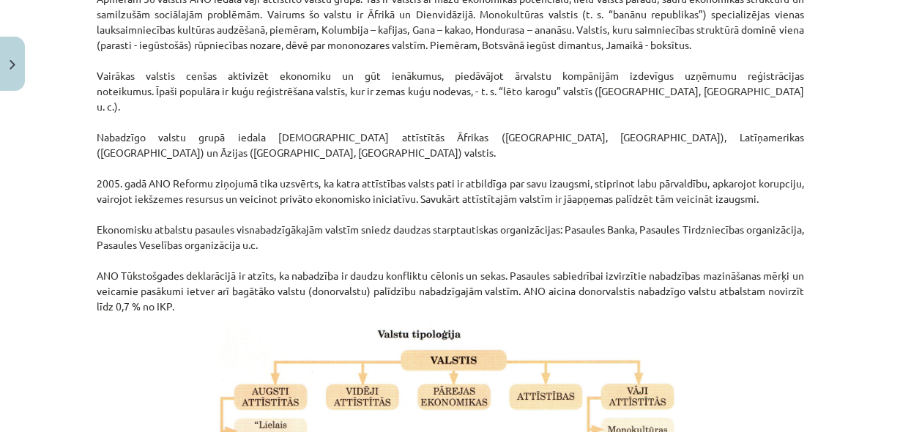
scroll to position [665, 0]
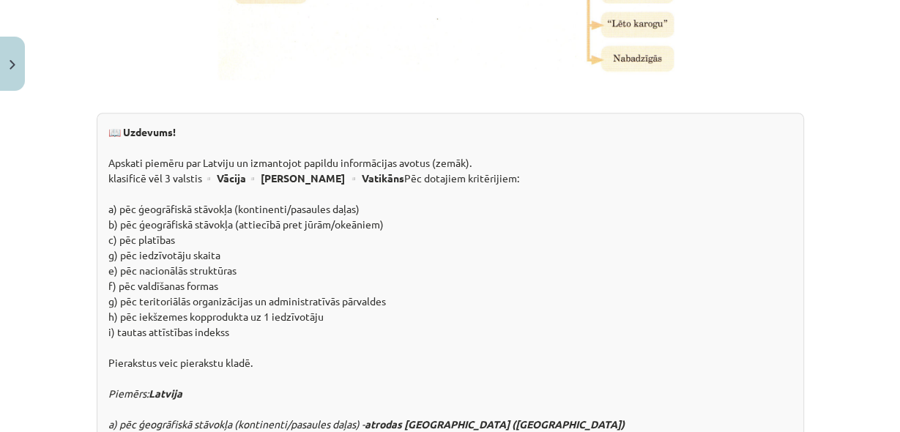
scroll to position [1550, 0]
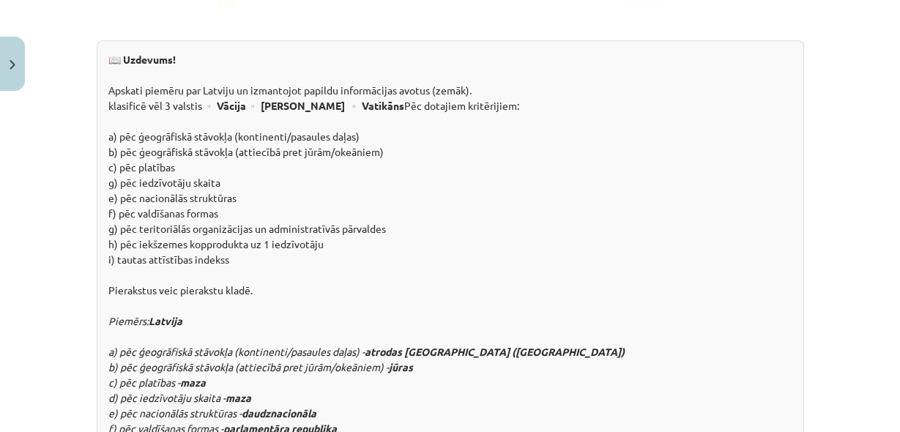
click at [606, 217] on div "📖 Uzdevums! Apskati piemēru par Latviju un izmantojot papildu informācijas avot…" at bounding box center [450, 267] width 707 height 454
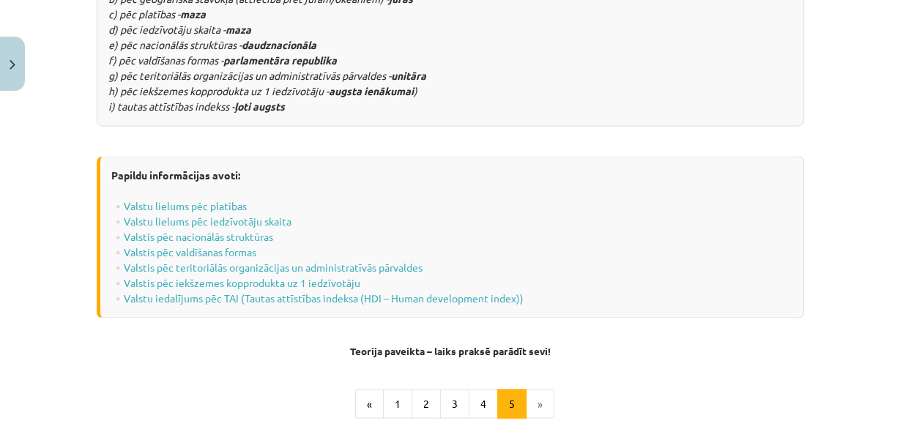
scroll to position [1940, 0]
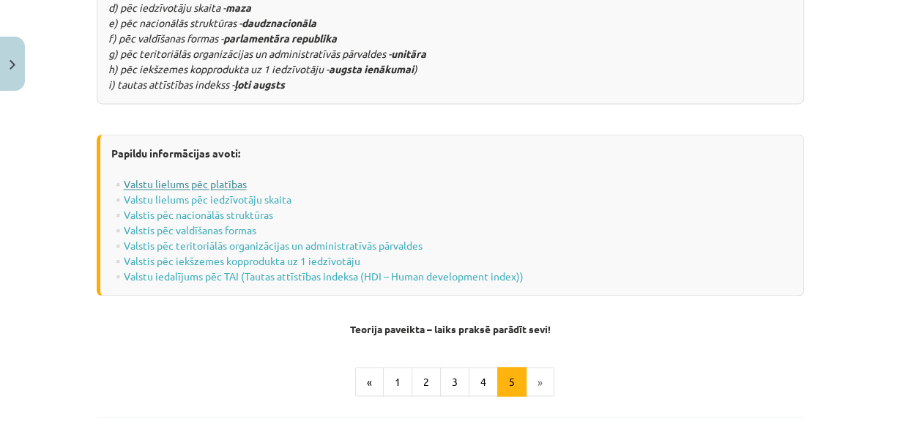
click at [204, 177] on link "Valstu lielums pēc platības" at bounding box center [185, 183] width 123 height 13
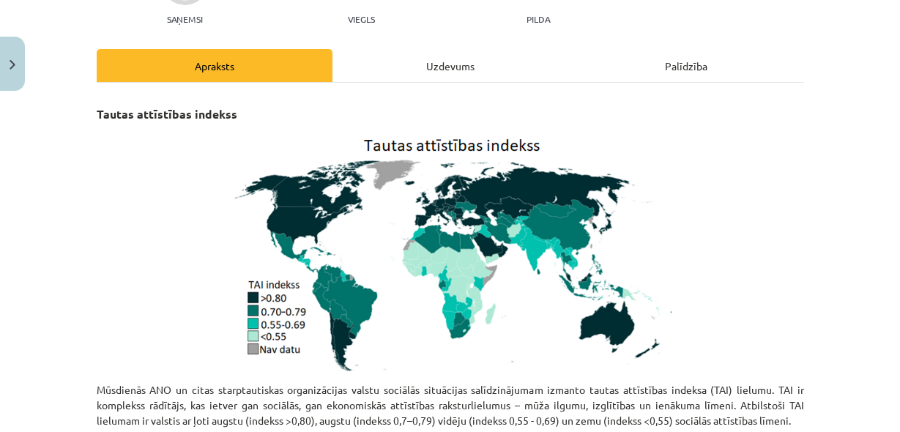
scroll to position [0, 0]
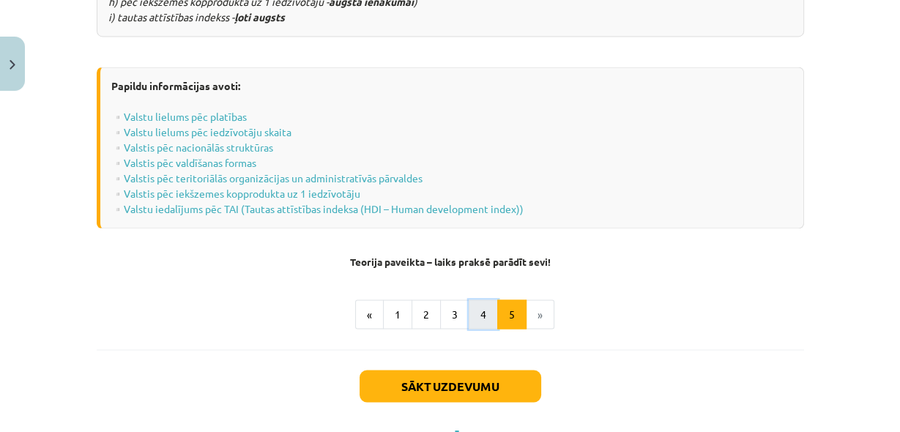
click at [474, 299] on button "4" at bounding box center [483, 313] width 29 height 29
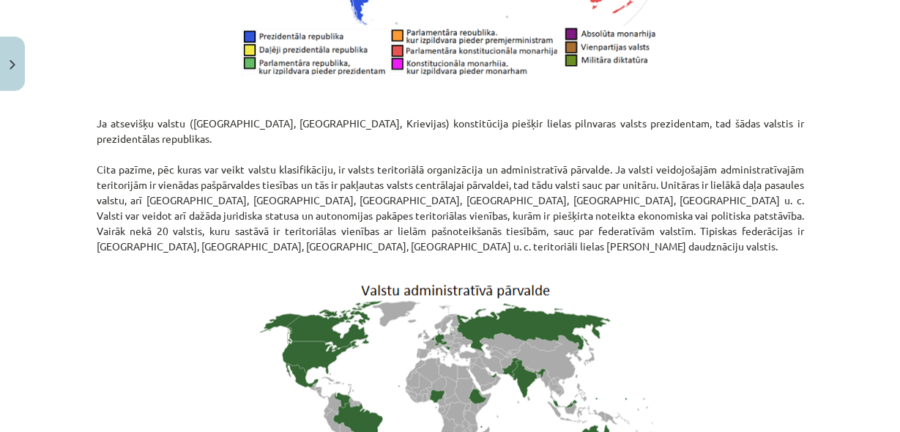
scroll to position [1042, 0]
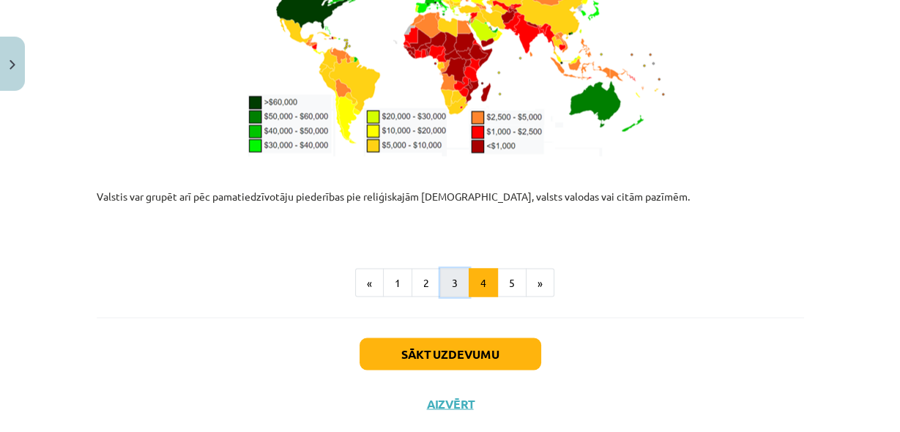
click at [441, 268] on button "3" at bounding box center [454, 282] width 29 height 29
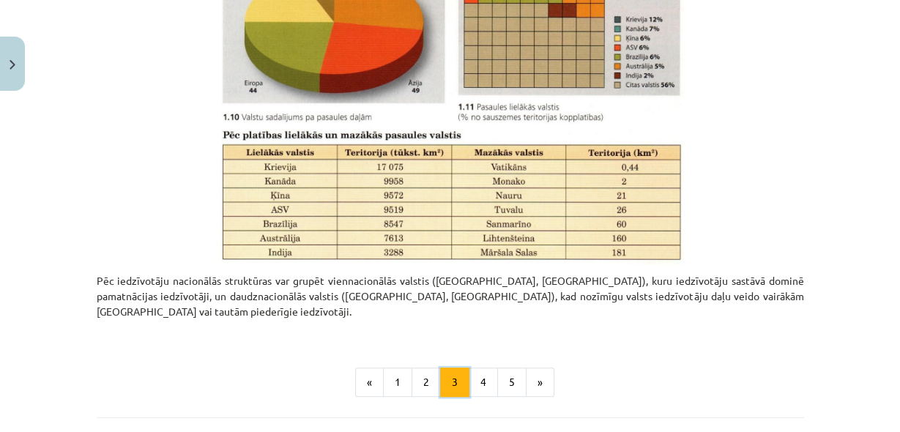
scroll to position [791, 0]
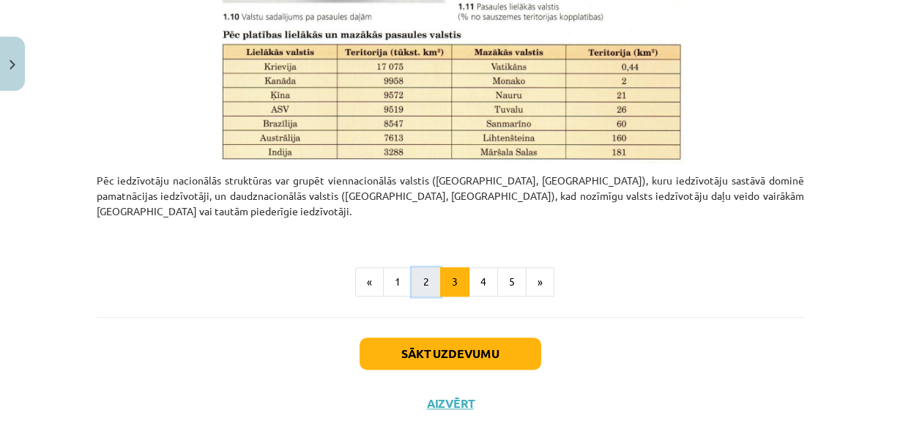
click at [420, 267] on button "2" at bounding box center [425, 281] width 29 height 29
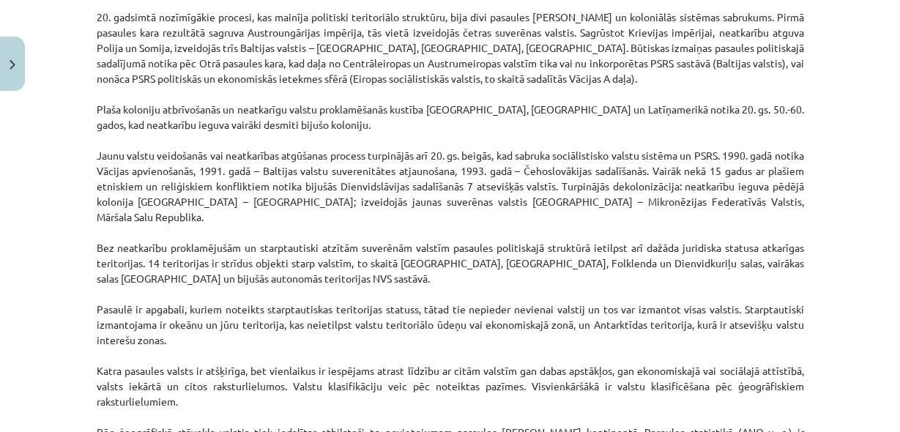
scroll to position [1160, 0]
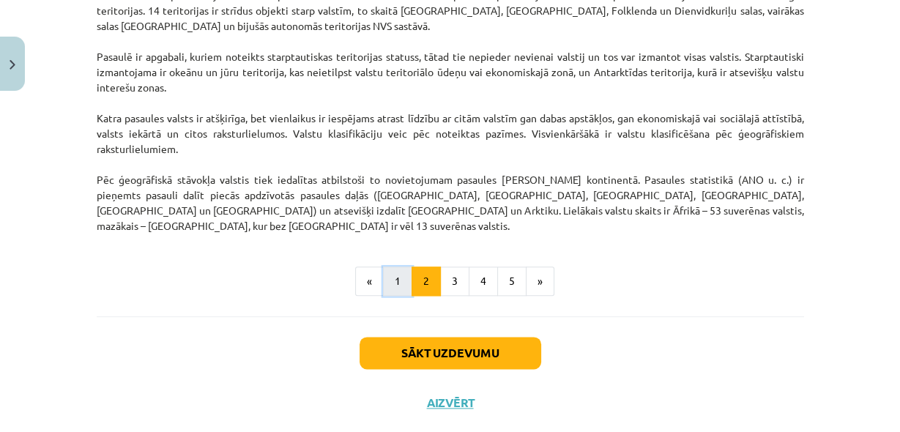
click at [384, 266] on button "1" at bounding box center [397, 280] width 29 height 29
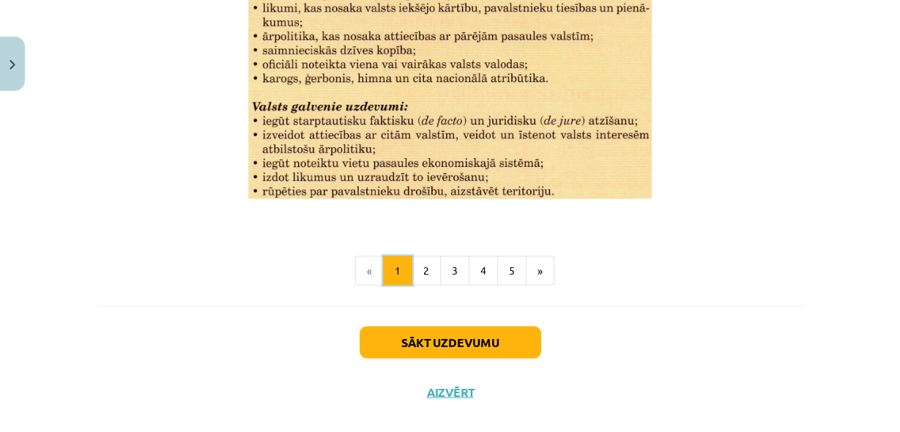
scroll to position [2025, 0]
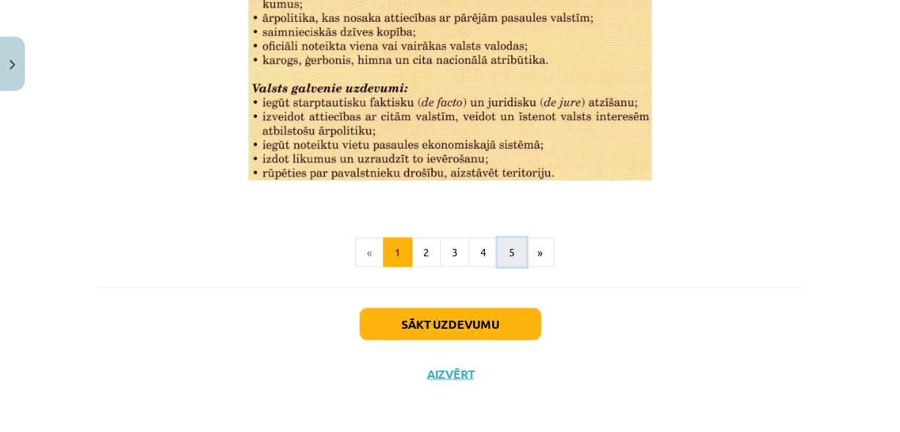
click at [497, 258] on button "5" at bounding box center [511, 251] width 29 height 29
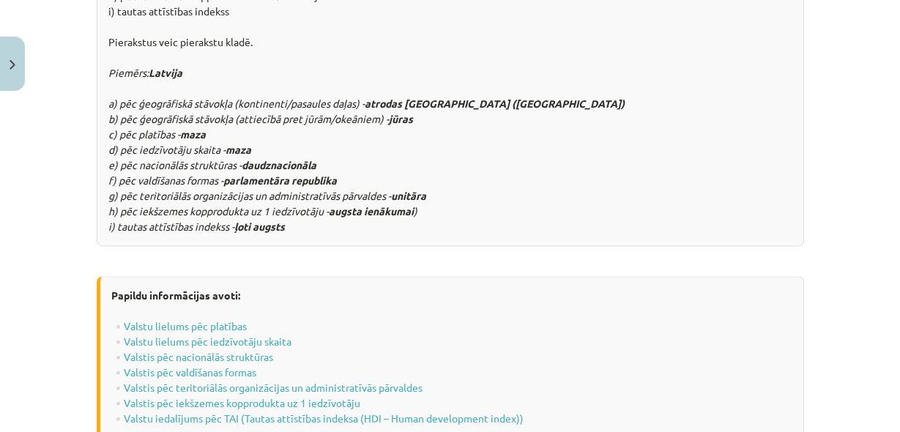
scroll to position [1773, 0]
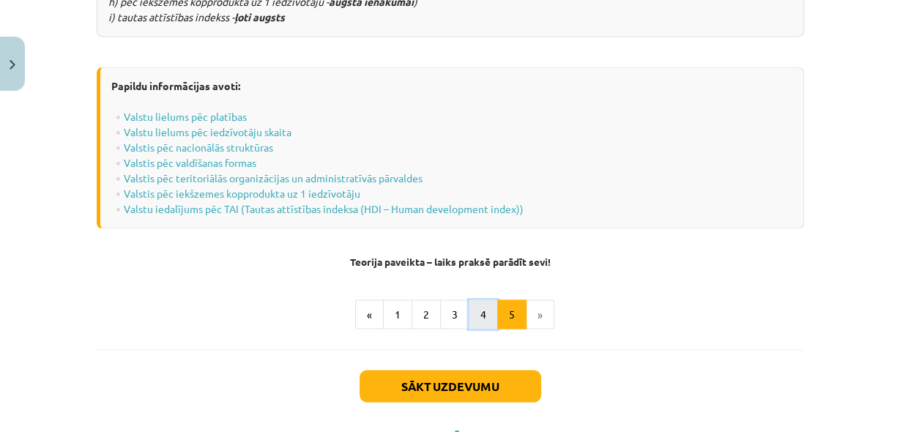
click at [479, 299] on button "4" at bounding box center [483, 313] width 29 height 29
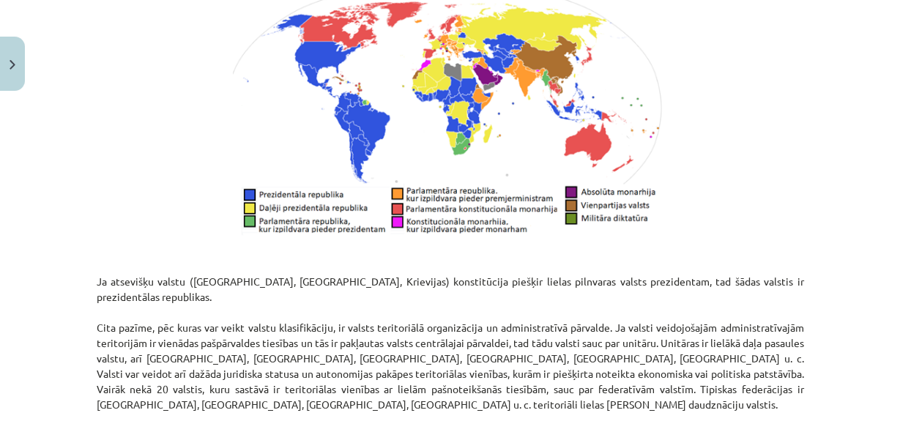
scroll to position [1198, 0]
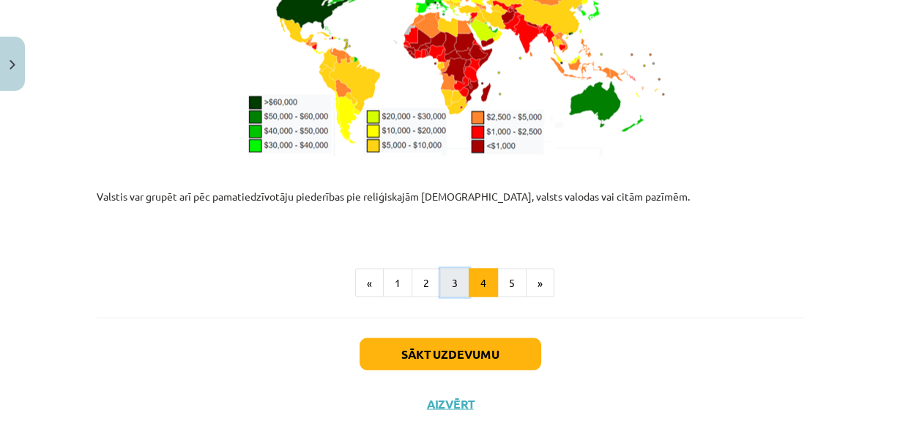
click at [458, 268] on button "3" at bounding box center [454, 282] width 29 height 29
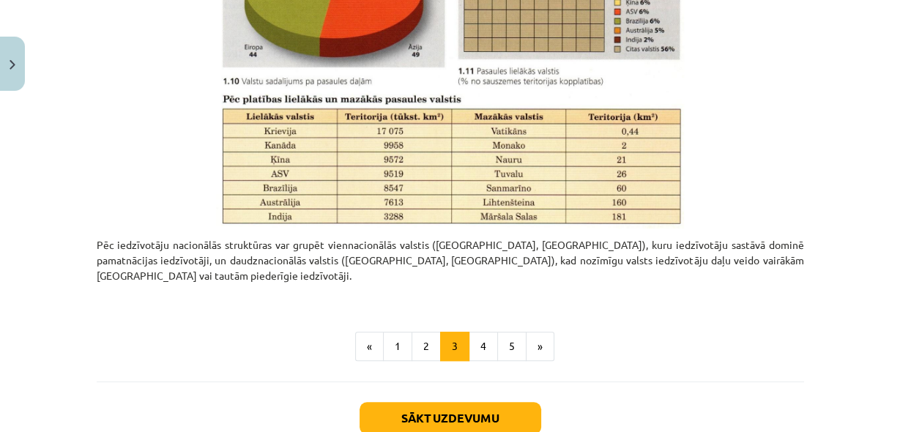
scroll to position [791, 0]
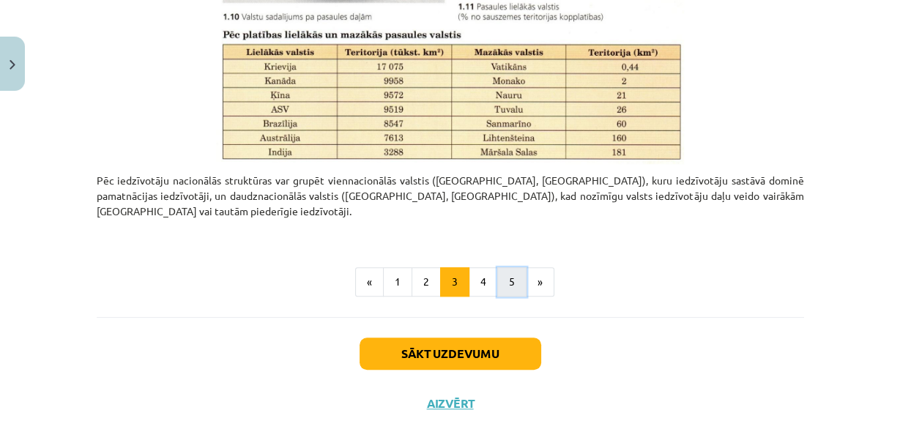
click at [512, 267] on button "5" at bounding box center [511, 281] width 29 height 29
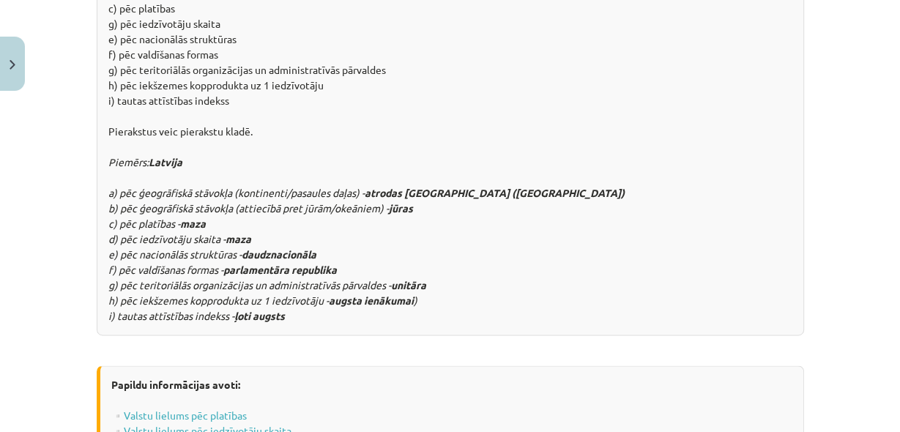
scroll to position [1812, 0]
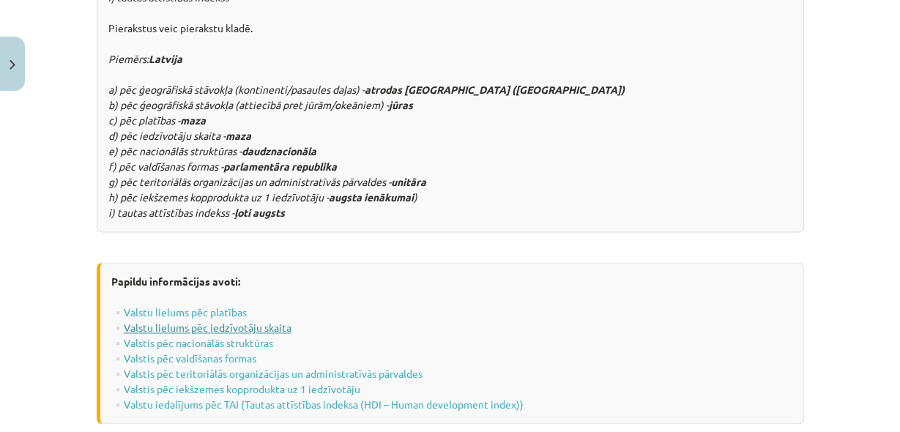
click at [208, 321] on link "Valstu lielums pēc iedzīvotāju skaita" at bounding box center [208, 327] width 168 height 13
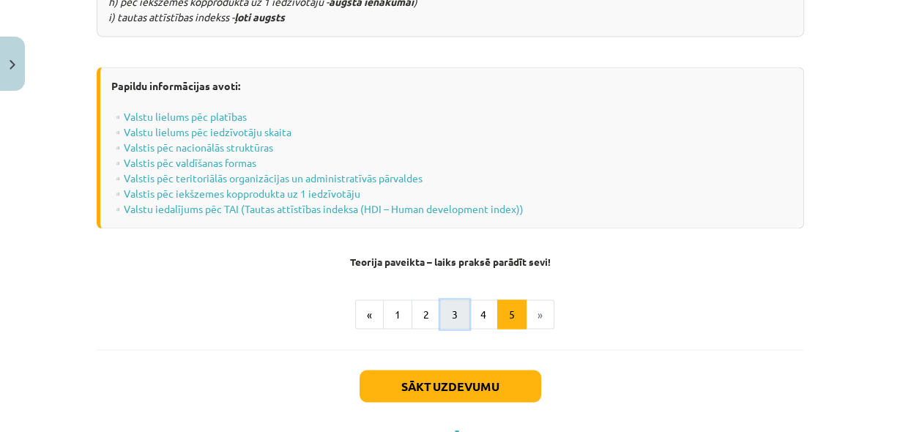
click at [449, 299] on button "3" at bounding box center [454, 313] width 29 height 29
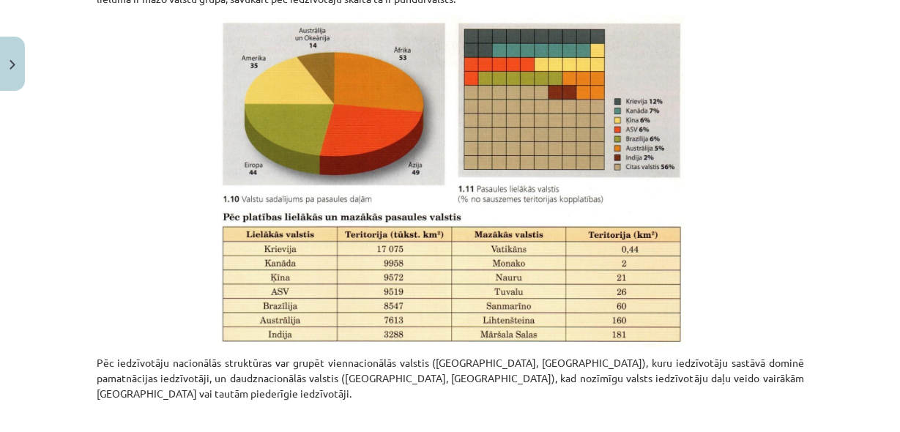
scroll to position [730, 0]
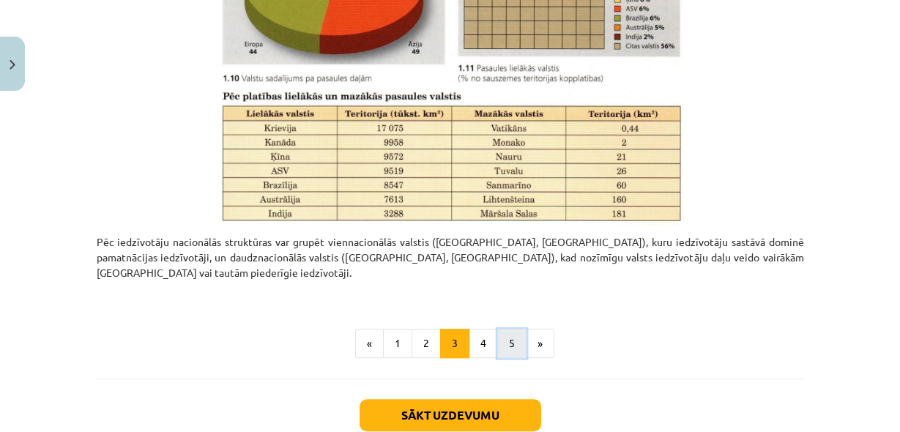
click at [510, 329] on button "5" at bounding box center [511, 343] width 29 height 29
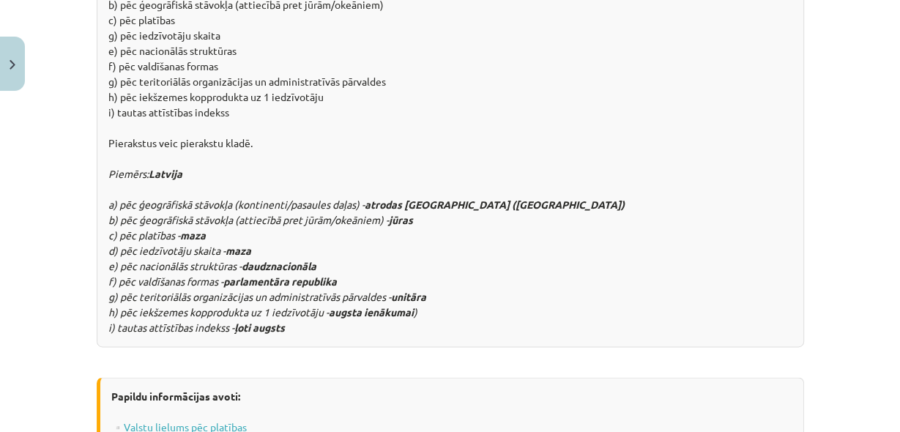
scroll to position [1706, 0]
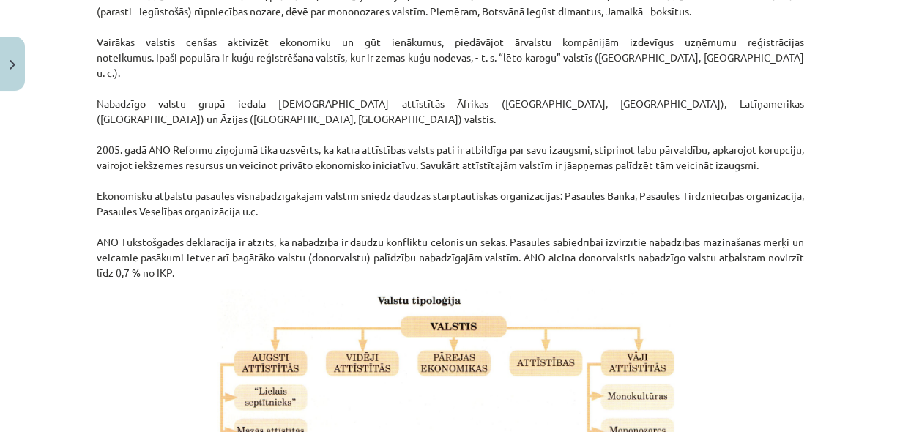
scroll to position [2007, 0]
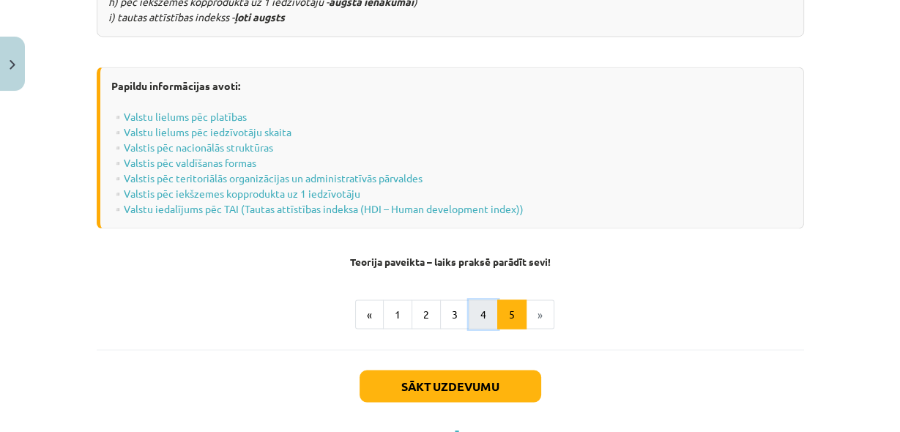
click at [471, 299] on button "4" at bounding box center [483, 313] width 29 height 29
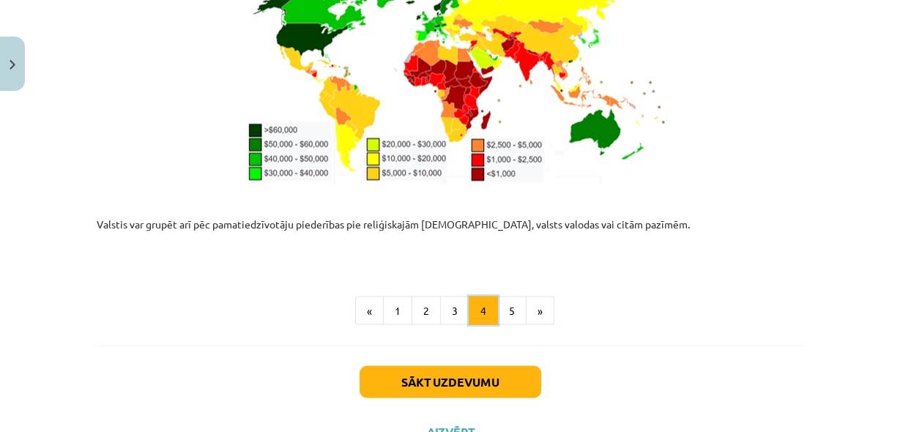
scroll to position [2006, 0]
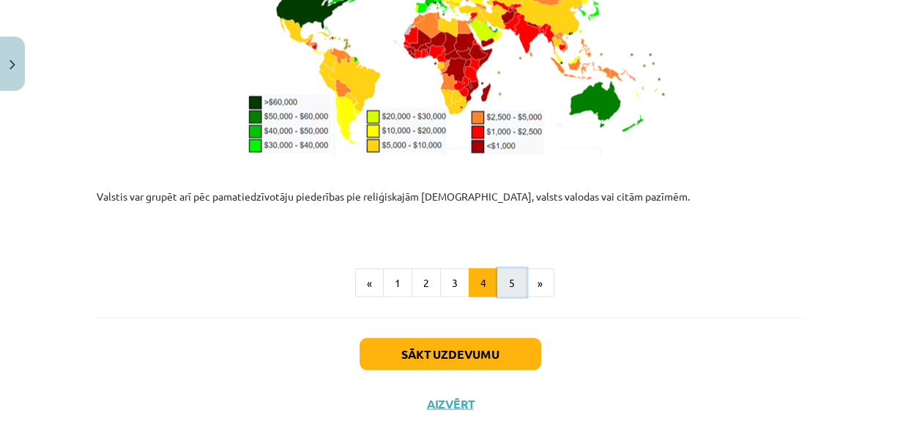
click at [509, 268] on button "5" at bounding box center [511, 282] width 29 height 29
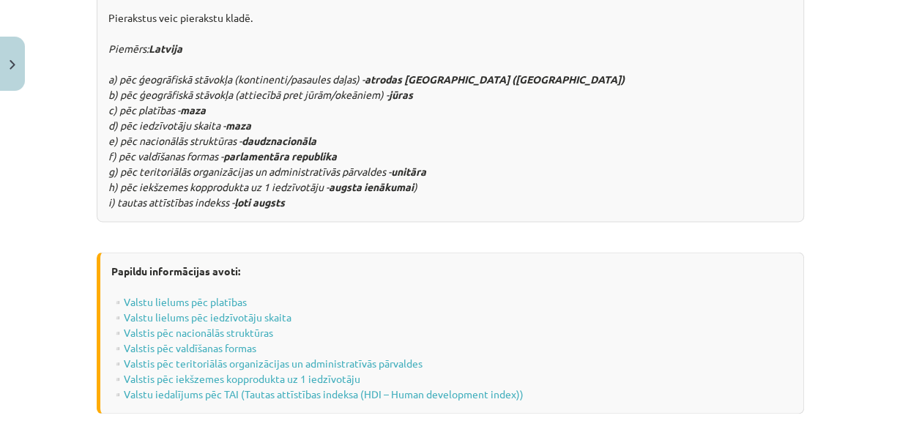
scroll to position [1784, 0]
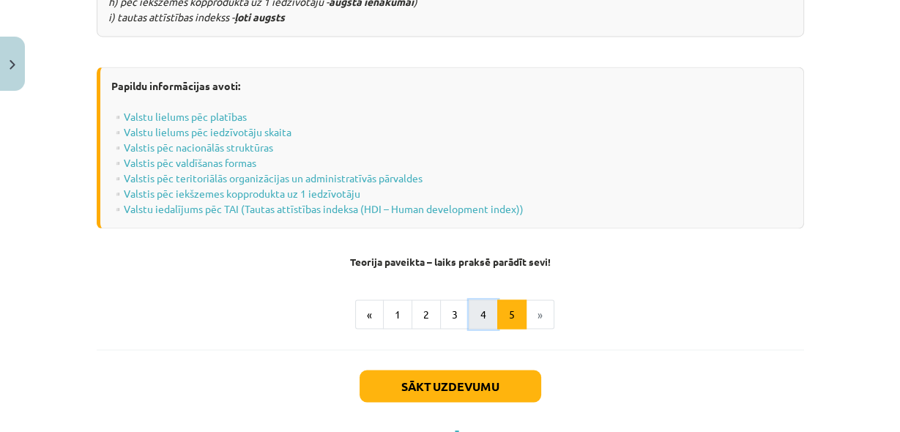
click at [474, 299] on button "4" at bounding box center [483, 313] width 29 height 29
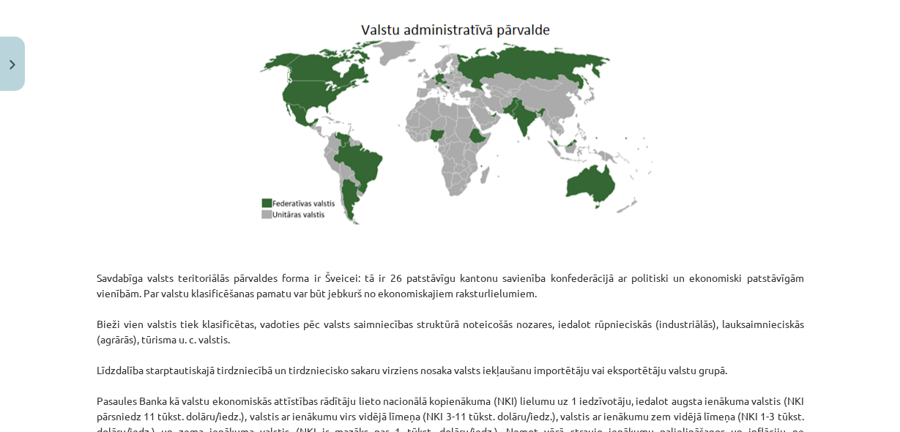
scroll to position [1354, 0]
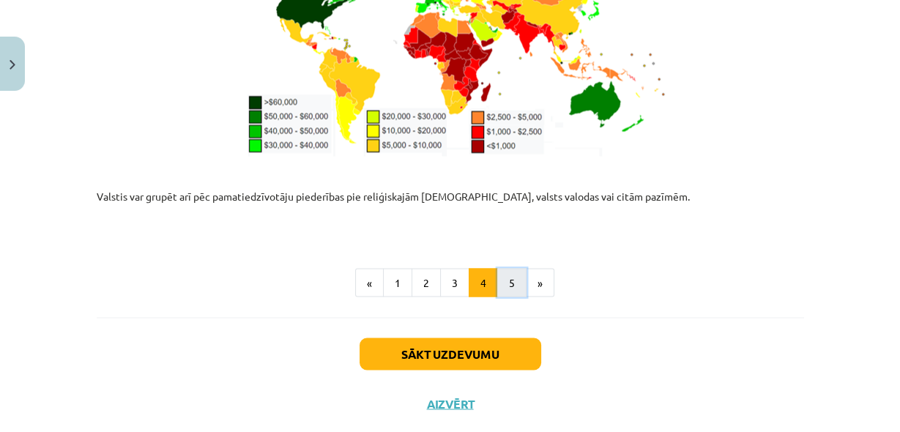
click at [518, 268] on button "5" at bounding box center [511, 282] width 29 height 29
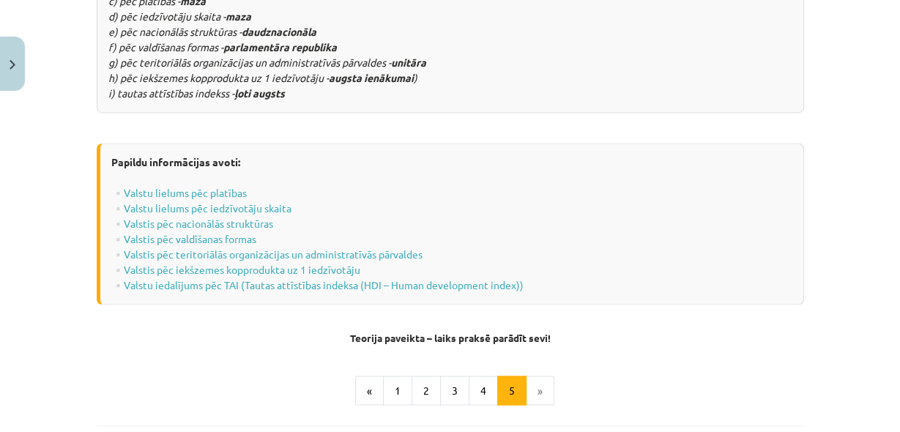
scroll to position [1828, 0]
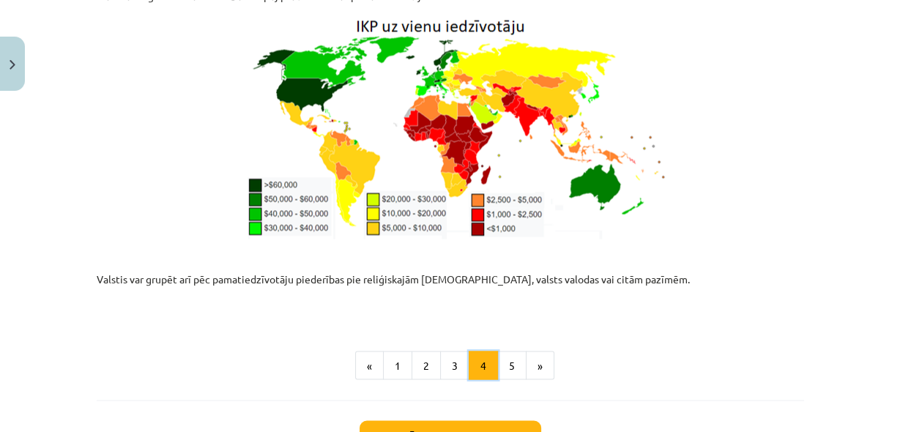
scroll to position [2006, 0]
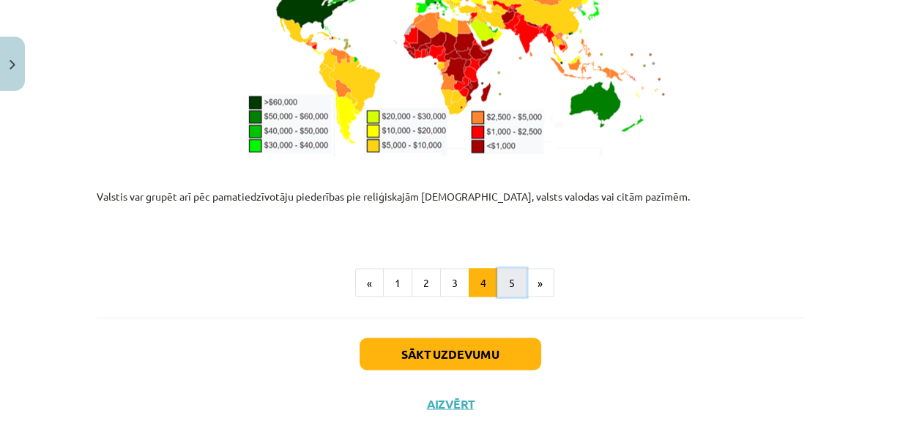
click at [498, 268] on button "5" at bounding box center [511, 282] width 29 height 29
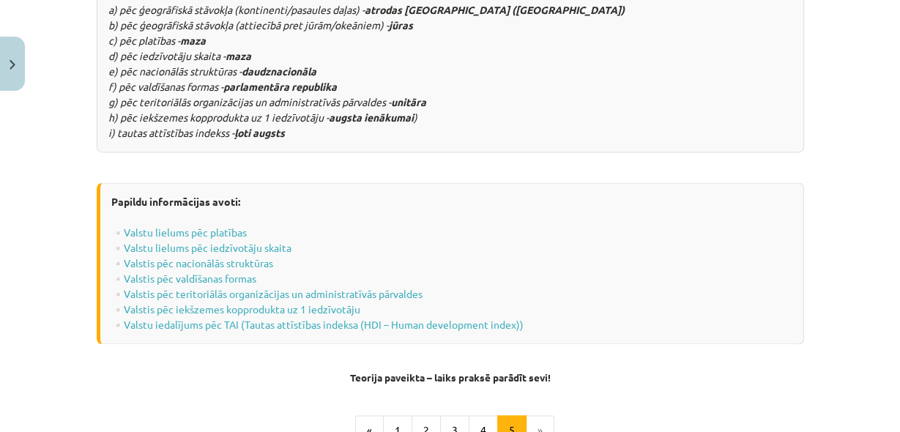
scroll to position [1903, 0]
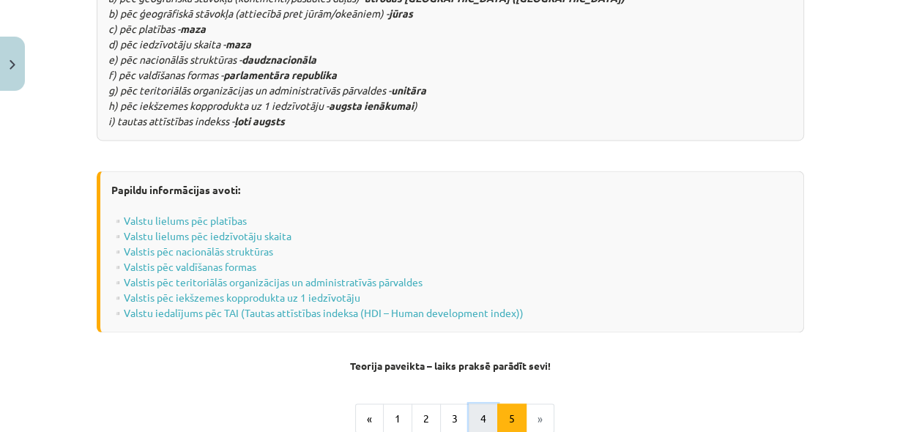
click at [477, 403] on button "4" at bounding box center [483, 417] width 29 height 29
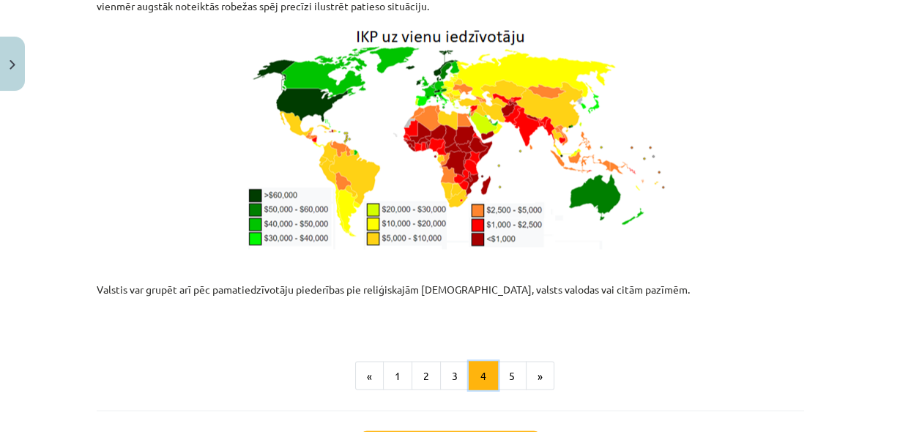
scroll to position [2006, 0]
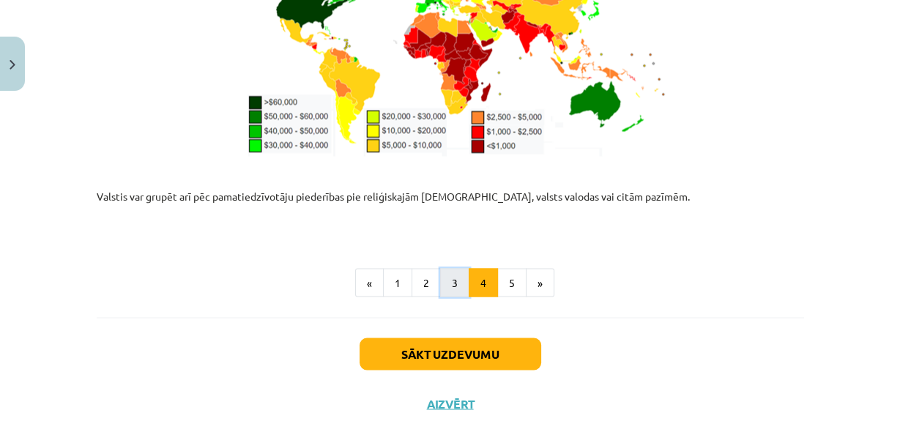
click at [452, 268] on button "3" at bounding box center [454, 282] width 29 height 29
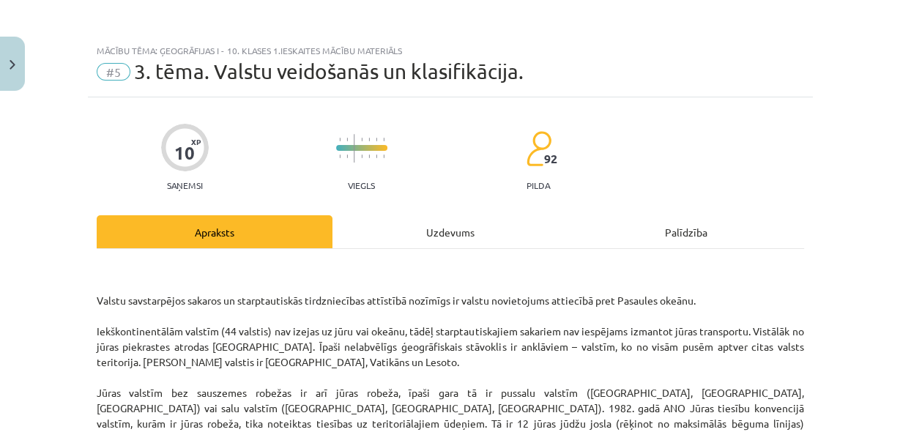
scroll to position [0, 0]
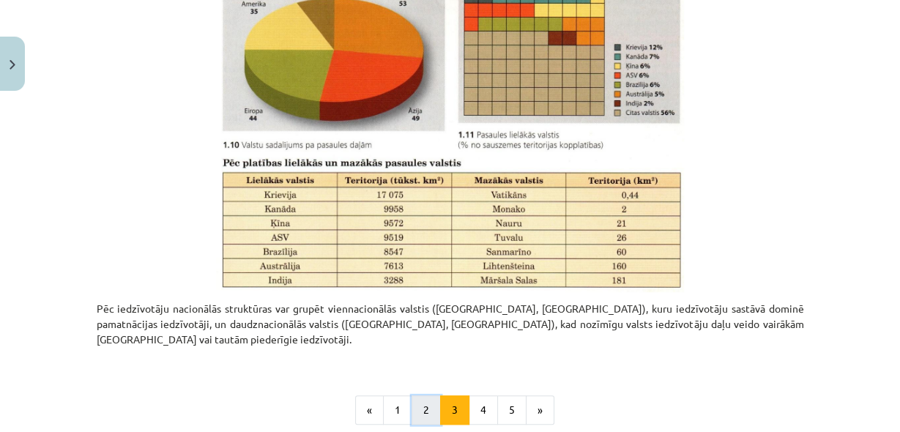
click at [411, 395] on button "2" at bounding box center [425, 409] width 29 height 29
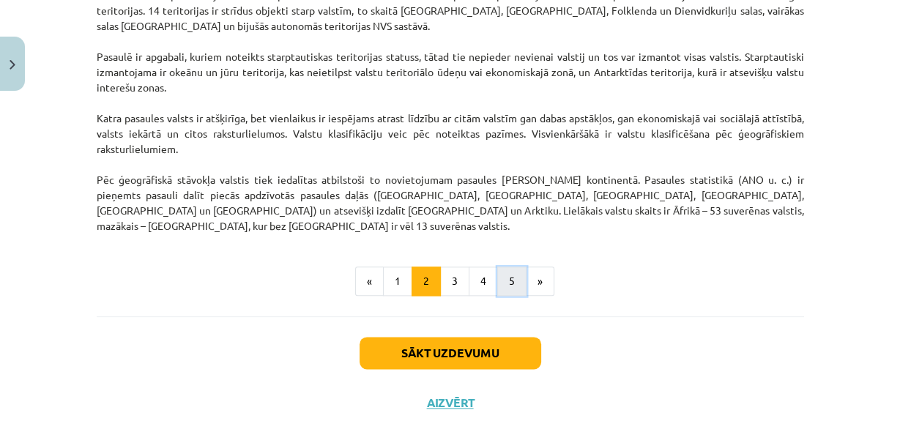
click at [505, 266] on button "5" at bounding box center [511, 280] width 29 height 29
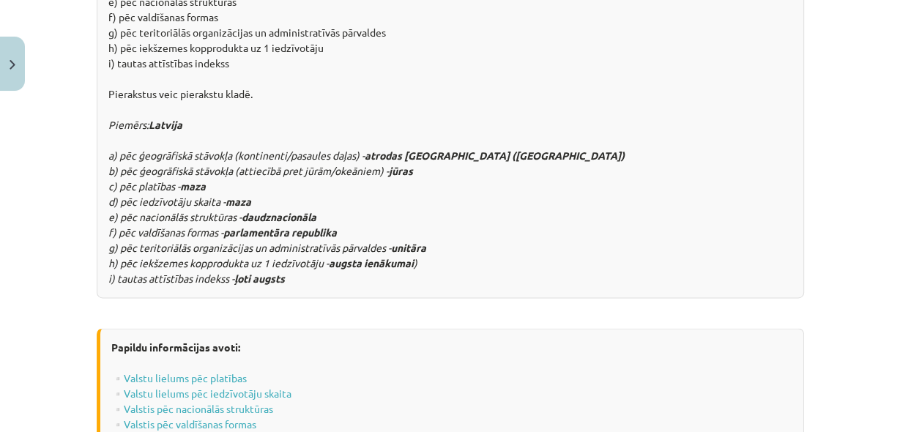
scroll to position [1656, 0]
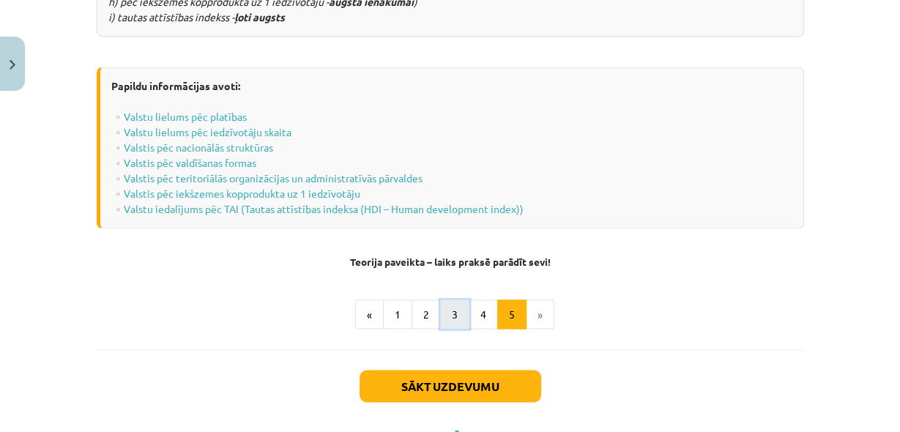
click at [446, 299] on button "3" at bounding box center [454, 313] width 29 height 29
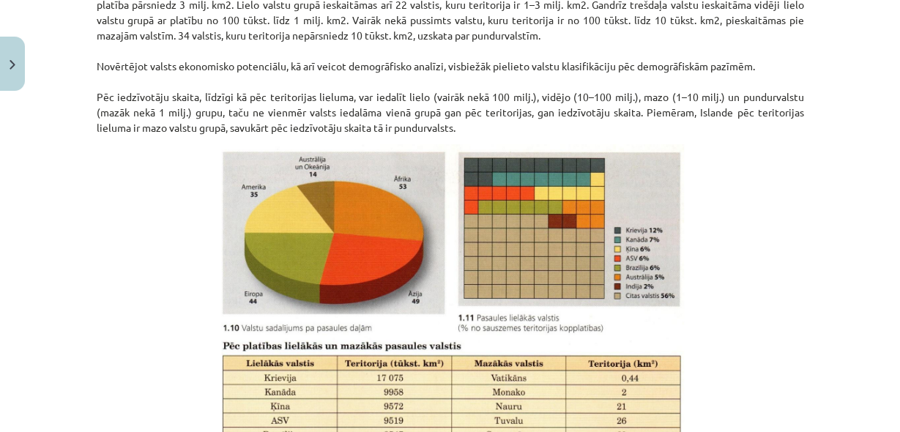
scroll to position [479, 0]
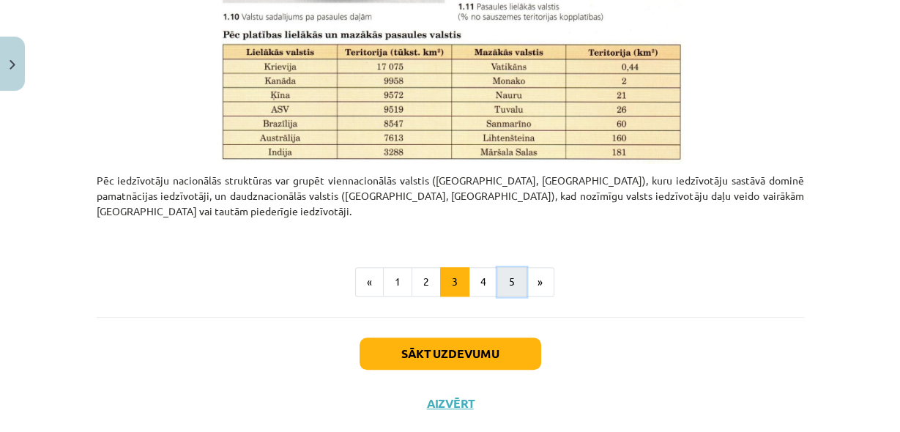
click at [505, 267] on button "5" at bounding box center [511, 281] width 29 height 29
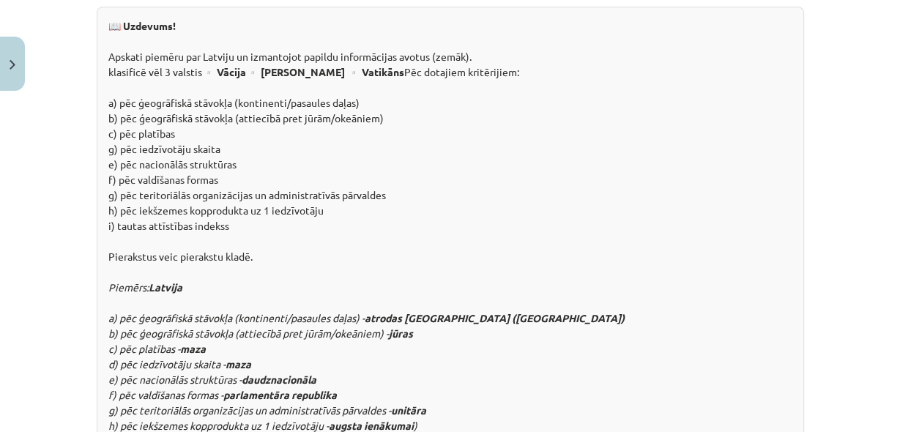
scroll to position [1570, 0]
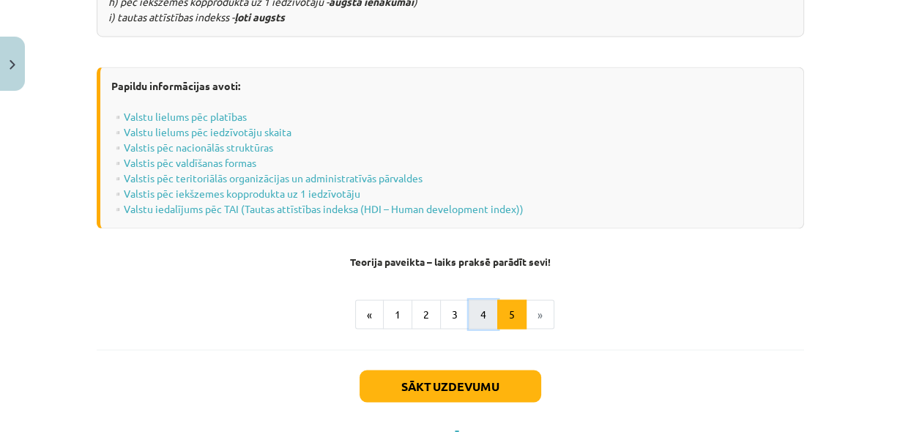
click at [469, 299] on button "4" at bounding box center [483, 313] width 29 height 29
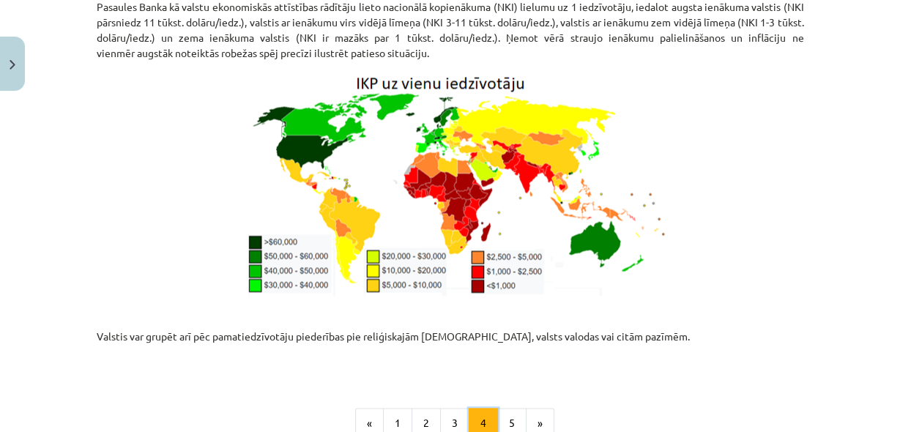
scroll to position [1875, 0]
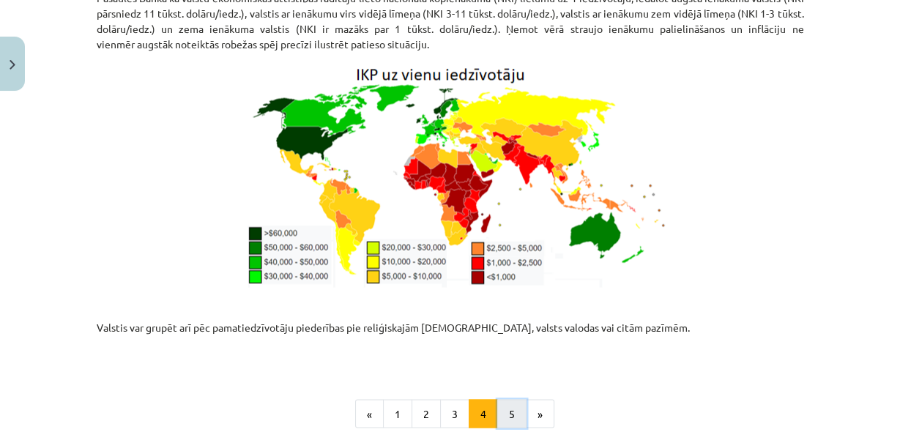
click at [501, 399] on button "5" at bounding box center [511, 413] width 29 height 29
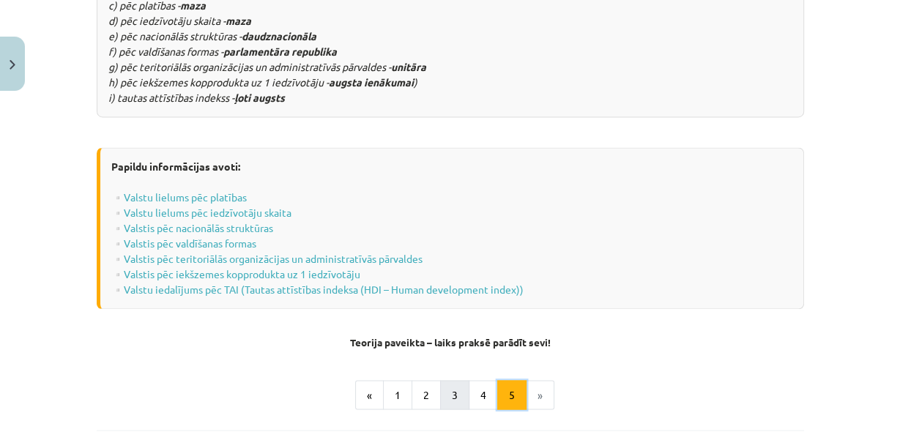
scroll to position [1940, 0]
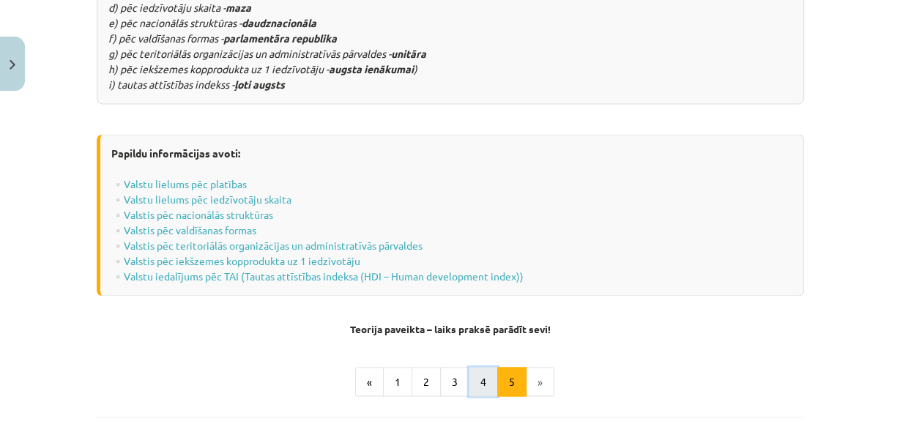
click at [471, 367] on button "4" at bounding box center [483, 381] width 29 height 29
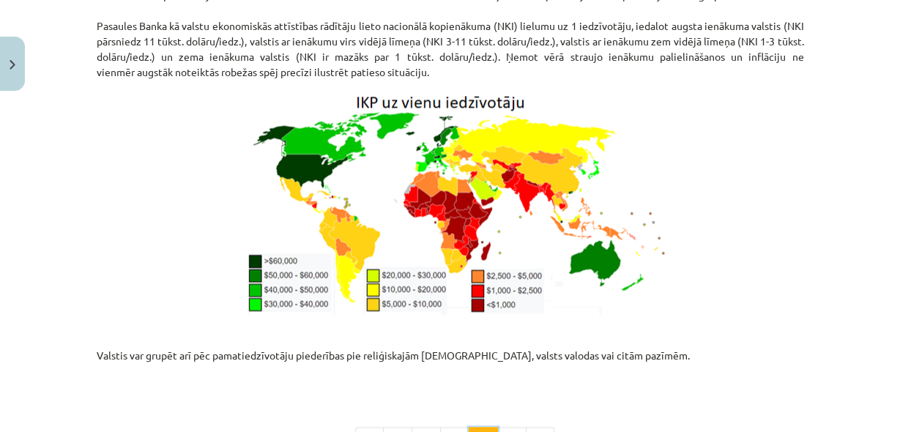
scroll to position [2006, 0]
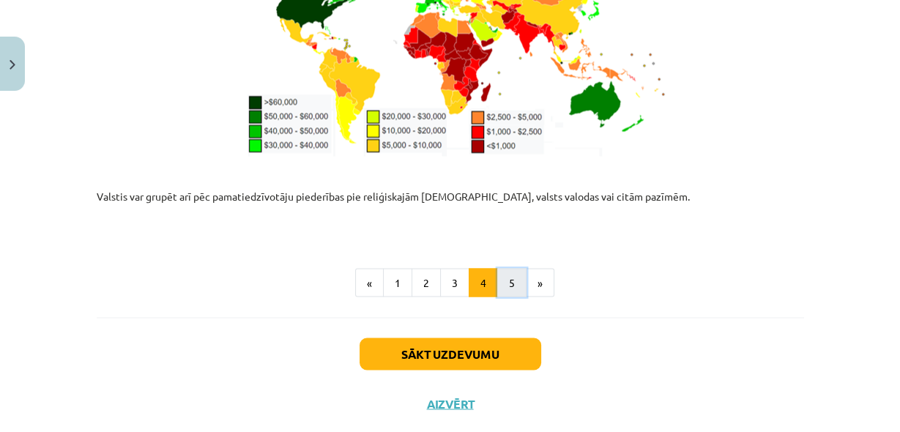
click at [503, 268] on button "5" at bounding box center [511, 282] width 29 height 29
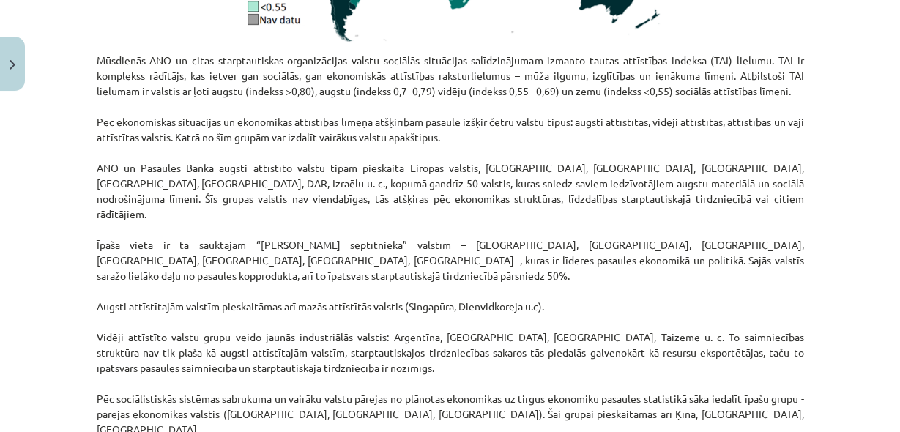
scroll to position [261, 0]
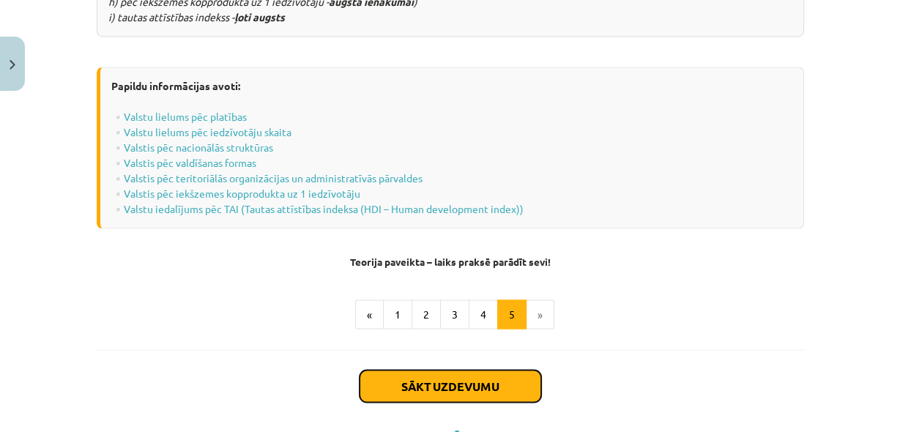
click at [491, 370] on button "Sākt uzdevumu" at bounding box center [450, 386] width 182 height 32
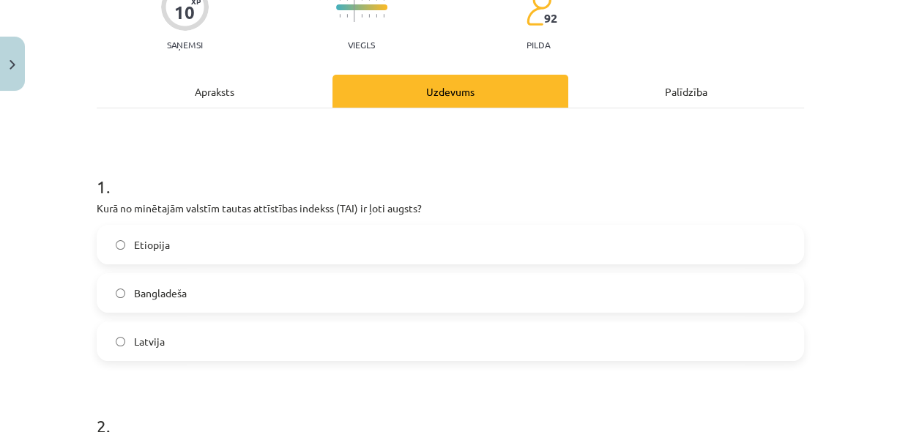
scroll to position [153, 0]
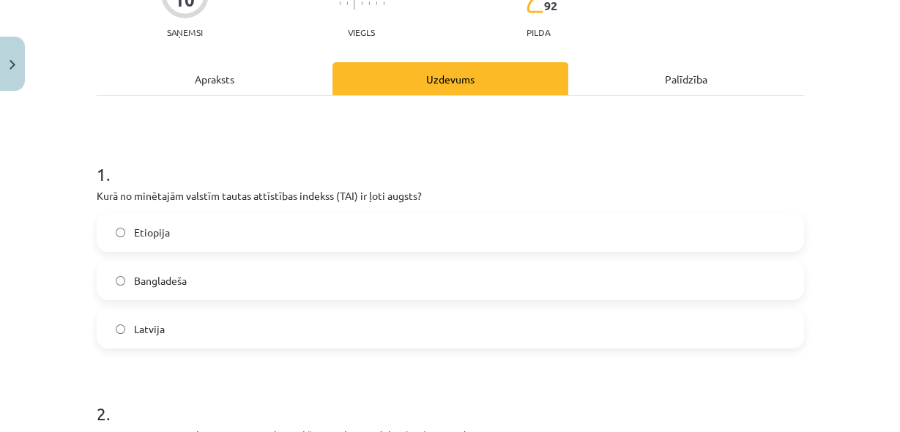
click at [584, 332] on label "Latvija" at bounding box center [450, 328] width 704 height 37
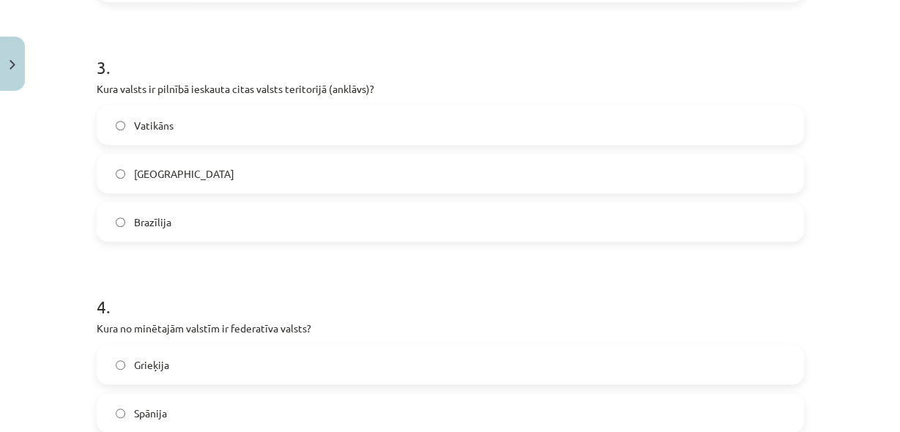
scroll to position [665, 0]
click at [277, 108] on label "Vatikāns" at bounding box center [450, 125] width 704 height 37
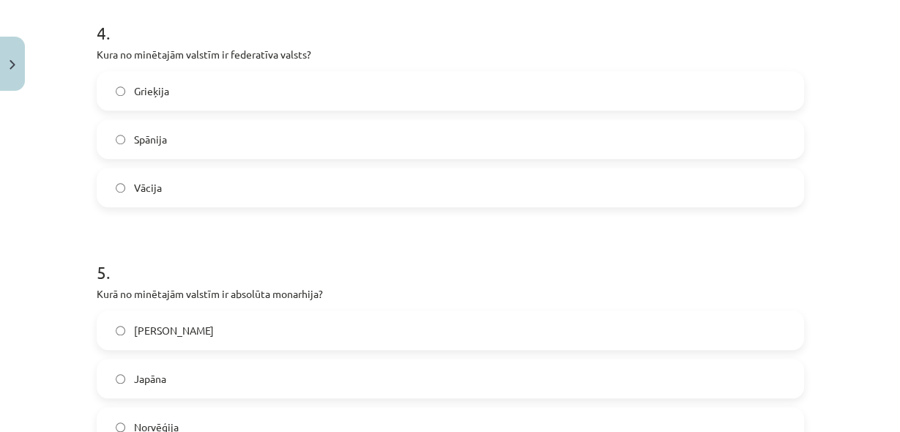
scroll to position [666, 0]
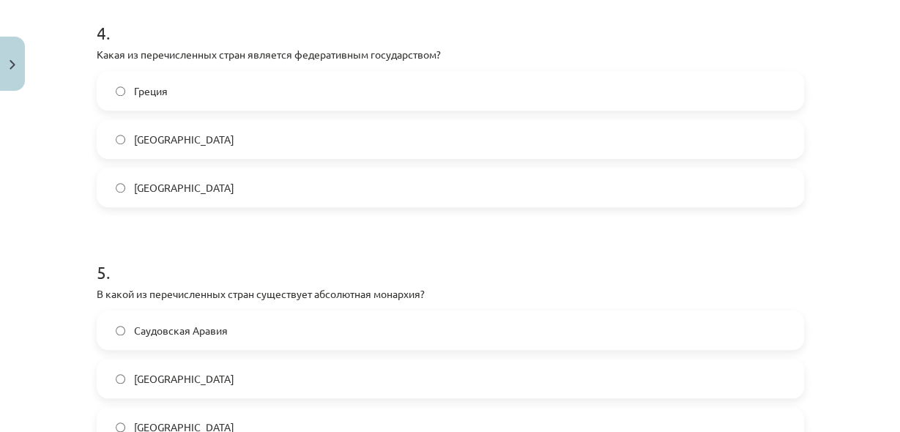
click at [575, 194] on label "Германия" at bounding box center [450, 187] width 704 height 37
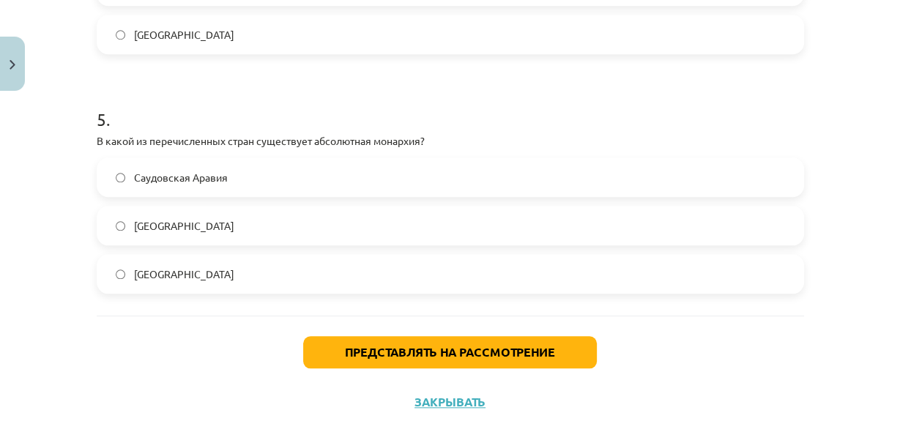
scroll to position [1168, 0]
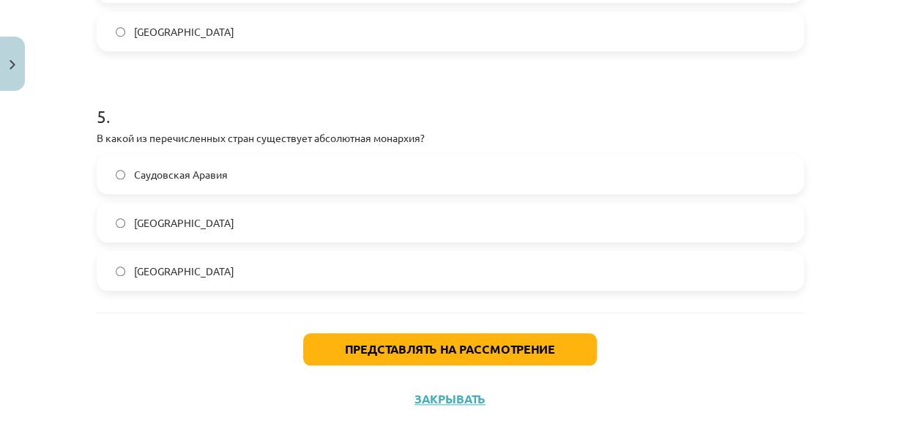
click at [553, 184] on label "Саудовская Аравия" at bounding box center [450, 174] width 704 height 37
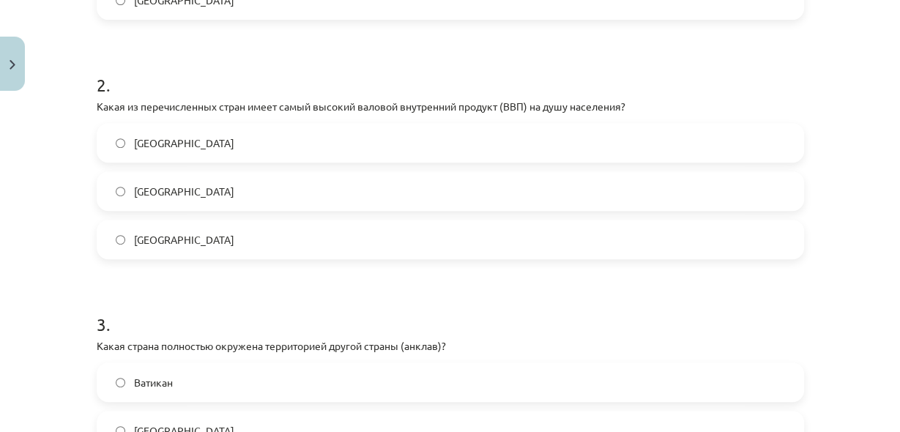
scroll to position [466, 0]
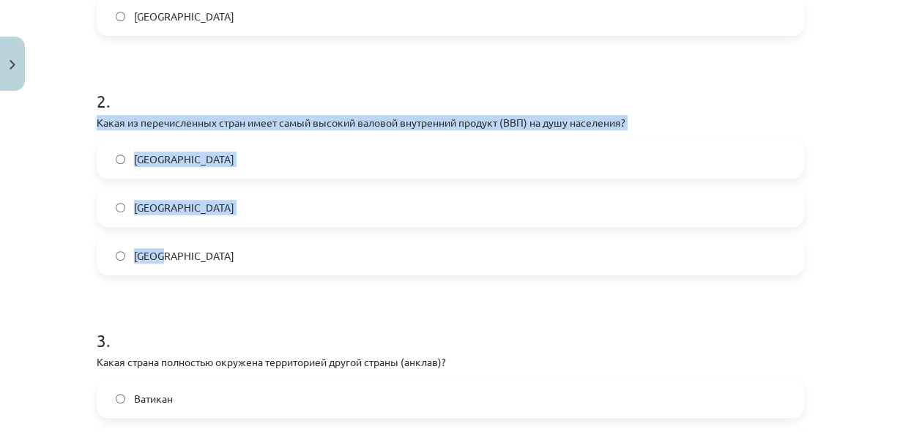
drag, startPoint x: 90, startPoint y: 117, endPoint x: 242, endPoint y: 266, distance: 212.3
click at [242, 266] on div "10 XP Вы получите Легкий 92 выполняет Описание Задача Помощь 1 . Какая из переч…" at bounding box center [450, 379] width 725 height 1495
copy div "Какая из перечисленных стран имеет самый высокий валовой внутренний продукт (ВВ…"
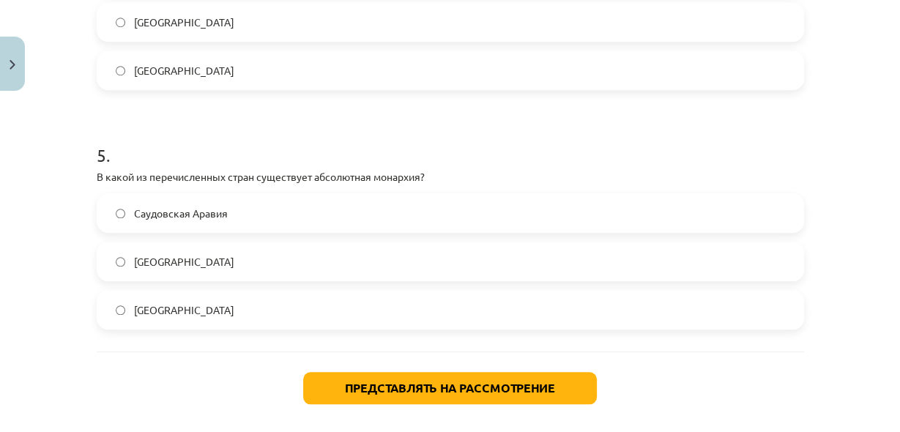
scroll to position [1195, 0]
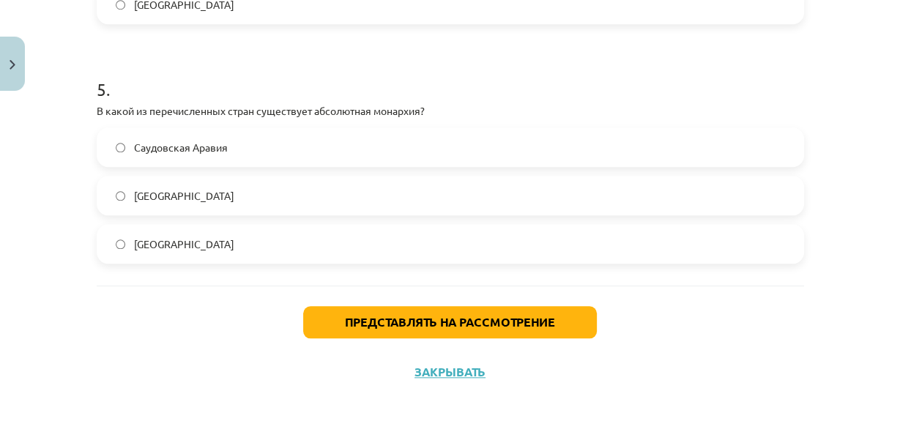
click at [158, 332] on div "Представлять на рассмотрение Закрывать" at bounding box center [450, 337] width 707 height 102
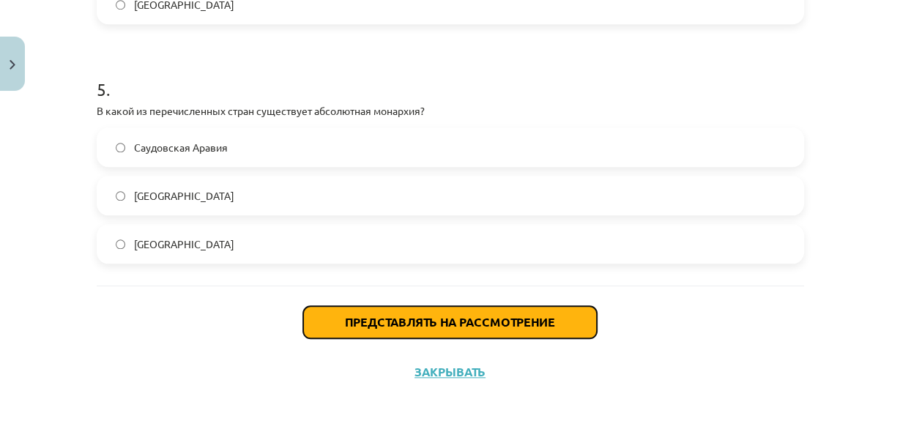
click at [422, 325] on font "Представлять на рассмотрение" at bounding box center [450, 321] width 210 height 15
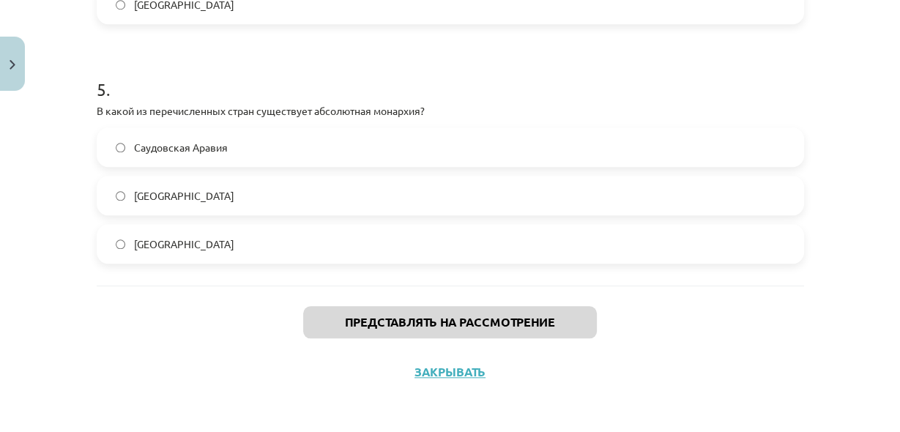
scroll to position [665, 0]
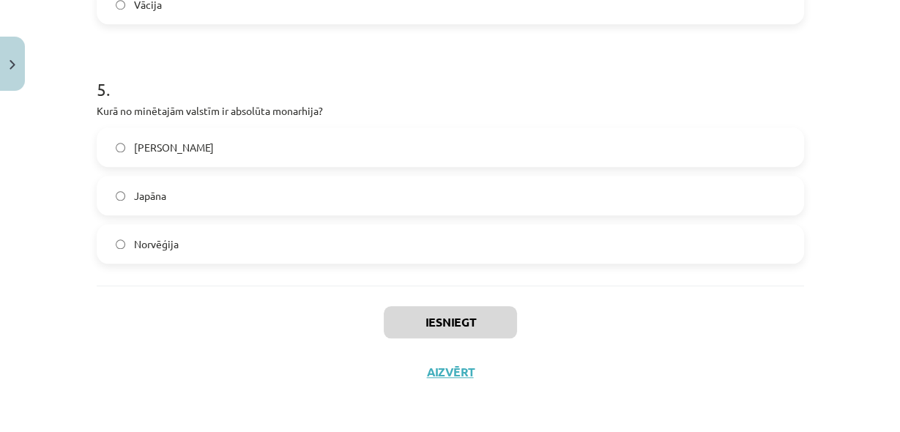
click at [687, 340] on div "Iesniegt Aizvērt" at bounding box center [450, 337] width 707 height 102
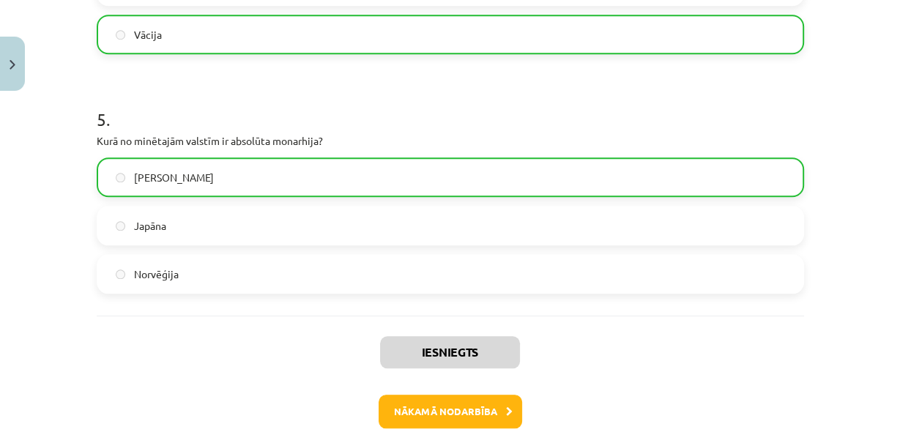
scroll to position [1242, 0]
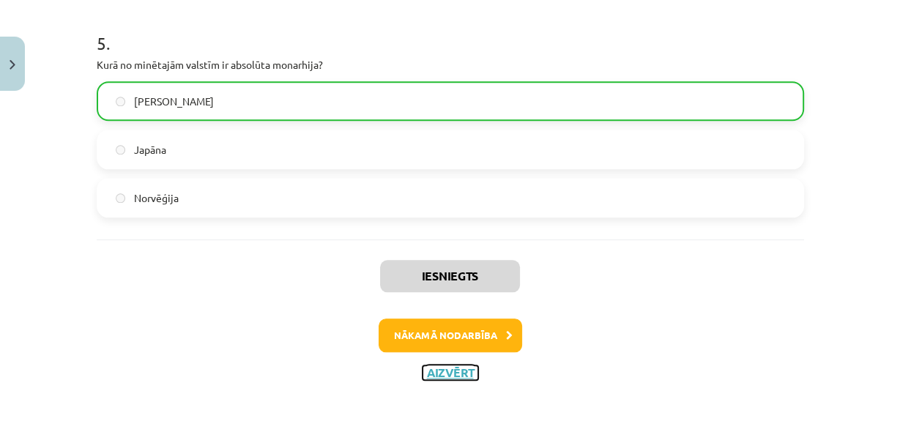
click at [434, 368] on button "Aizvērt" at bounding box center [450, 372] width 56 height 15
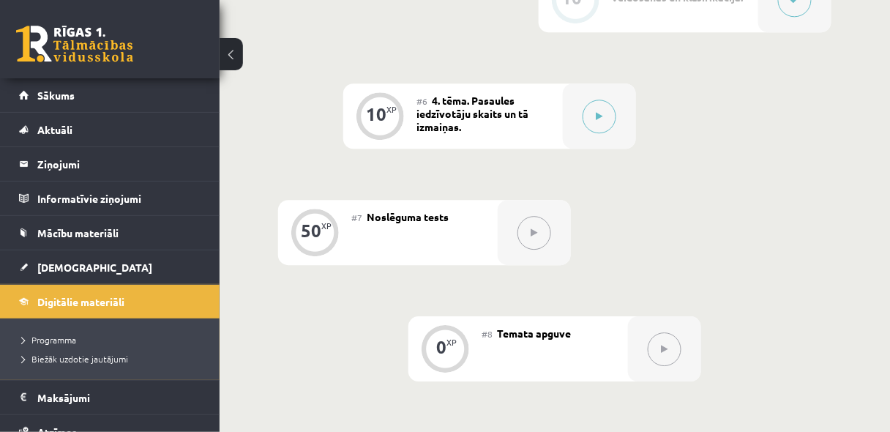
scroll to position [938, 0]
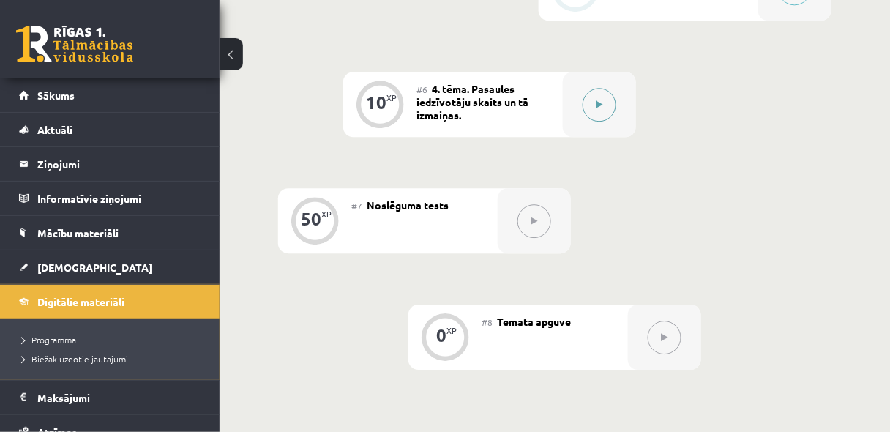
click at [594, 102] on button at bounding box center [600, 105] width 34 height 34
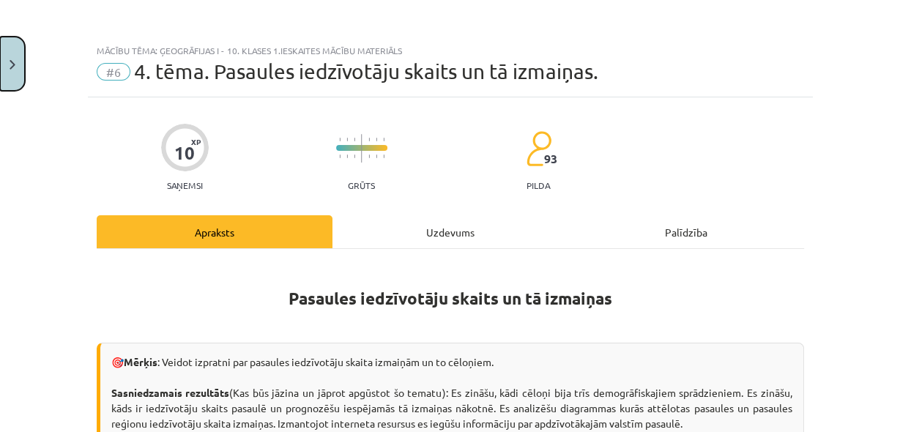
click at [20, 82] on button "Close" at bounding box center [12, 64] width 25 height 54
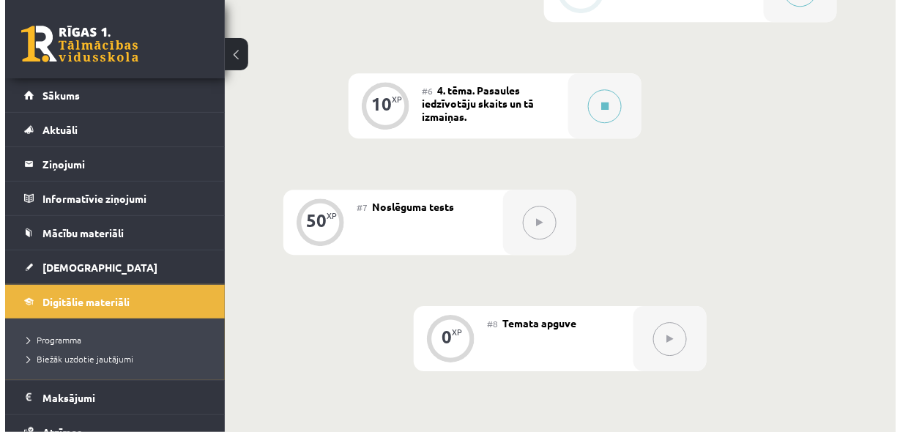
scroll to position [899, 0]
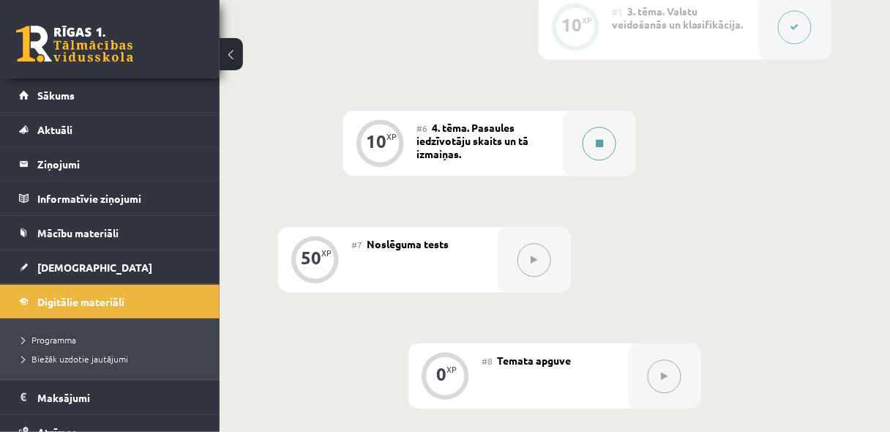
click at [599, 157] on button at bounding box center [600, 144] width 34 height 34
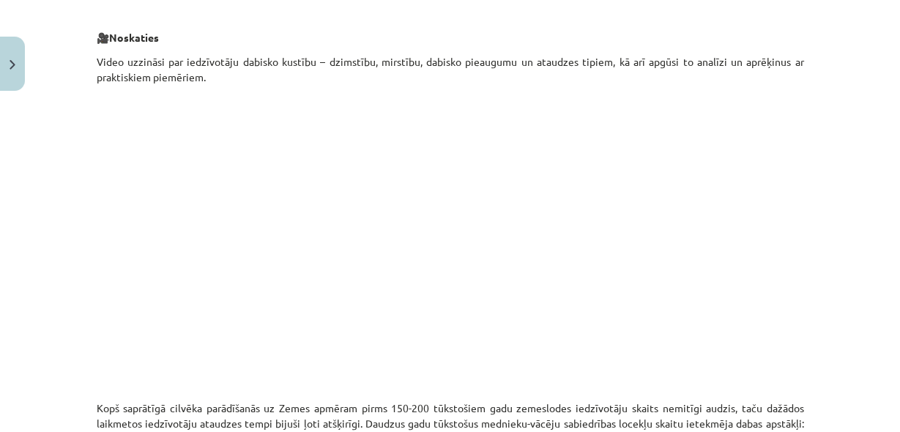
scroll to position [490, 0]
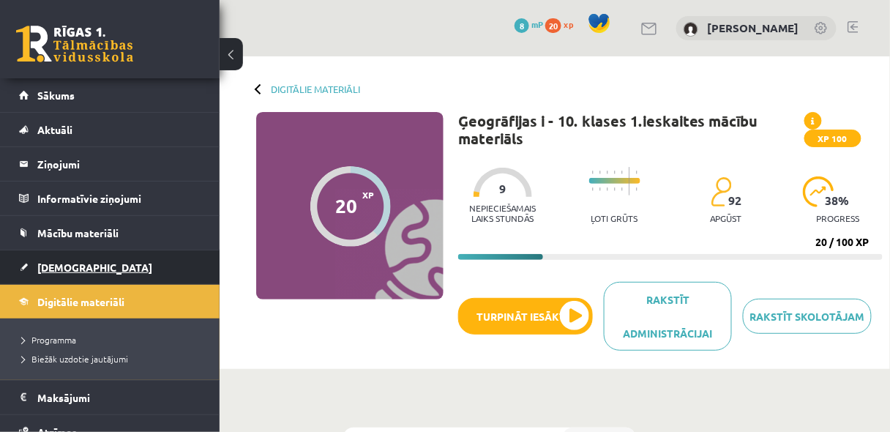
click at [82, 264] on link "[DEMOGRAPHIC_DATA]" at bounding box center [110, 267] width 182 height 34
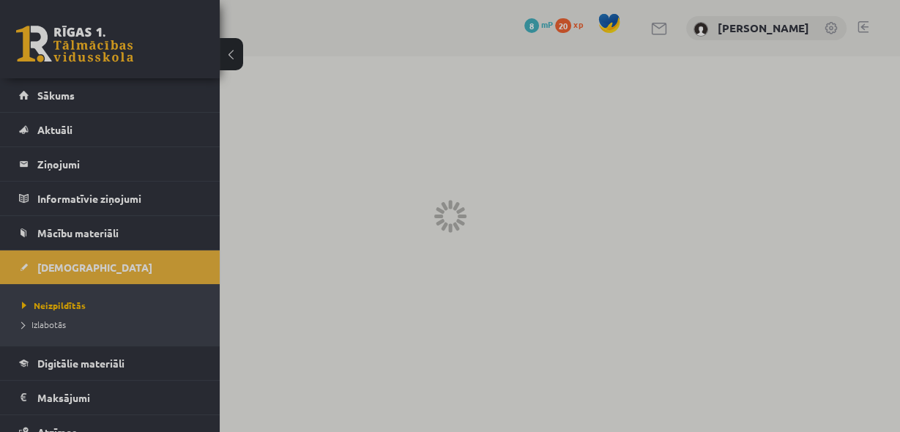
click at [89, 360] on div at bounding box center [450, 216] width 900 height 432
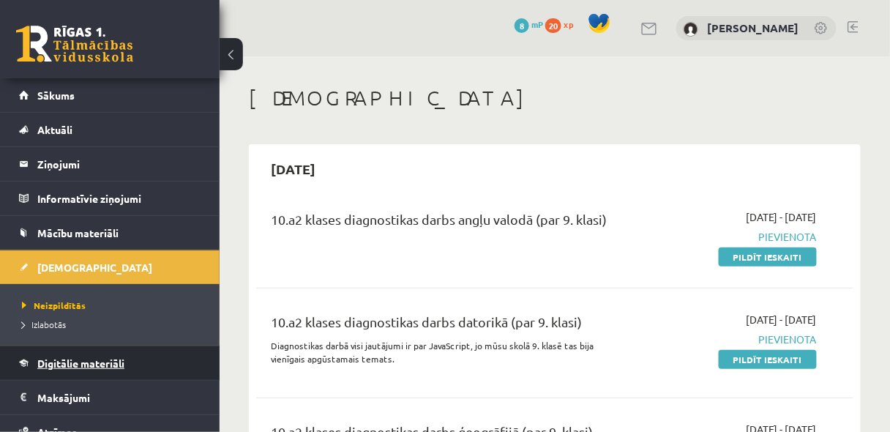
click at [131, 358] on link "Digitālie materiāli" at bounding box center [110, 363] width 182 height 34
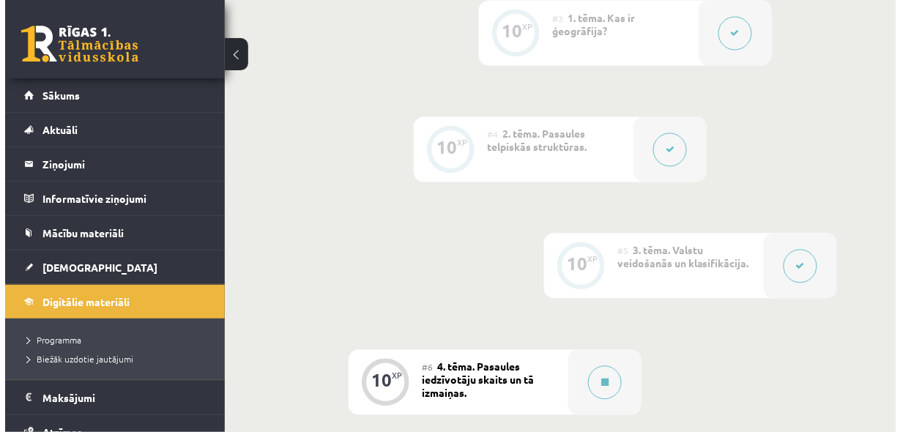
scroll to position [780, 0]
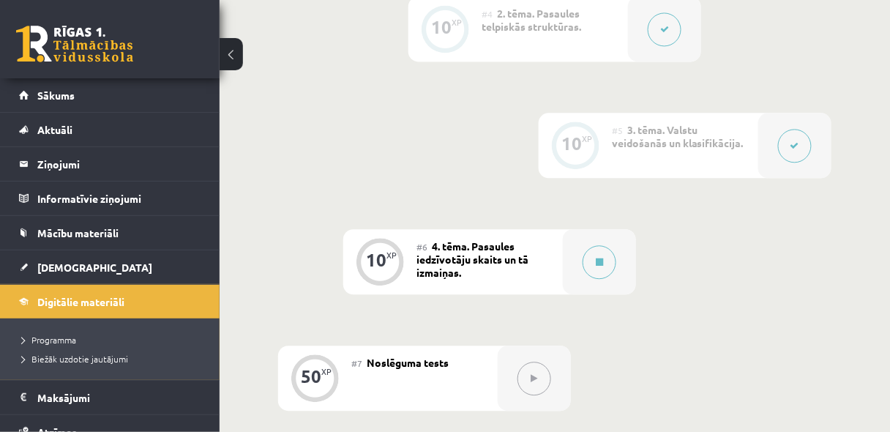
click at [712, 162] on div "#5 3. tēma. Valstu veidošanās un klasifikācija." at bounding box center [685, 145] width 146 height 65
click at [692, 135] on span "3. tēma. Valstu veidošanās un klasifikācija." at bounding box center [678, 136] width 132 height 26
click at [701, 158] on div "#5 3. tēma. Valstu veidošanās un klasifikācija." at bounding box center [685, 145] width 146 height 65
click at [762, 144] on div at bounding box center [794, 145] width 73 height 65
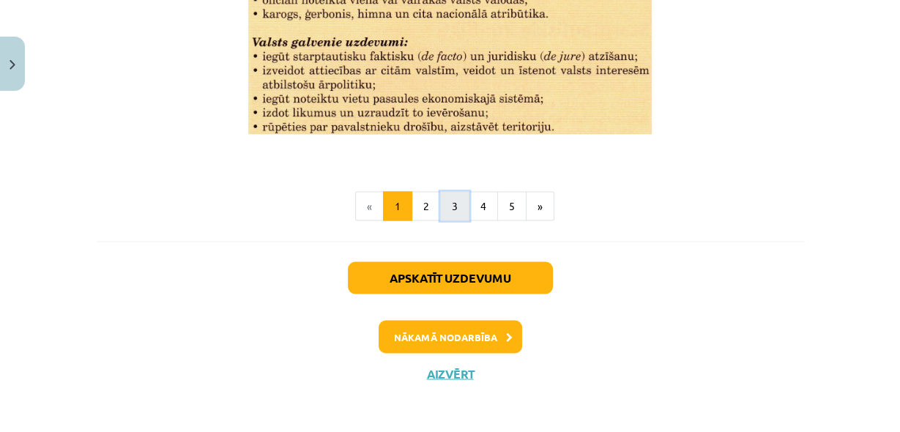
click at [447, 206] on button "3" at bounding box center [454, 205] width 29 height 29
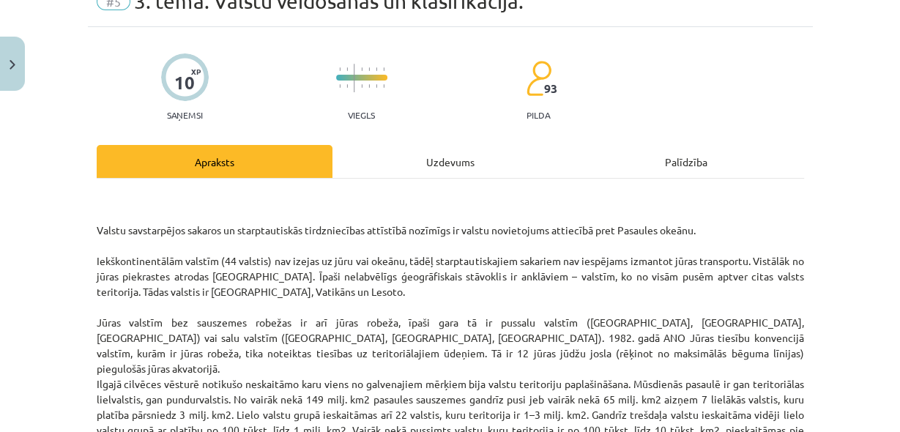
scroll to position [0, 0]
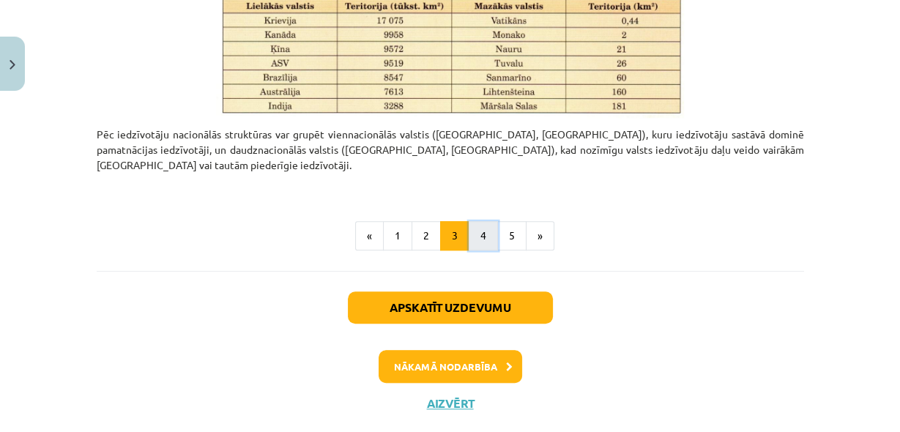
click at [473, 221] on button "4" at bounding box center [483, 235] width 29 height 29
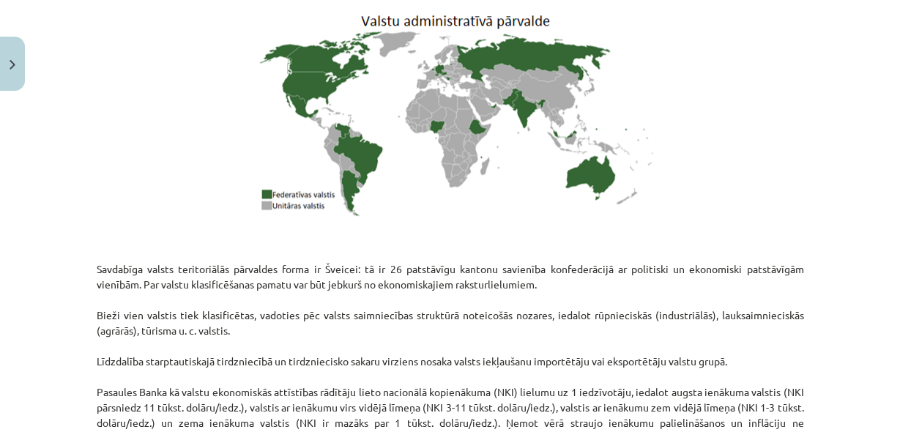
scroll to position [1336, 0]
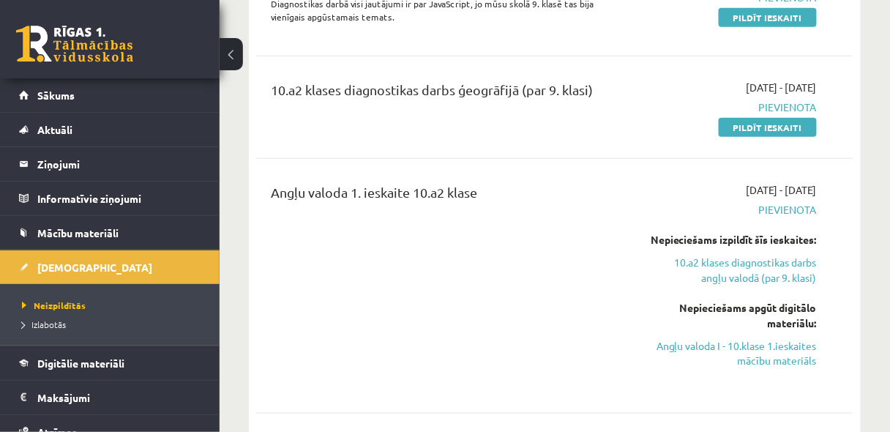
scroll to position [351, 0]
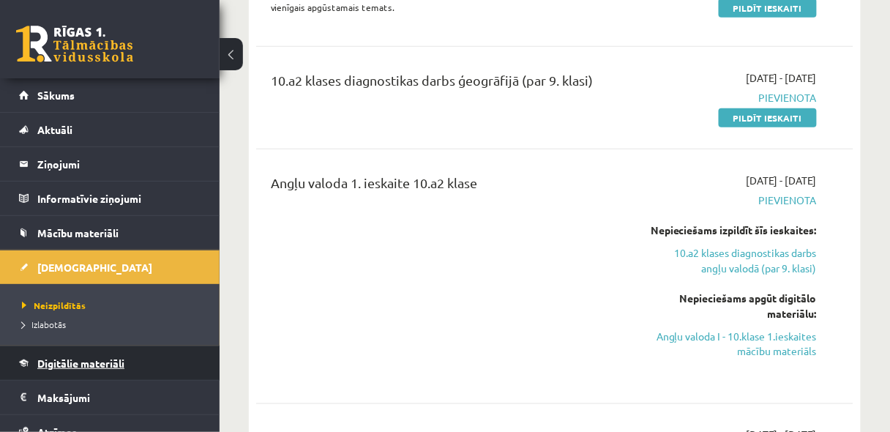
click at [128, 362] on link "Digitālie materiāli" at bounding box center [110, 363] width 182 height 34
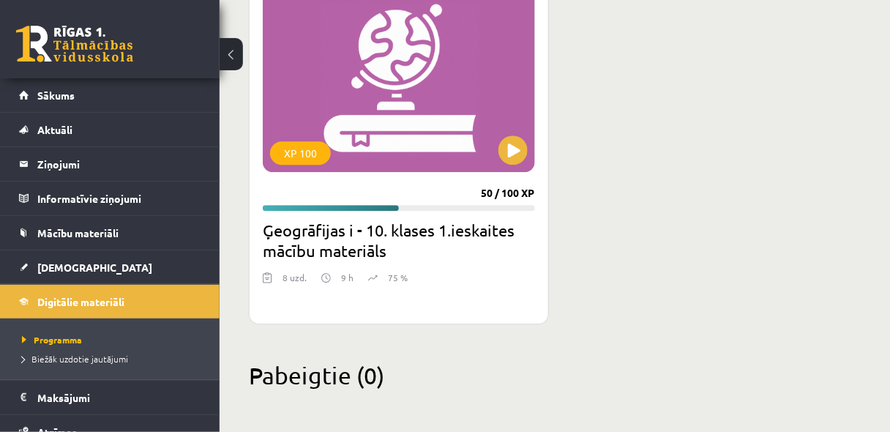
scroll to position [909, 0]
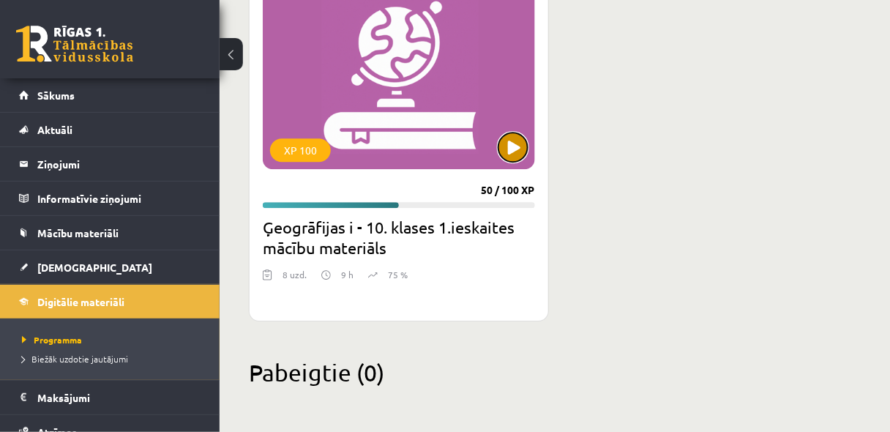
click at [522, 157] on button at bounding box center [513, 147] width 29 height 29
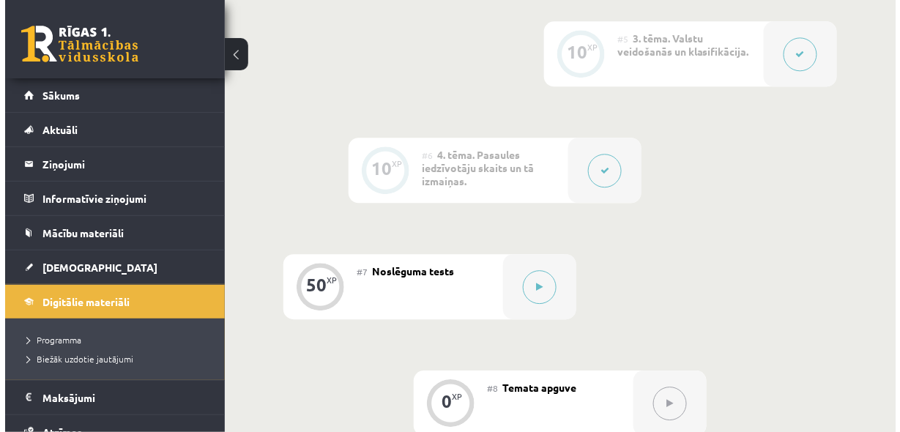
scroll to position [937, 0]
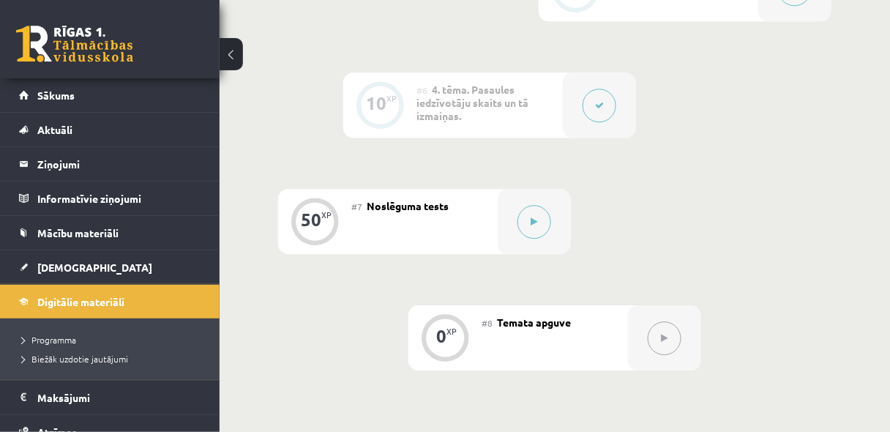
click at [533, 232] on button at bounding box center [535, 222] width 34 height 34
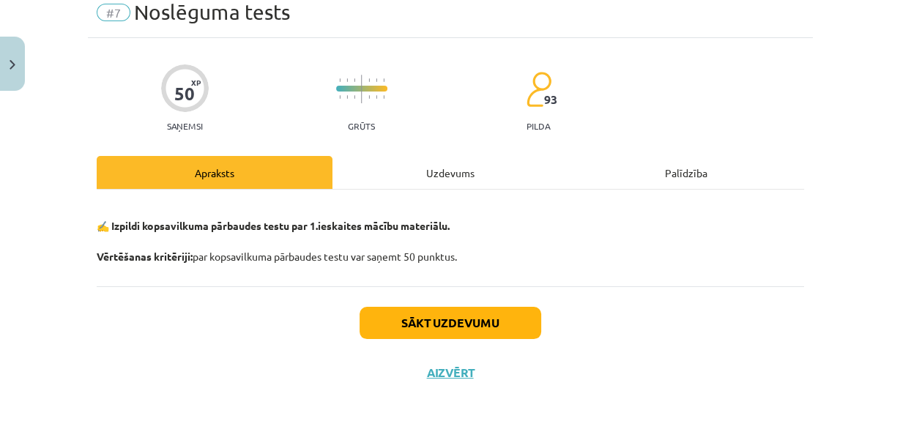
scroll to position [60, 0]
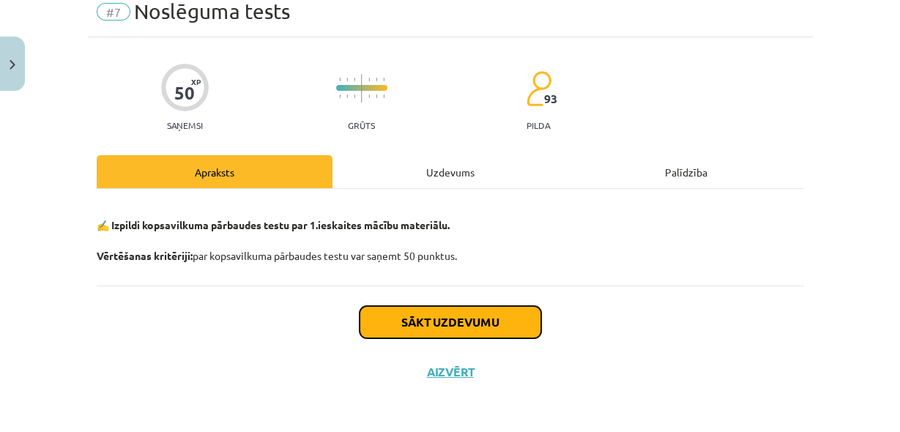
click at [447, 318] on button "Sākt uzdevumu" at bounding box center [450, 322] width 182 height 32
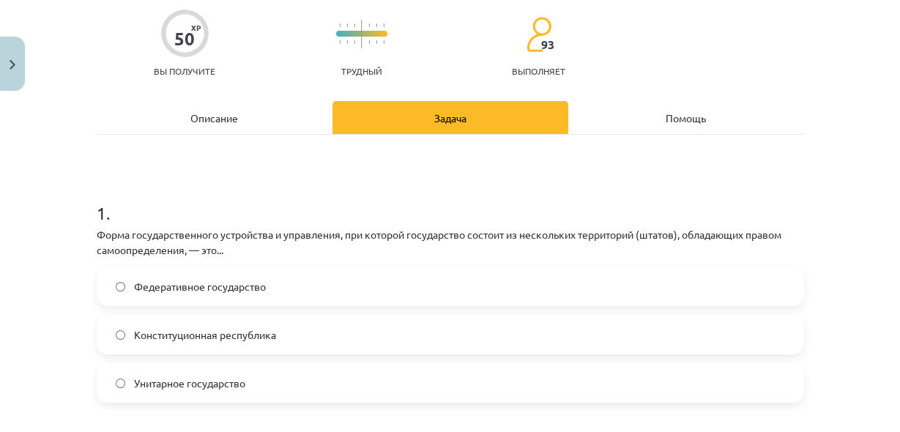
scroll to position [153, 0]
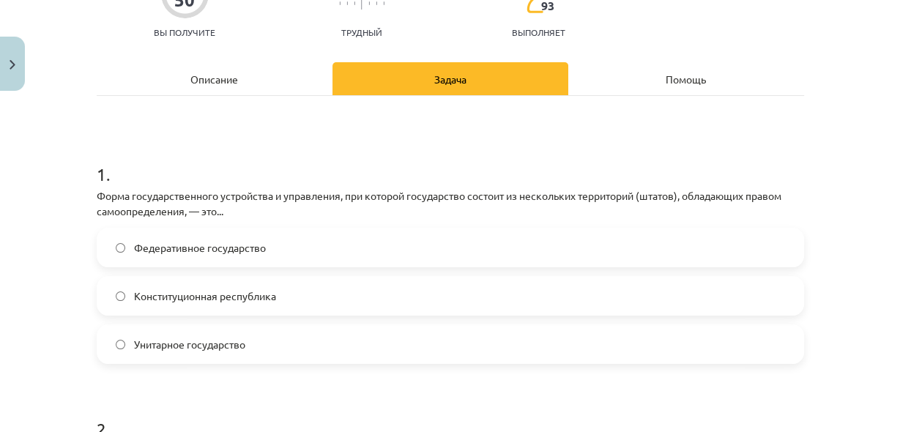
click at [331, 255] on label "Федеративное государство" at bounding box center [450, 247] width 704 height 37
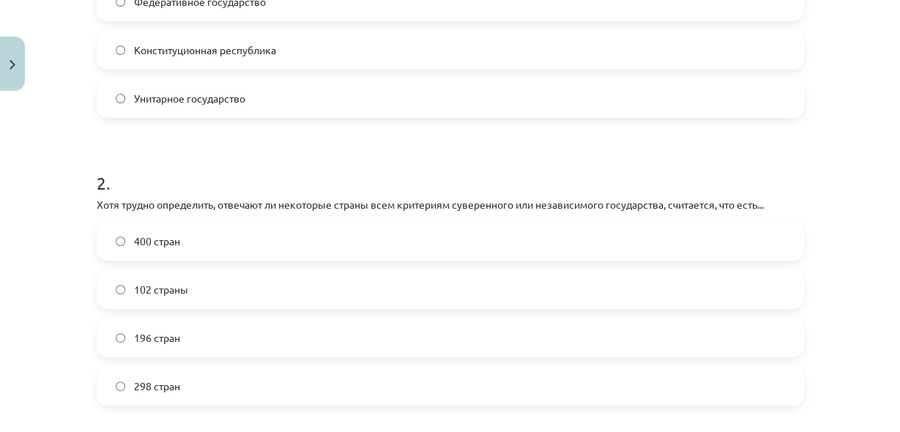
scroll to position [427, 0]
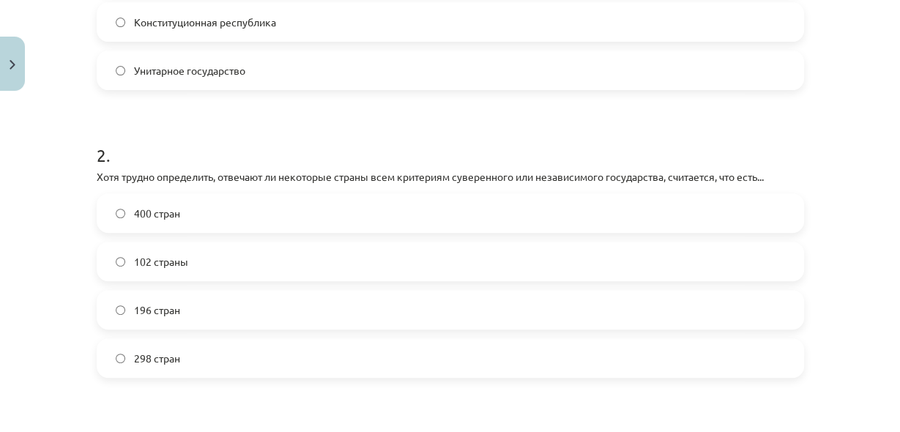
click at [251, 310] on label "196 стран" at bounding box center [450, 309] width 704 height 37
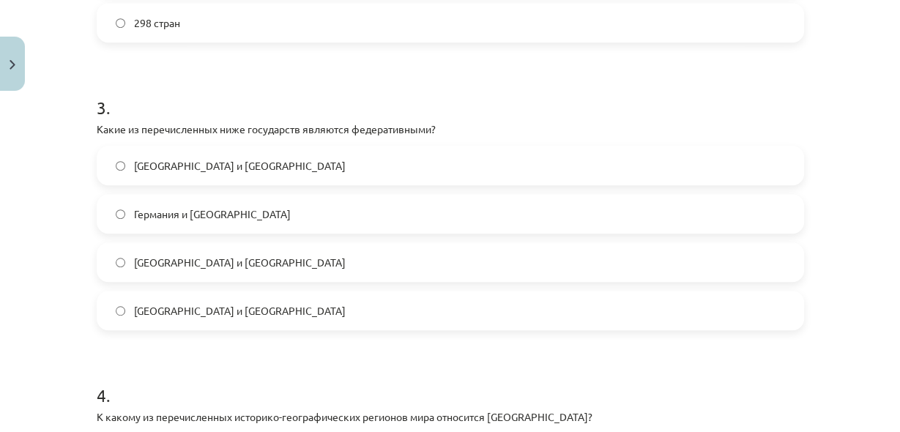
scroll to position [778, 0]
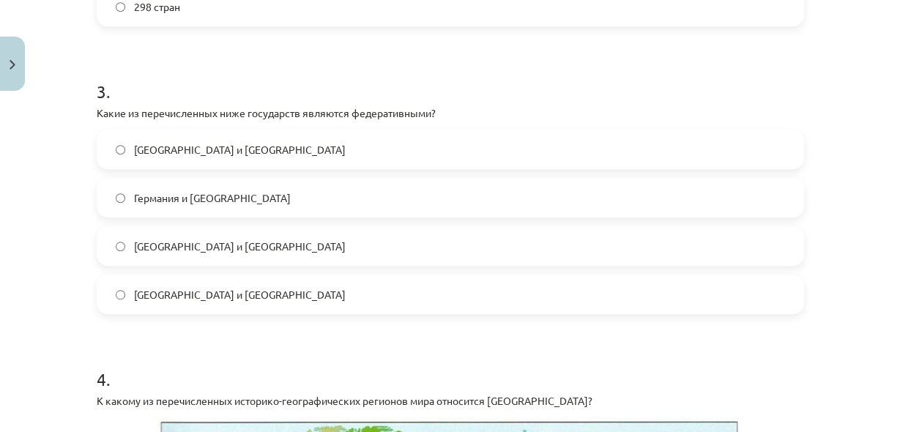
click at [230, 195] on font "Германия и Бразилия" at bounding box center [212, 197] width 157 height 13
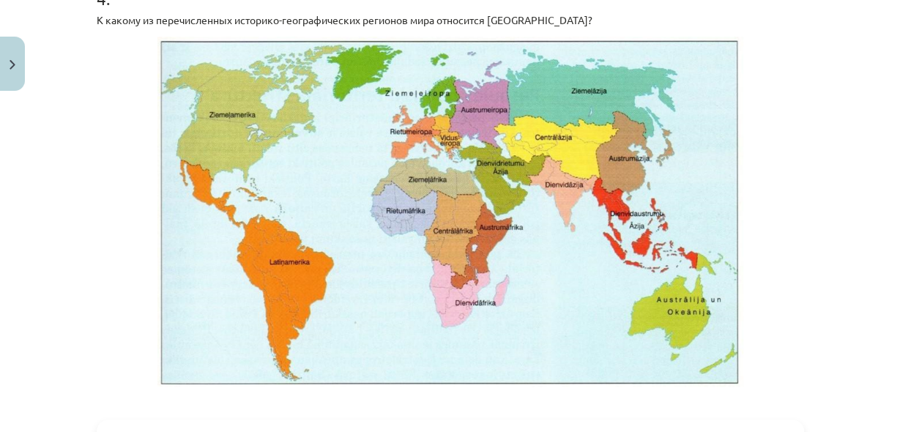
scroll to position [1364, 0]
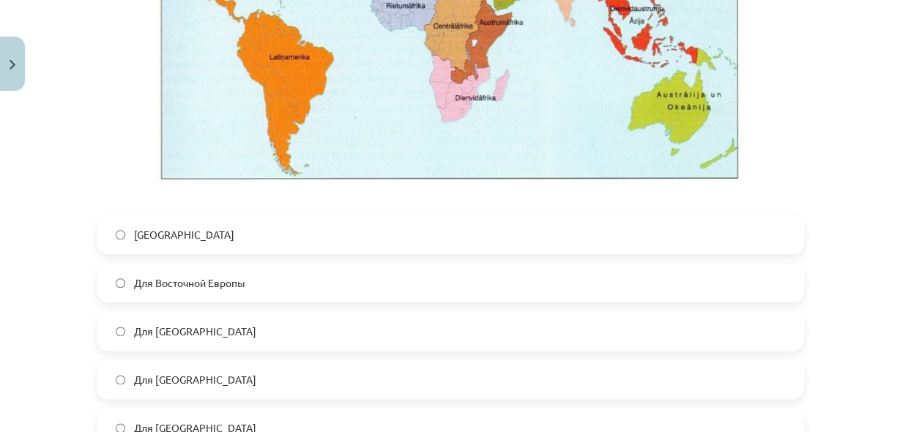
click at [200, 332] on font "Для Центральной Азии" at bounding box center [195, 330] width 122 height 13
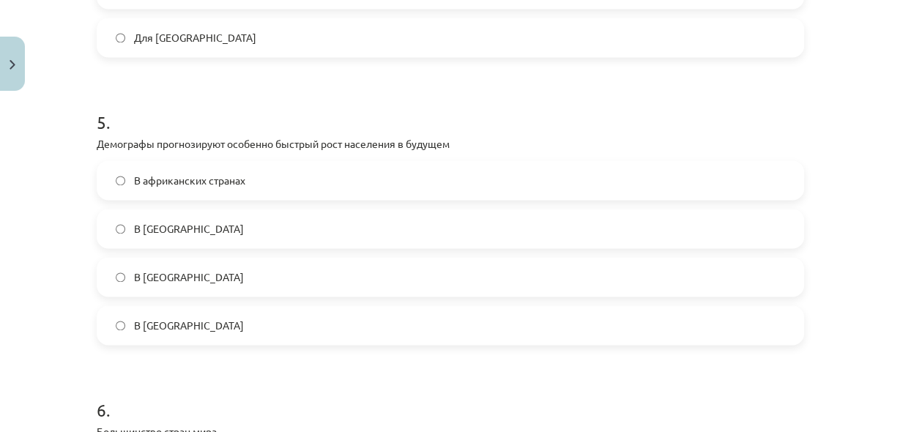
scroll to position [1793, 0]
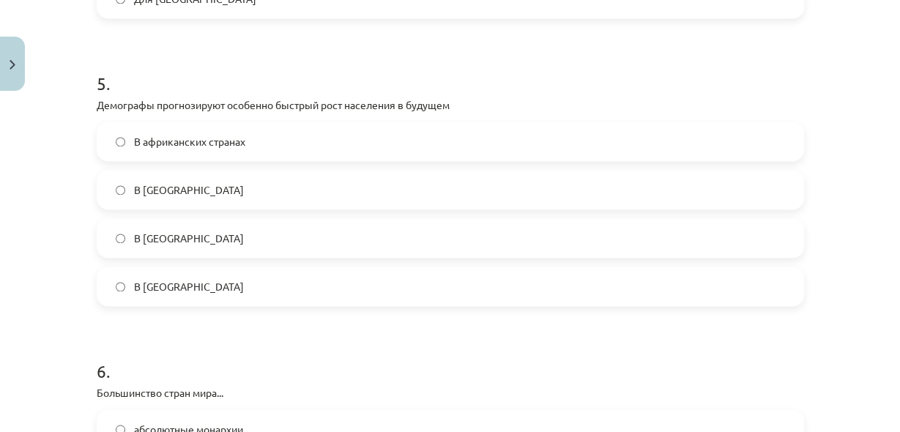
click at [328, 147] on label "В африканских странах" at bounding box center [450, 141] width 704 height 37
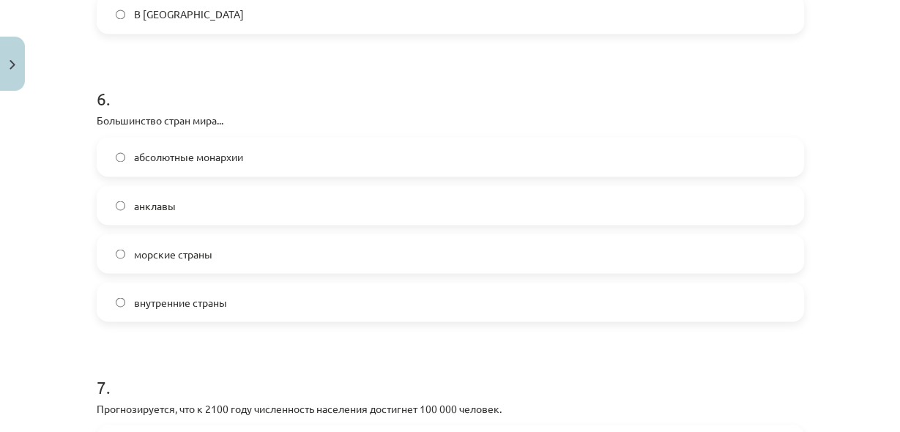
scroll to position [2067, 0]
click at [258, 260] on label "морские страны" at bounding box center [450, 252] width 704 height 37
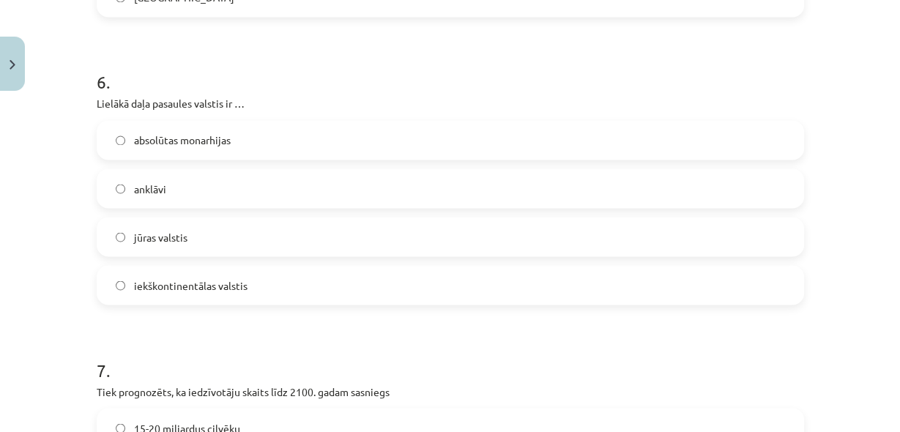
scroll to position [2051, 0]
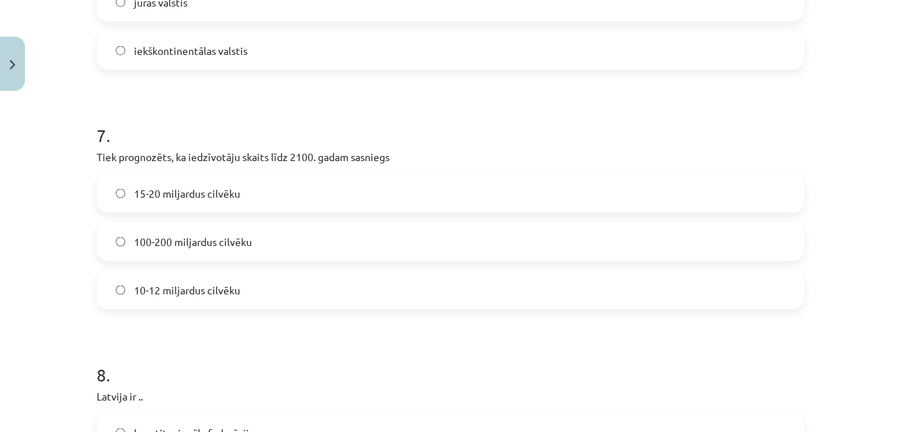
scroll to position [2286, 0]
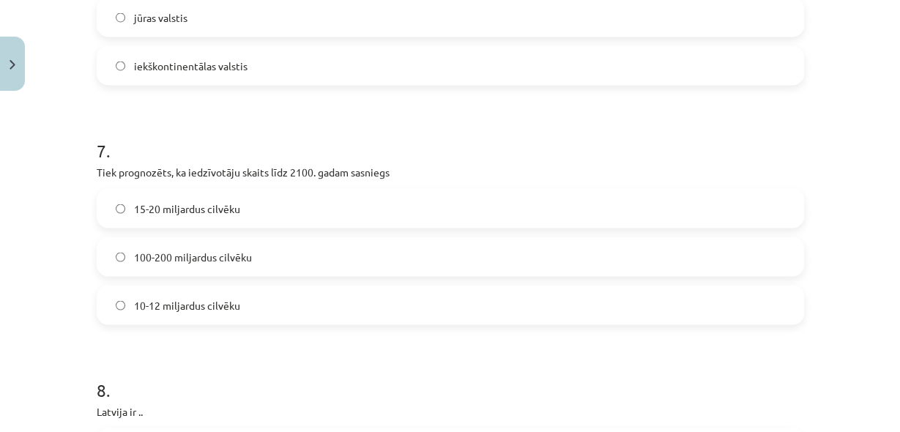
click at [294, 308] on label "10-12 miljardus cilvēku" at bounding box center [450, 305] width 704 height 37
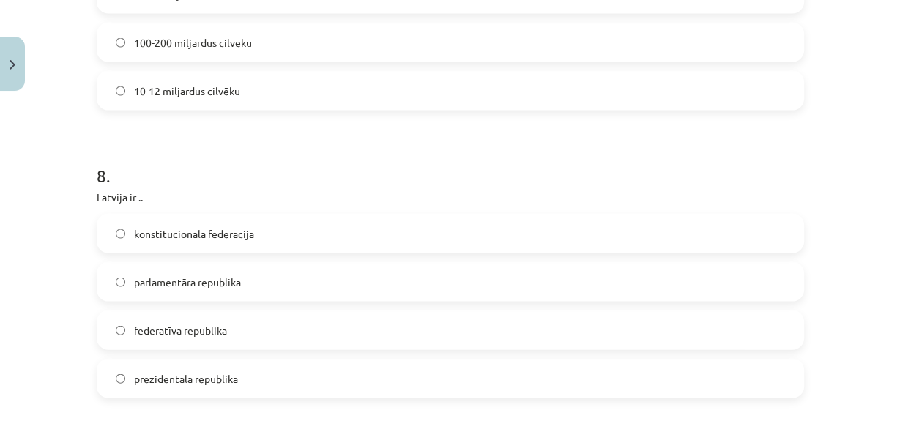
scroll to position [2520, 0]
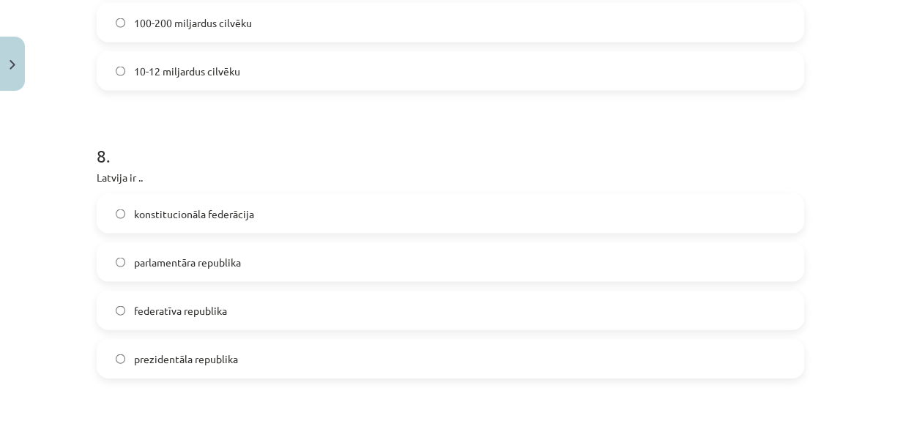
click at [285, 261] on label "parlamentāra republika" at bounding box center [450, 262] width 704 height 37
click at [97, 180] on p "Latvija ir .." at bounding box center [450, 177] width 707 height 15
click at [138, 184] on div "8 . Latvija ir .. konstitucionāla federācija parlamentāra republika federatīva …" at bounding box center [450, 249] width 707 height 258
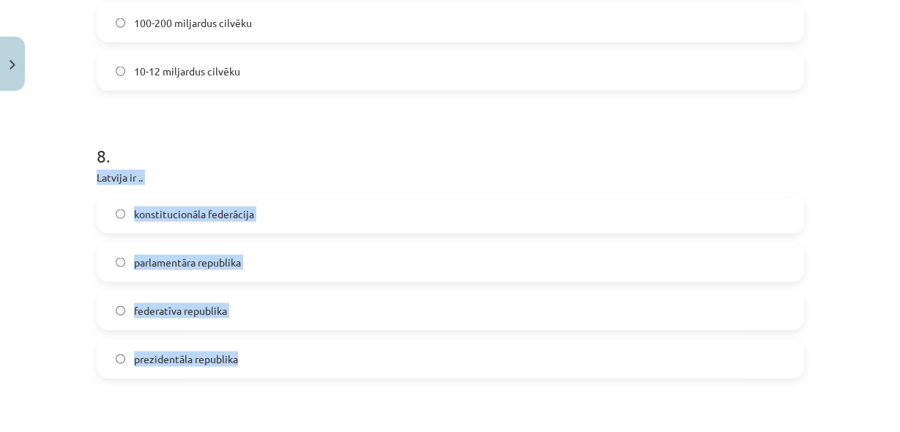
drag, startPoint x: 92, startPoint y: 177, endPoint x: 279, endPoint y: 360, distance: 261.4
click at [279, 360] on div "8 . Latvija ir .. konstitucionāla federācija parlamentāra republika federatīva …" at bounding box center [450, 249] width 707 height 258
copy div "Latvija ir .. konstitucionāla federācija parlamentāra republika federatīva repu…"
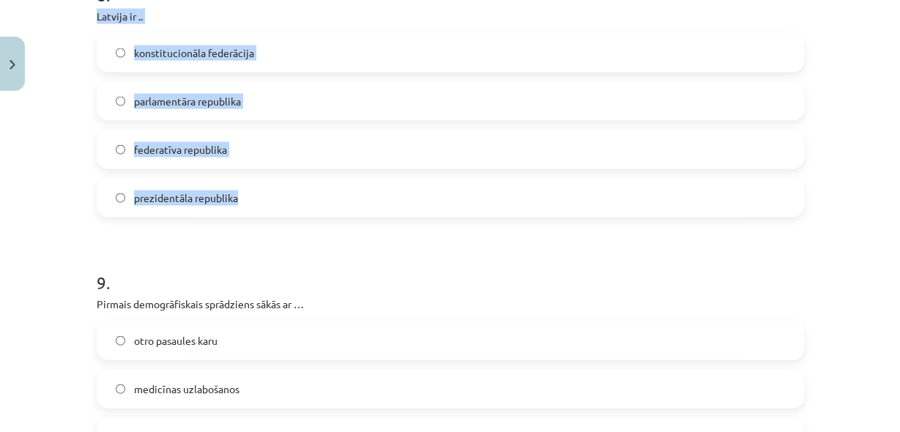
scroll to position [2715, 0]
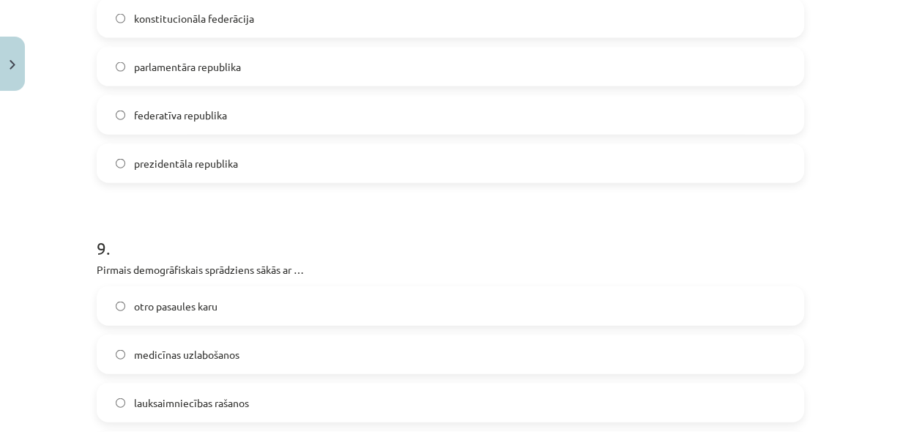
click at [388, 231] on h1 "9 ." at bounding box center [450, 234] width 707 height 45
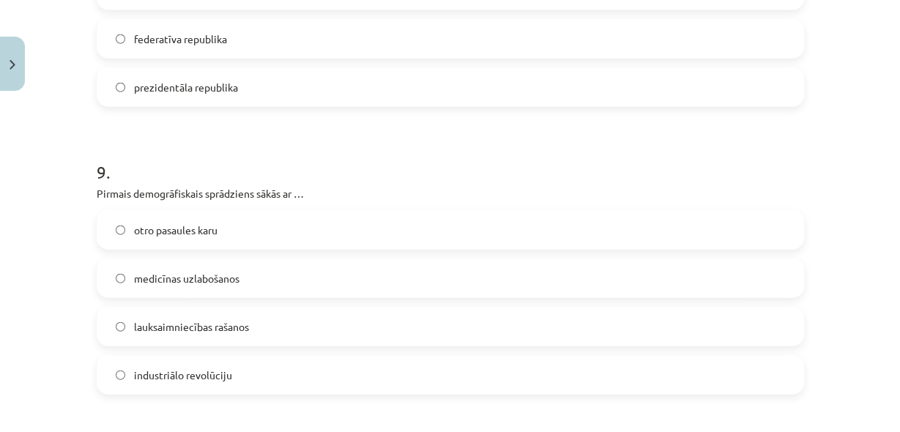
scroll to position [2794, 0]
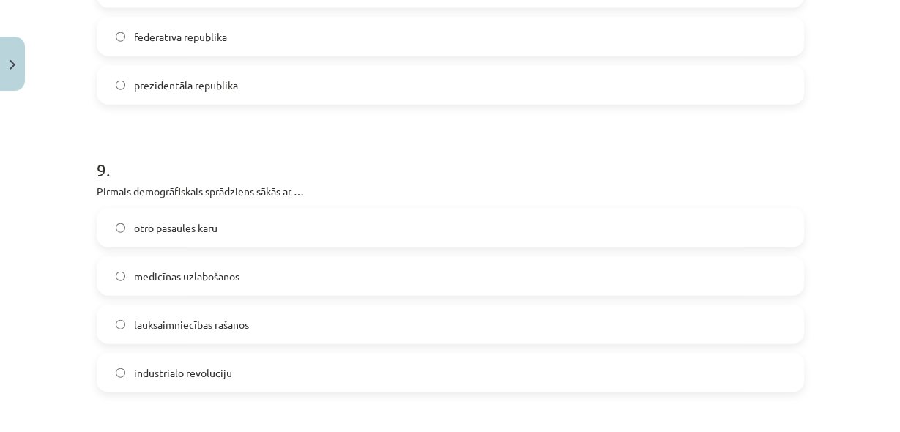
click at [318, 336] on label "lauksaimniecības rašanos" at bounding box center [450, 324] width 704 height 37
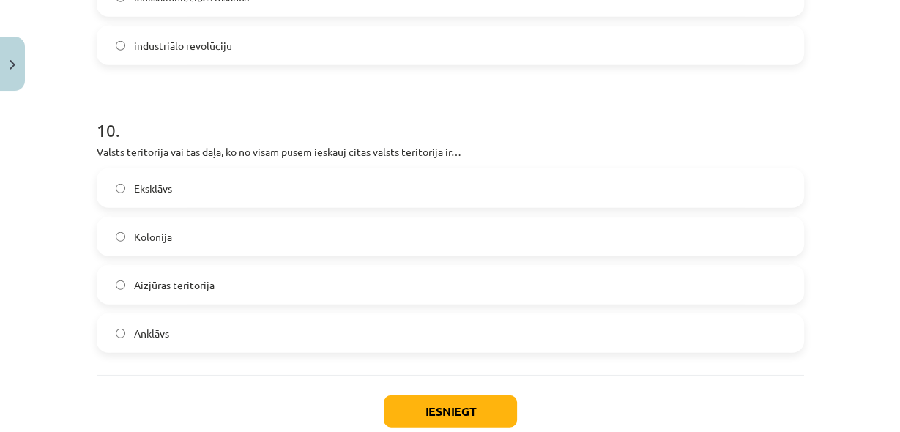
scroll to position [3106, 0]
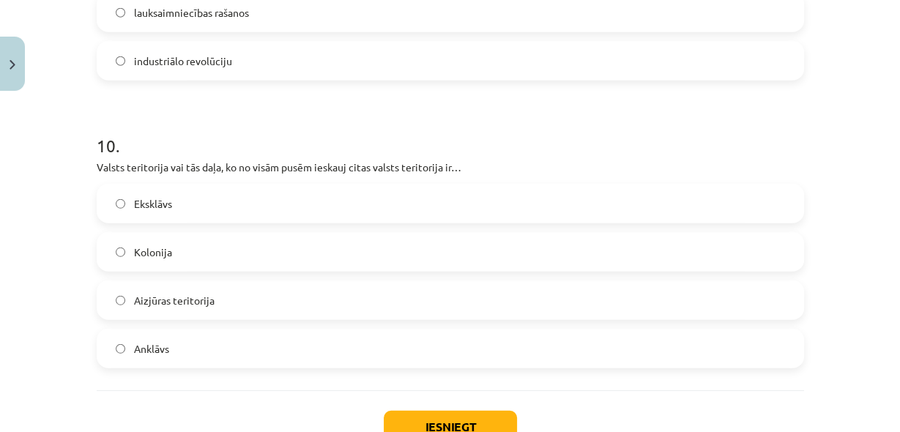
click at [276, 348] on label "Anklāvs" at bounding box center [450, 348] width 704 height 37
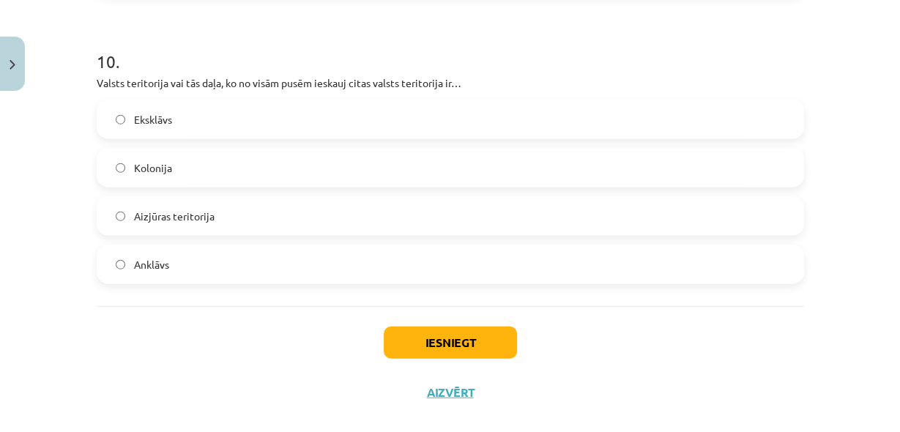
scroll to position [3210, 0]
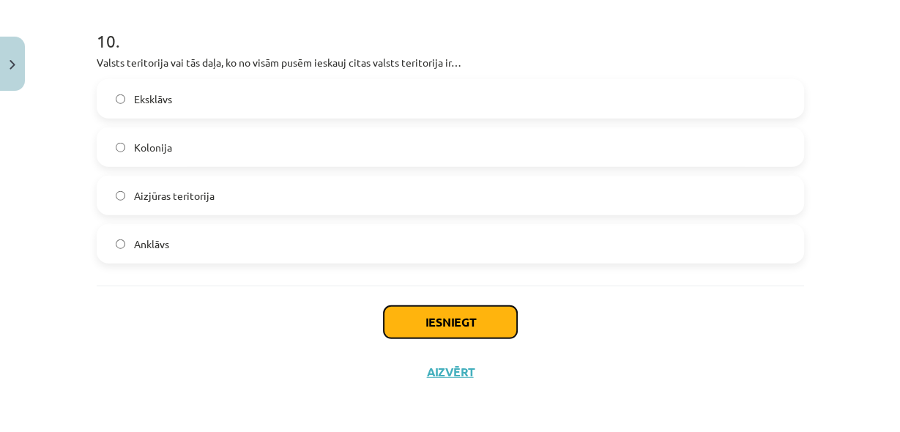
click at [482, 324] on button "Iesniegt" at bounding box center [450, 322] width 133 height 32
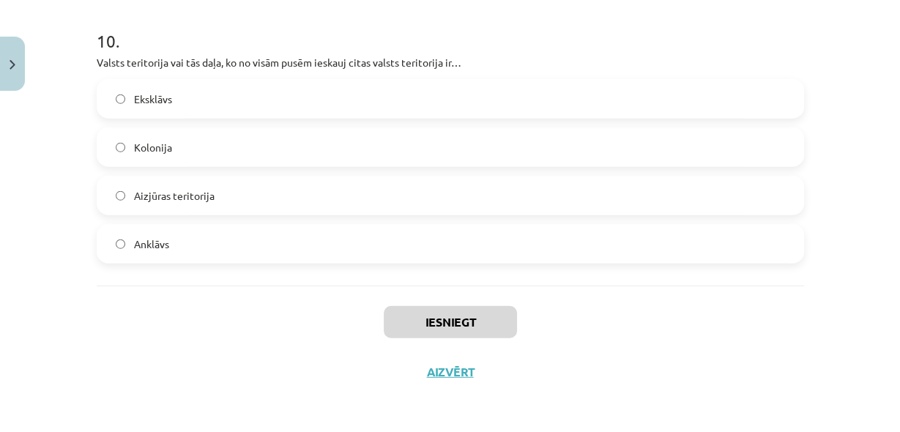
click at [650, 325] on div "Iesniegt Aizvērt" at bounding box center [450, 337] width 707 height 102
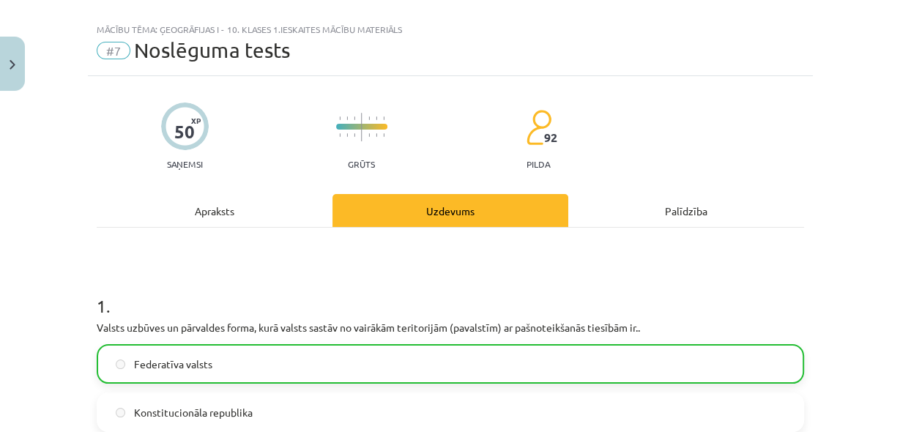
scroll to position [0, 0]
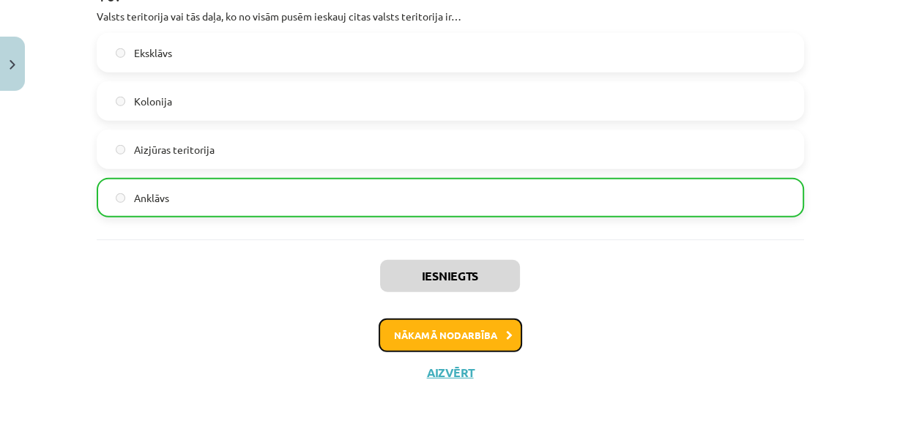
click at [441, 334] on button "Nākamā nodarbība" at bounding box center [449, 335] width 143 height 34
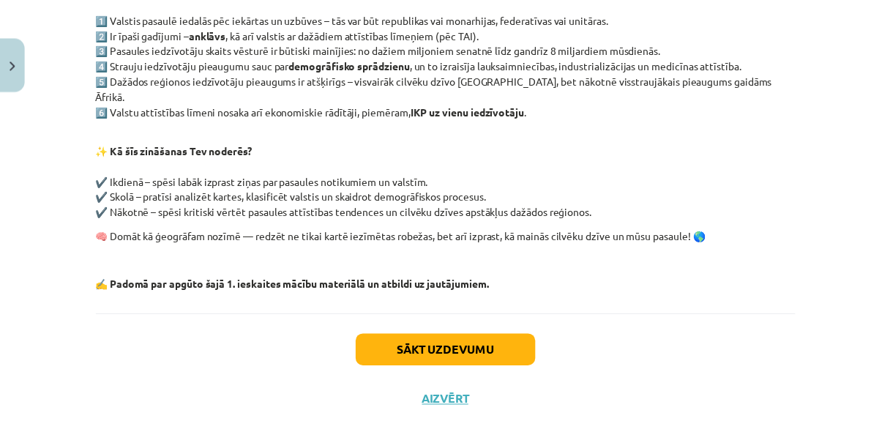
scroll to position [350, 0]
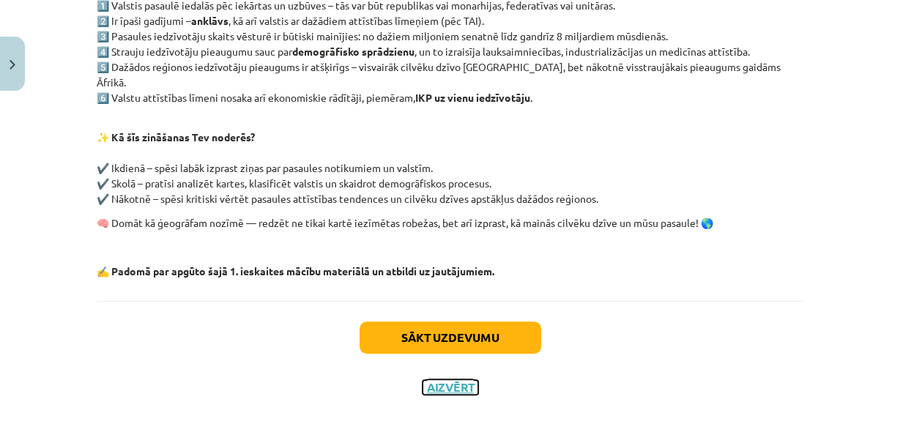
click at [444, 380] on button "Aizvērt" at bounding box center [450, 387] width 56 height 15
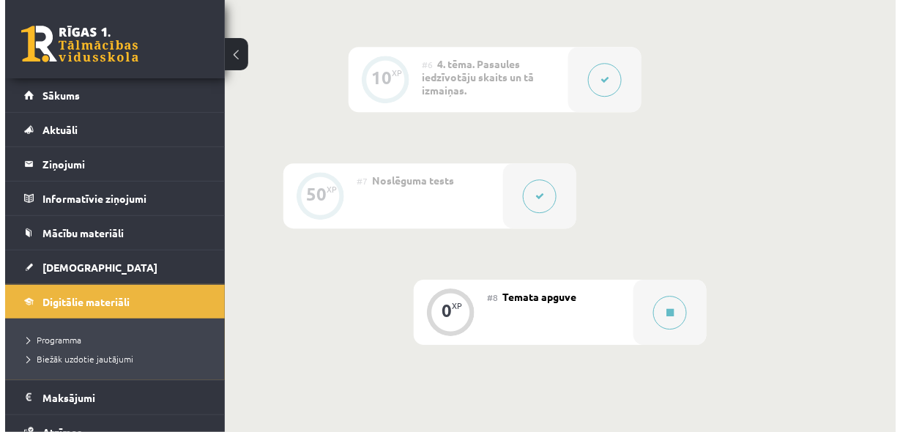
scroll to position [976, 0]
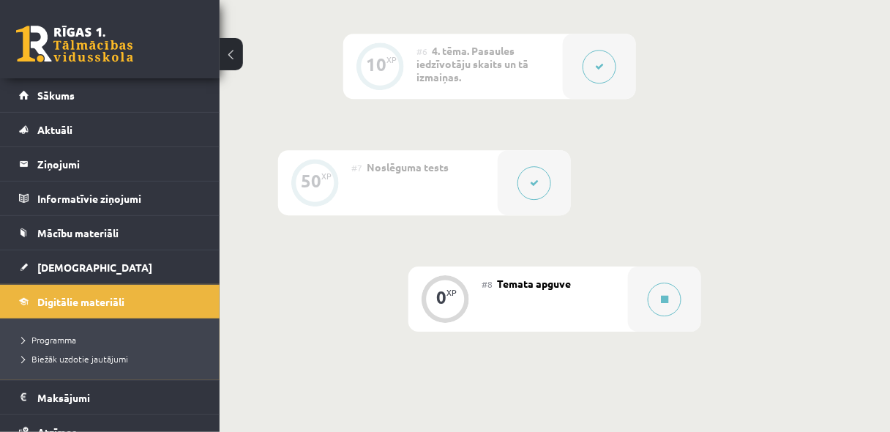
click at [593, 317] on div "#8 Temata apguve" at bounding box center [555, 298] width 146 height 65
click at [671, 304] on button at bounding box center [665, 300] width 34 height 34
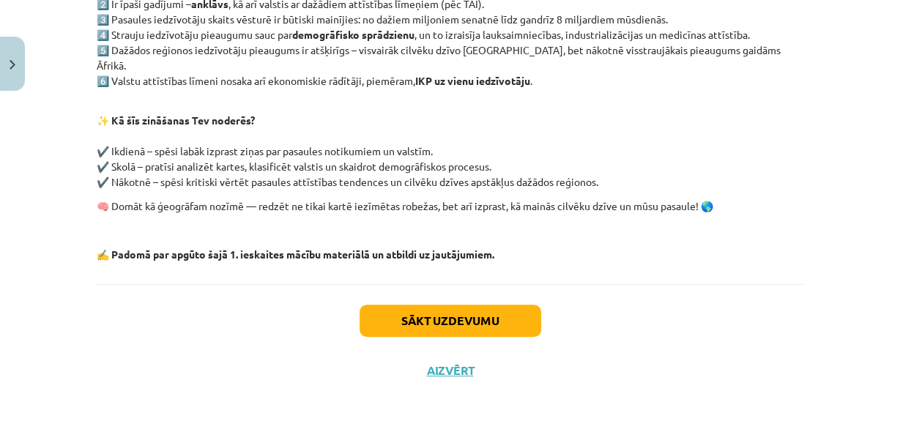
scroll to position [350, 0]
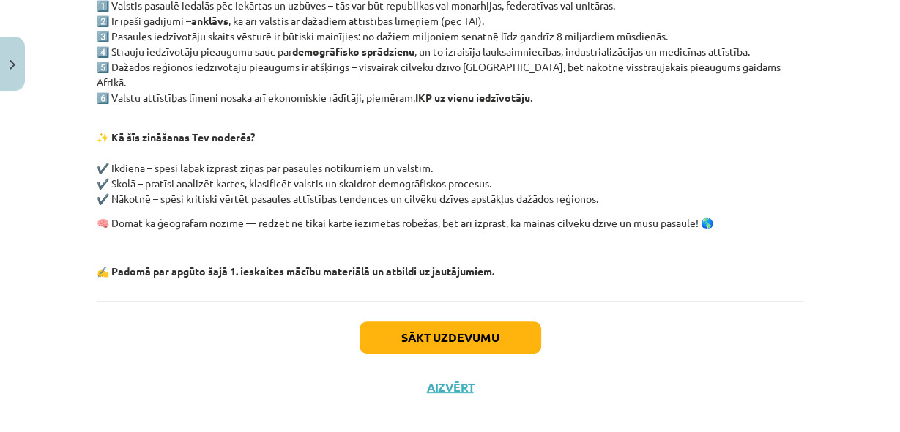
click at [628, 239] on p at bounding box center [450, 246] width 707 height 15
click at [474, 321] on button "Sākt uzdevumu" at bounding box center [450, 337] width 182 height 32
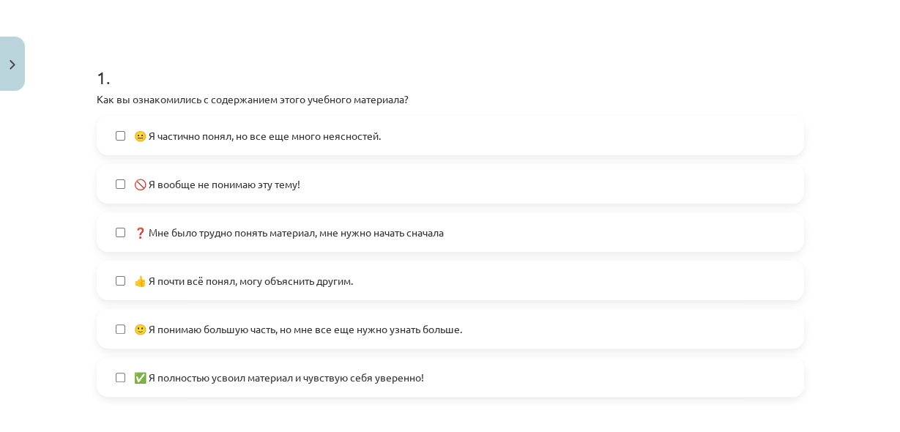
scroll to position [270, 0]
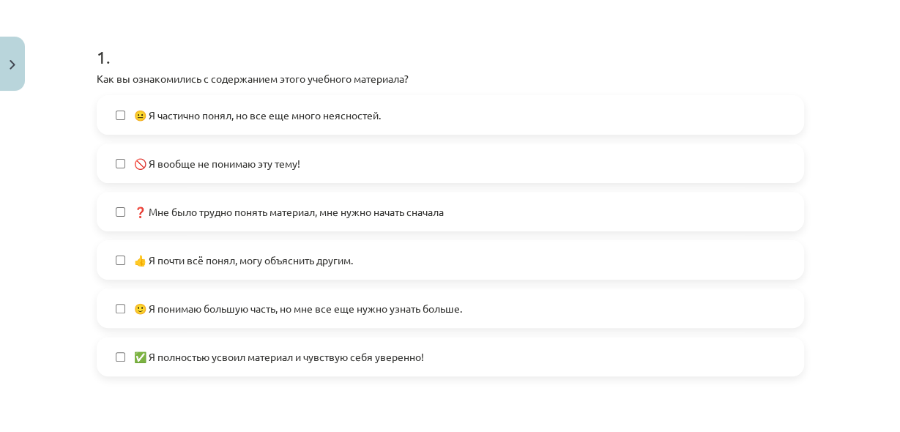
click at [321, 358] on font "✅ Я полностью усвоил материал и чувствую себя уверенно!" at bounding box center [279, 356] width 290 height 13
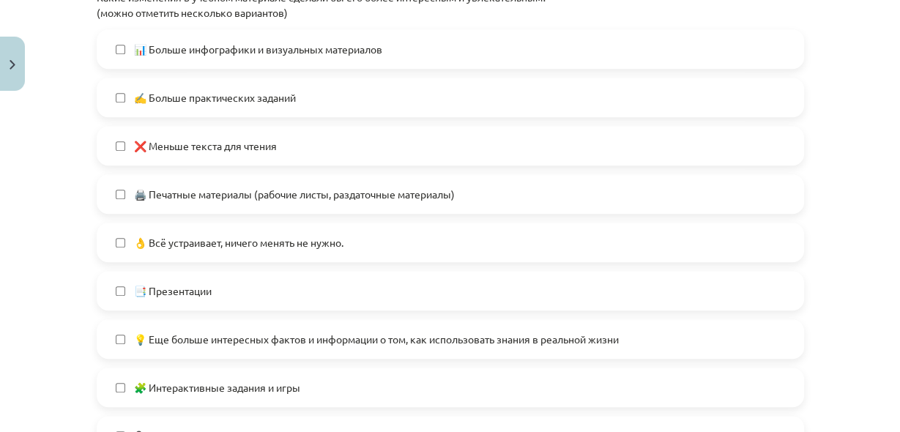
scroll to position [739, 0]
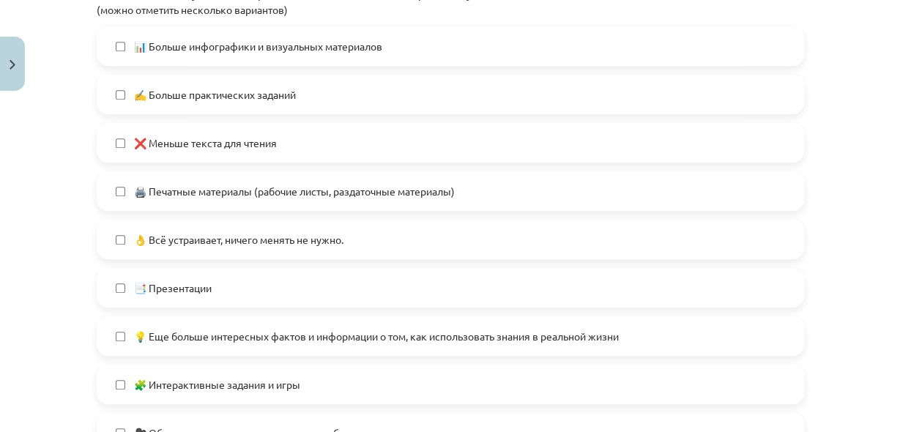
click at [323, 347] on label "💡 Еще больше интересных фактов и информации о том, как использовать знания в ре…" at bounding box center [450, 336] width 704 height 37
click at [215, 56] on label "📊 Больше инфографики и визуальных материалов" at bounding box center [450, 46] width 704 height 37
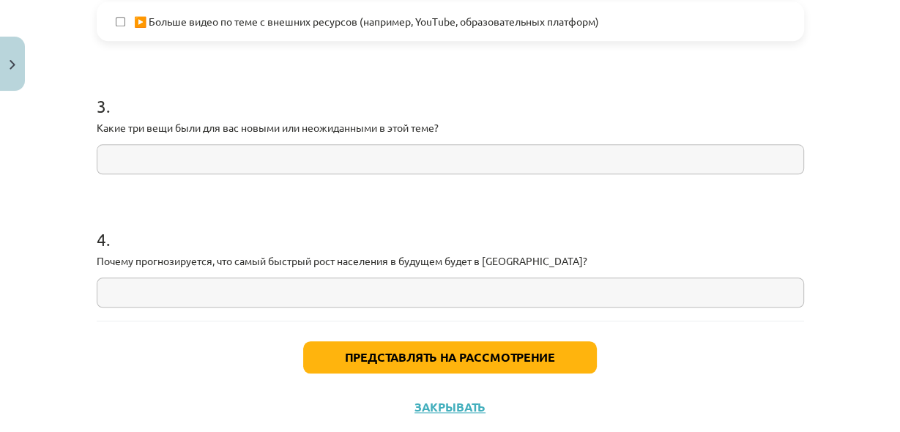
scroll to position [976, 0]
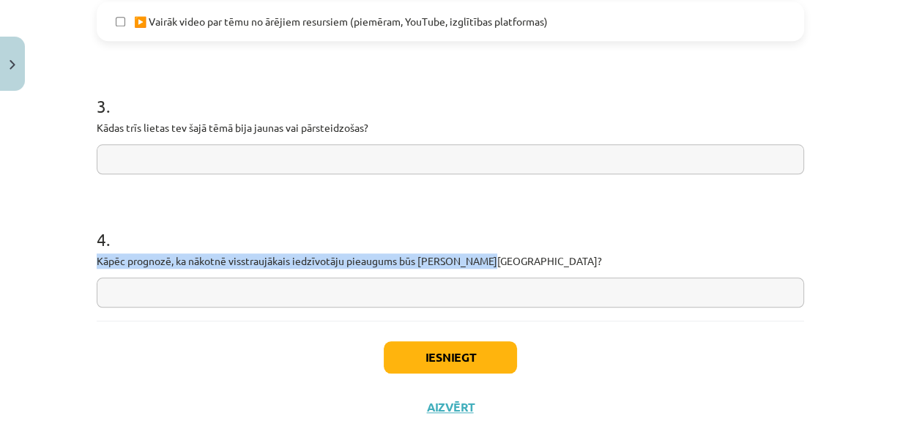
drag, startPoint x: 92, startPoint y: 258, endPoint x: 474, endPoint y: 251, distance: 382.9
click at [474, 251] on div "4 . Kāpēc prognozē, ka nākotnē visstraujākais iedzīvotāju pieaugums būs tieši Ā…" at bounding box center [450, 256] width 707 height 104
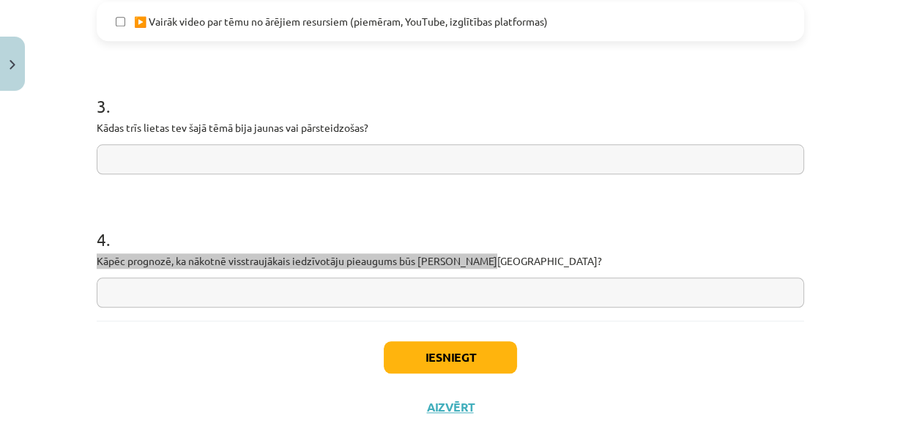
scroll to position [977, 0]
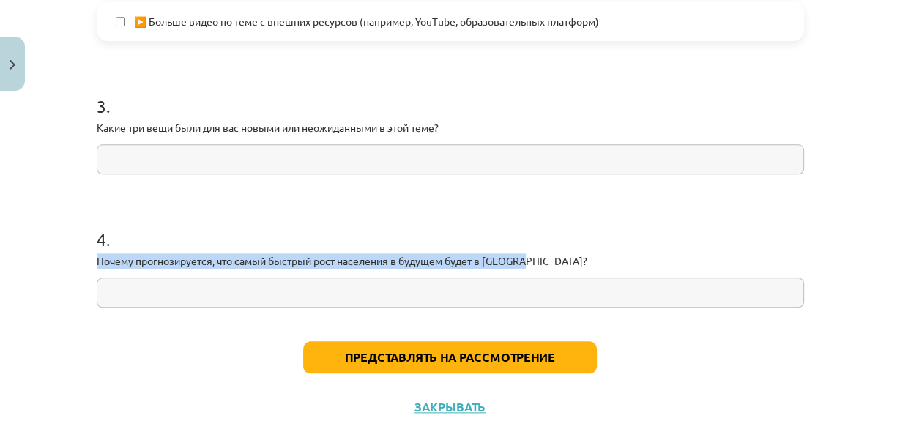
drag, startPoint x: 101, startPoint y: 264, endPoint x: 537, endPoint y: 263, distance: 436.3
copy font "Почему прогнозируется, что самый быстрый рост населения в будущем будет в Африк…"
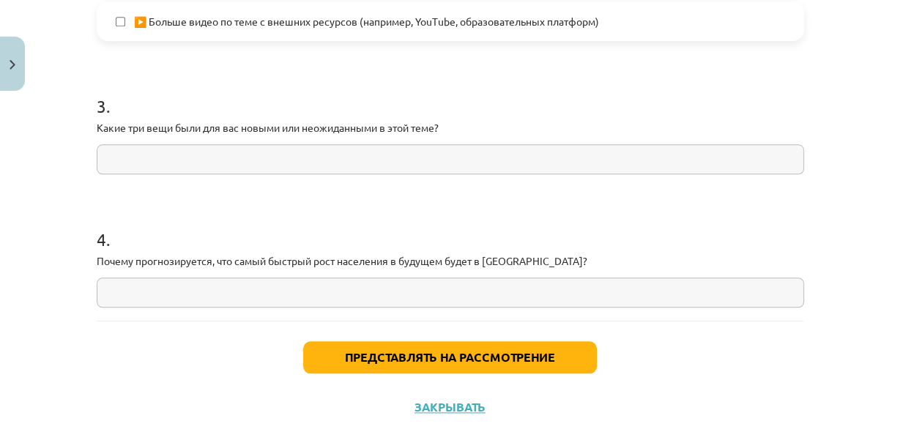
click at [367, 276] on div "4 . Почему прогнозируется, что самый быстрый рост населения в будущем будет в А…" at bounding box center [450, 256] width 707 height 104
click at [368, 282] on input "text" at bounding box center [450, 292] width 707 height 30
paste input "**********"
type input "**********"
click at [340, 165] on input "text" at bounding box center [450, 159] width 707 height 30
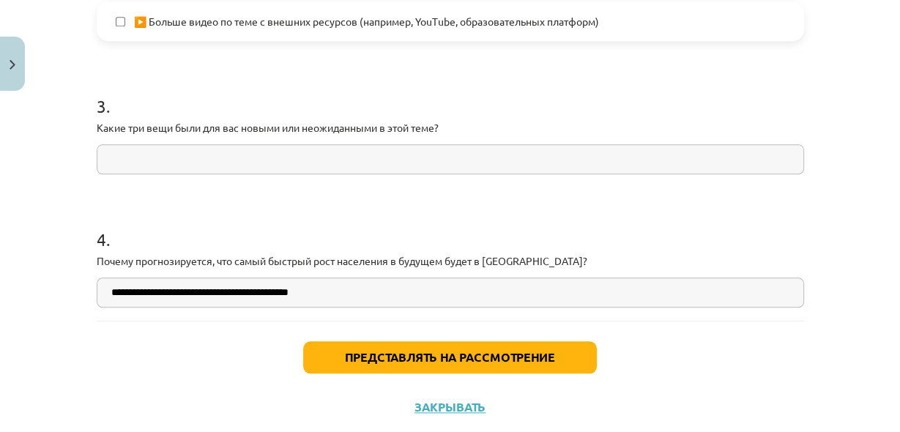
paste input "**********"
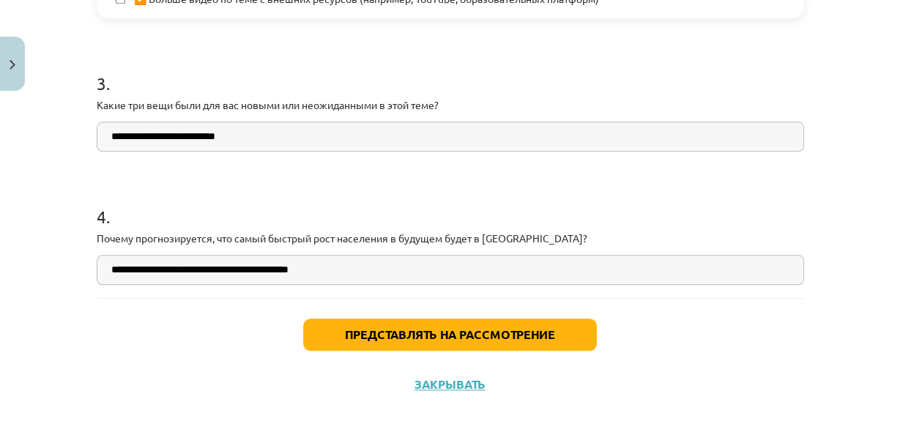
scroll to position [1282, 0]
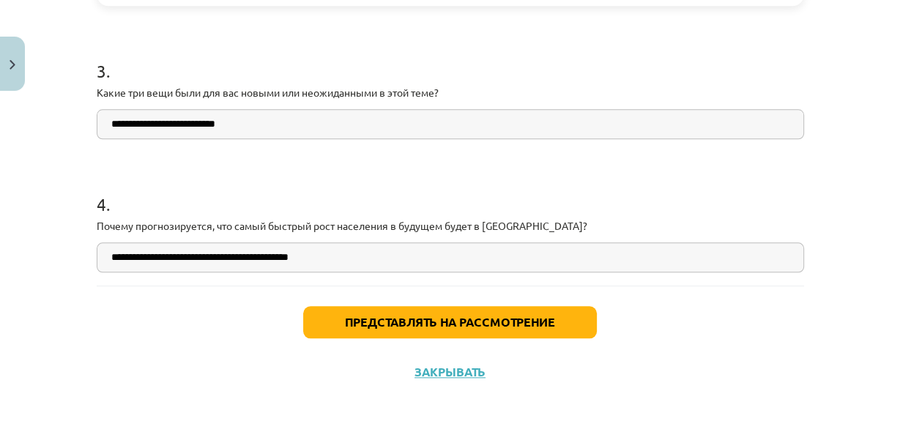
type input "**********"
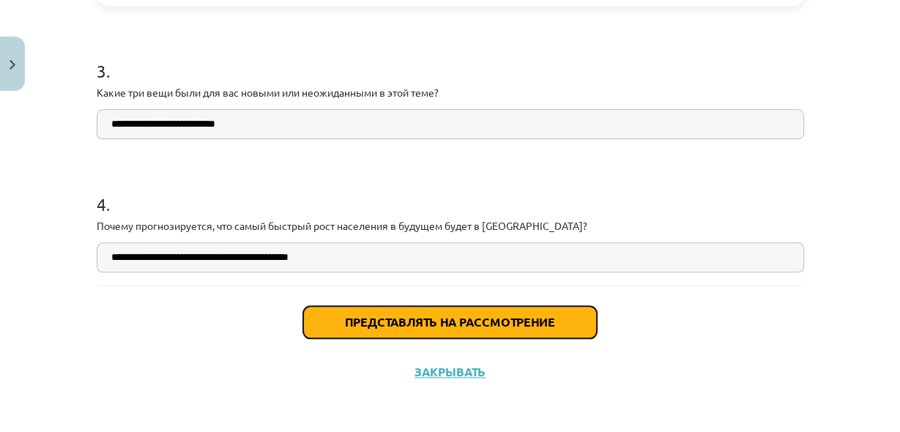
click at [494, 324] on font "Представлять на рассмотрение" at bounding box center [450, 321] width 210 height 15
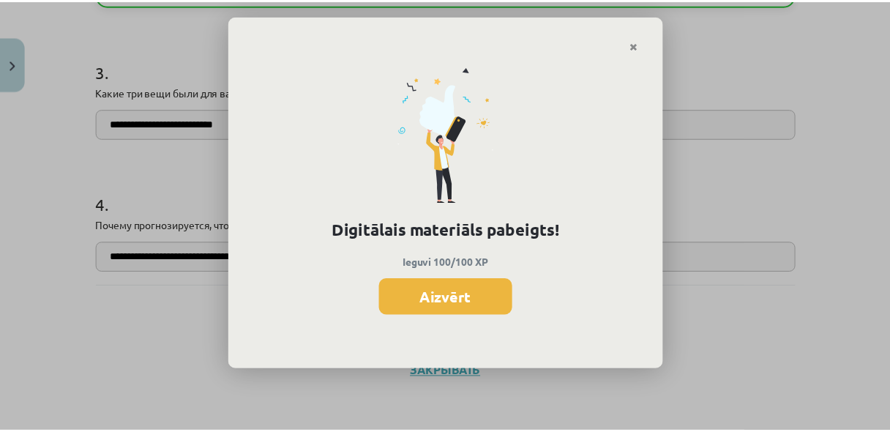
scroll to position [943, 0]
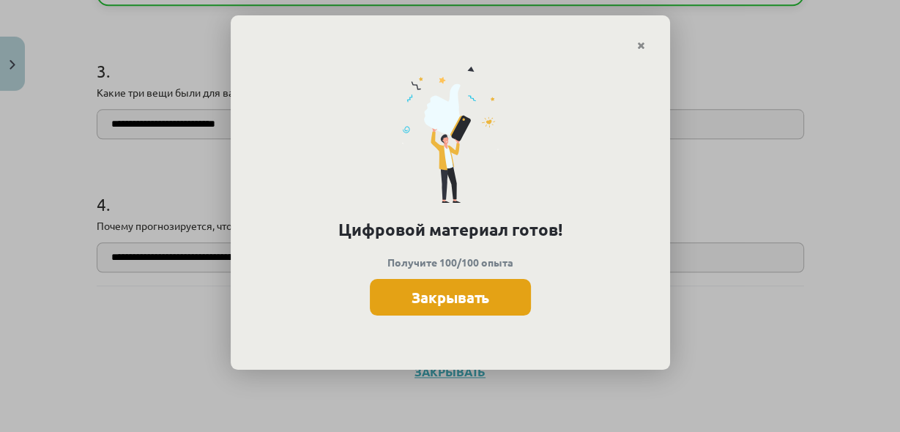
click at [450, 302] on font "Закрывать" at bounding box center [450, 297] width 78 height 19
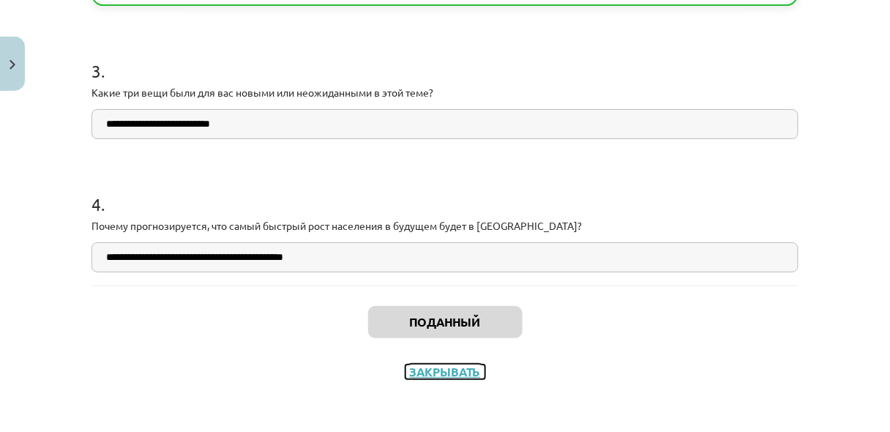
click at [450, 373] on font "Закрывать" at bounding box center [445, 371] width 71 height 15
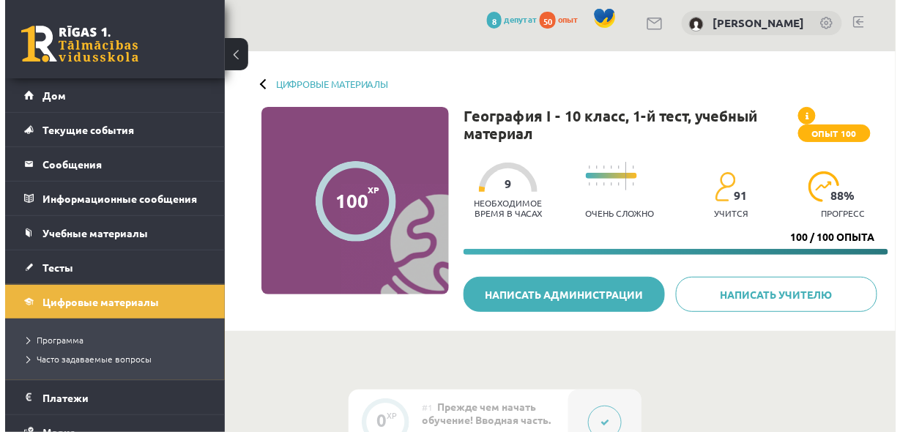
scroll to position [0, 0]
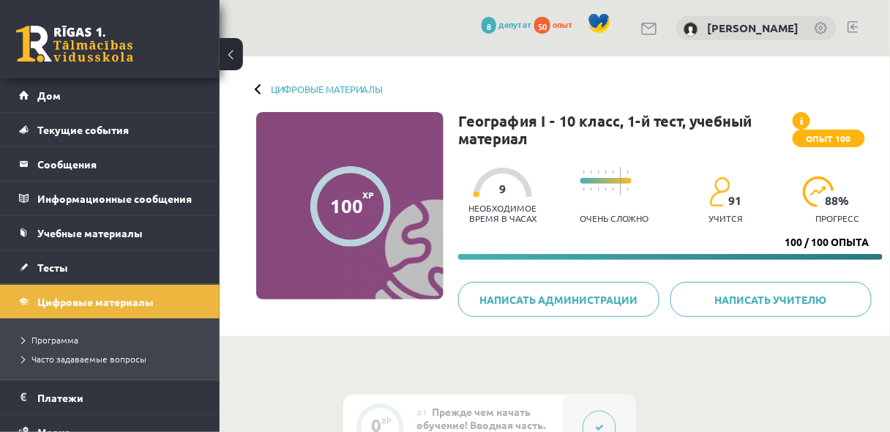
click at [802, 119] on icon at bounding box center [801, 121] width 3 height 9
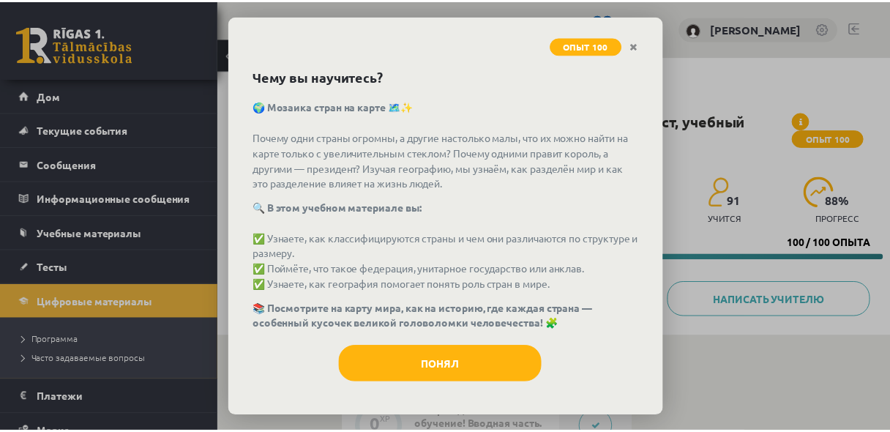
scroll to position [56, 0]
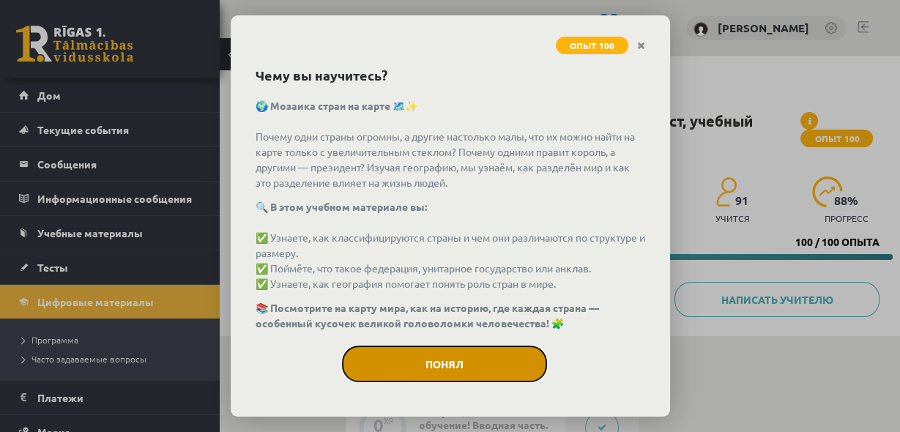
click at [480, 350] on button "Понял" at bounding box center [444, 364] width 205 height 37
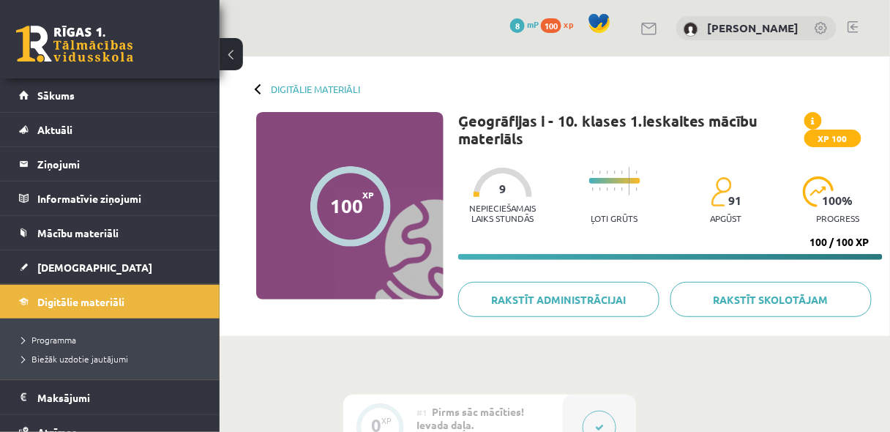
click at [256, 94] on div "Digitālie materiāli" at bounding box center [308, 88] width 104 height 11
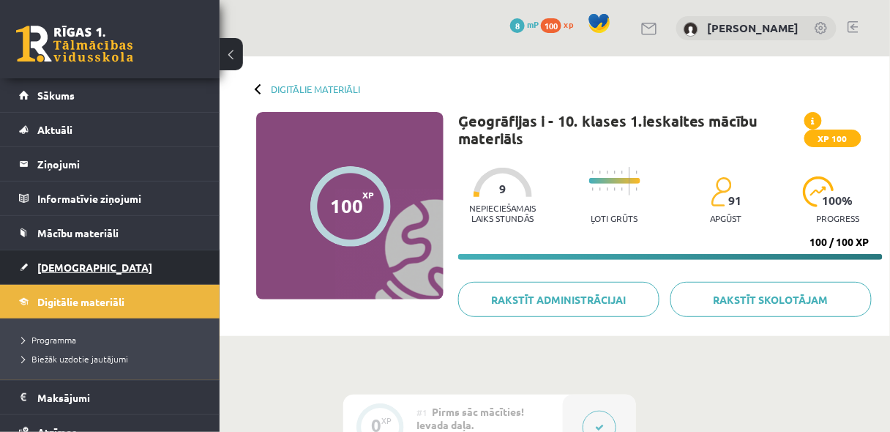
click at [52, 268] on span "[DEMOGRAPHIC_DATA]" at bounding box center [94, 267] width 115 height 13
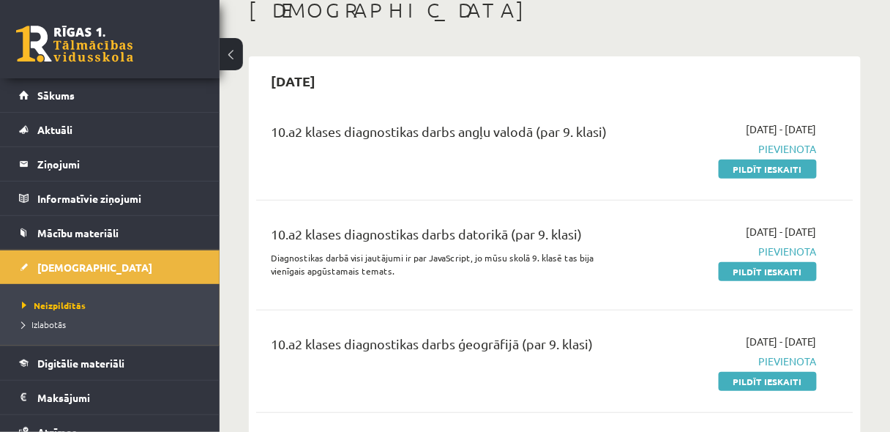
scroll to position [156, 0]
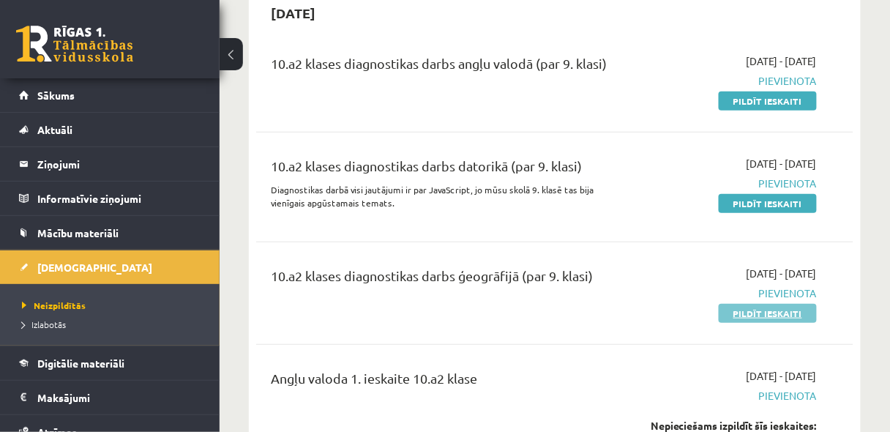
click at [743, 313] on link "Pildīt ieskaiti" at bounding box center [768, 313] width 98 height 19
